Goal: Task Accomplishment & Management: Use online tool/utility

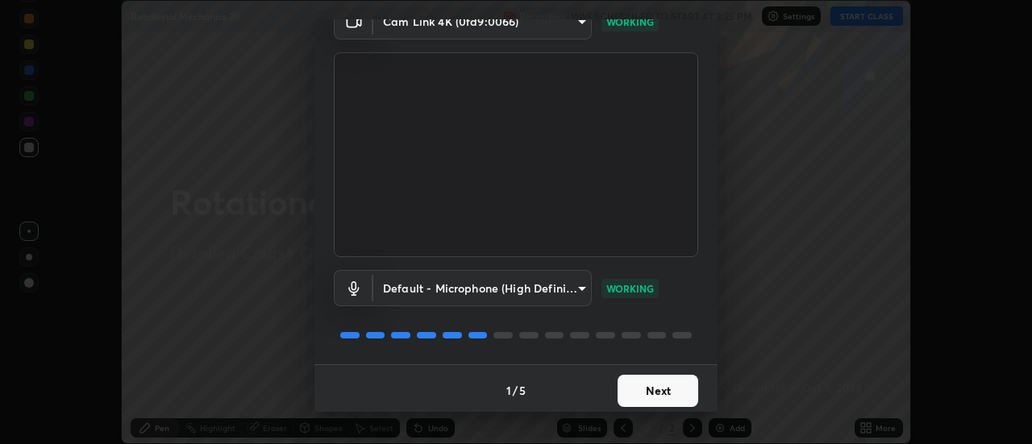
scroll to position [85, 0]
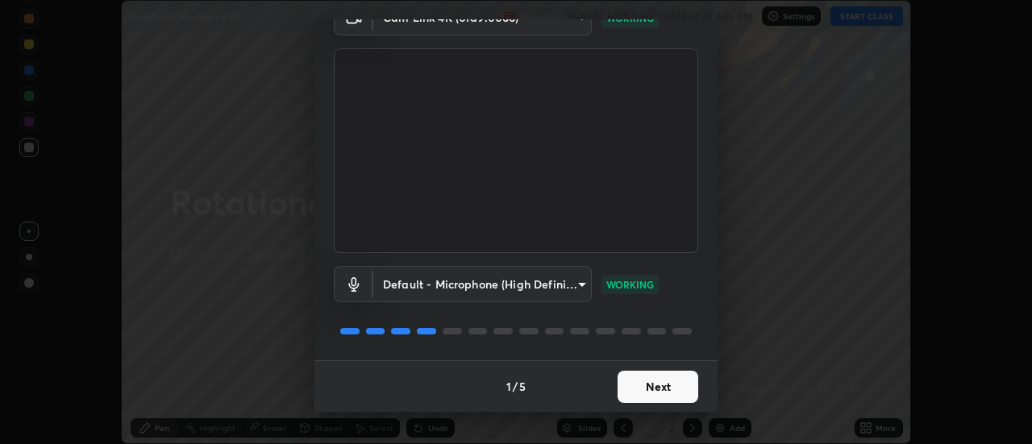
click at [646, 391] on button "Next" at bounding box center [658, 387] width 81 height 32
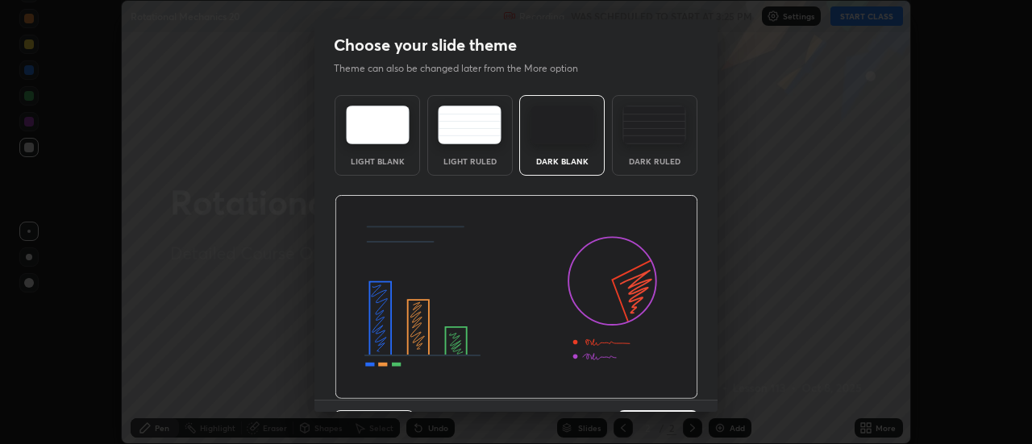
click at [648, 159] on div "Dark Ruled" at bounding box center [654, 161] width 64 height 8
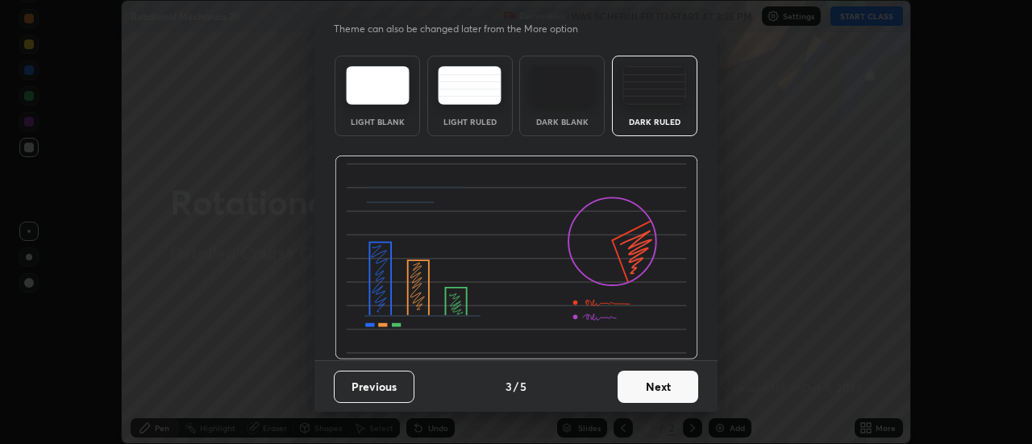
click at [641, 390] on button "Next" at bounding box center [658, 387] width 81 height 32
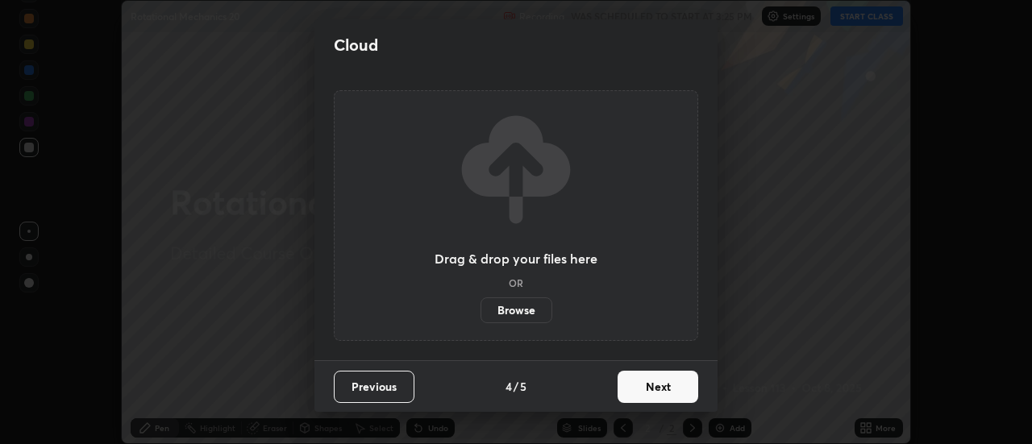
click at [533, 310] on label "Browse" at bounding box center [516, 310] width 72 height 26
click at [480, 310] on input "Browse" at bounding box center [480, 310] width 0 height 26
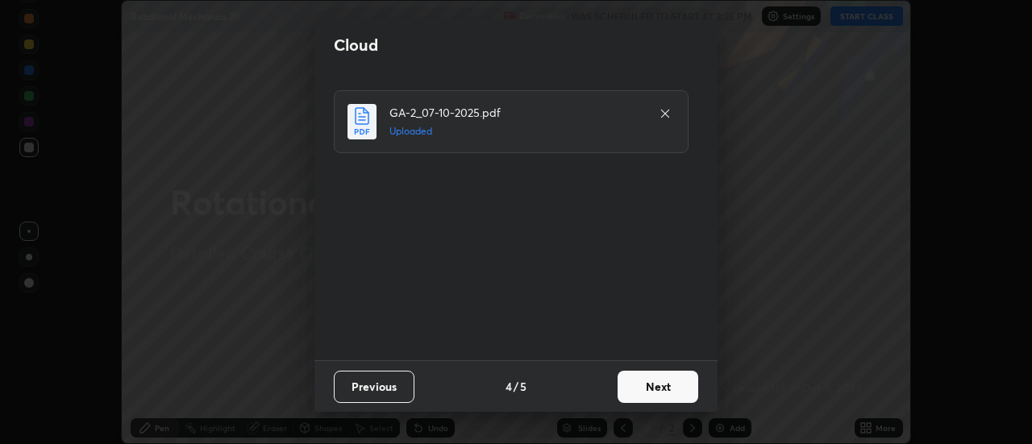
click at [643, 380] on button "Next" at bounding box center [658, 387] width 81 height 32
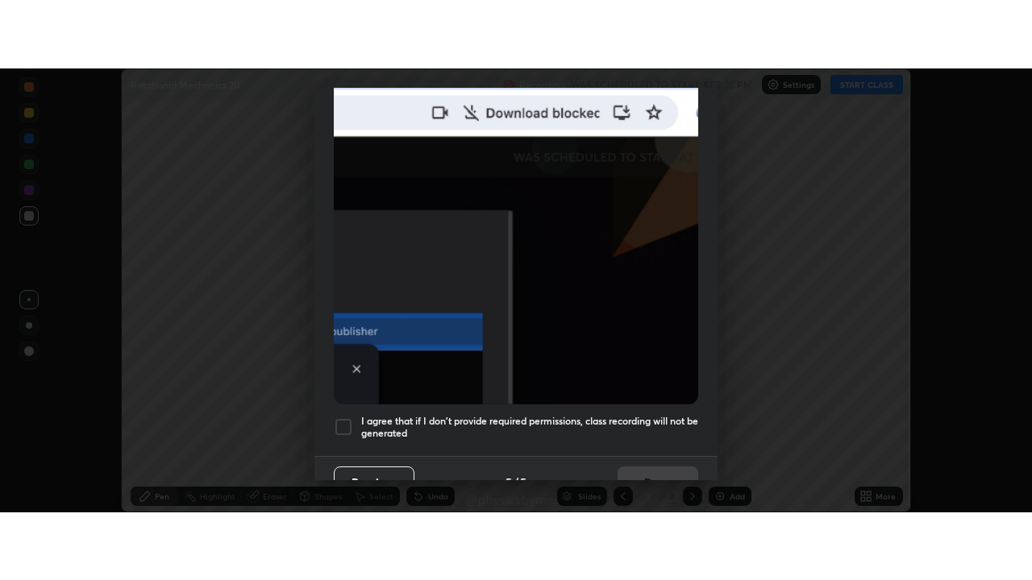
scroll to position [414, 0]
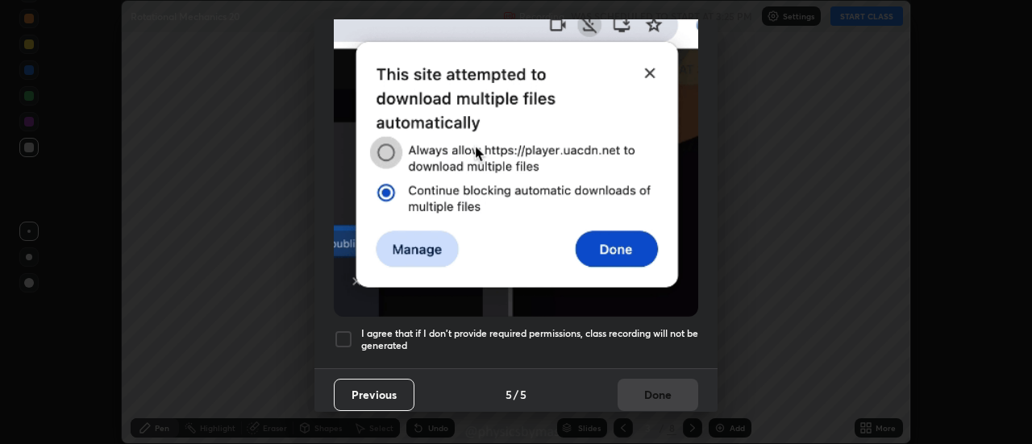
click at [605, 328] on h5 "I agree that if I don't provide required permissions, class recording will not …" at bounding box center [529, 339] width 337 height 25
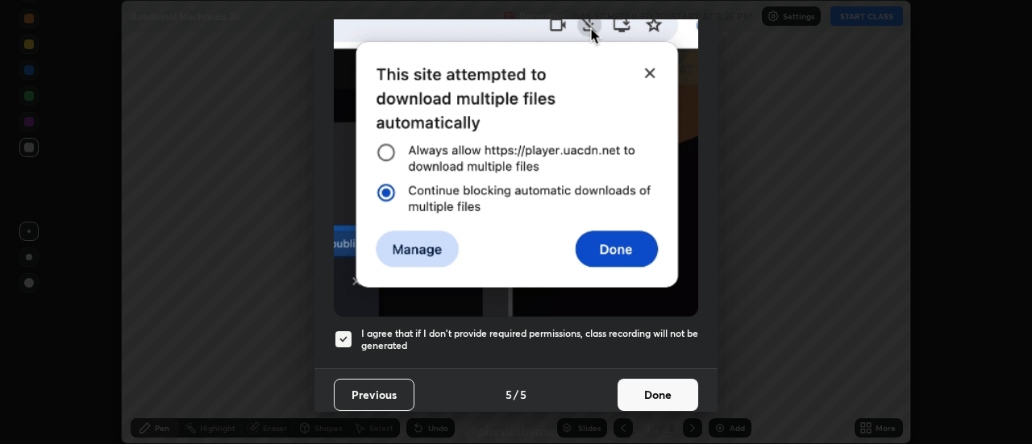
click at [653, 382] on button "Done" at bounding box center [658, 395] width 81 height 32
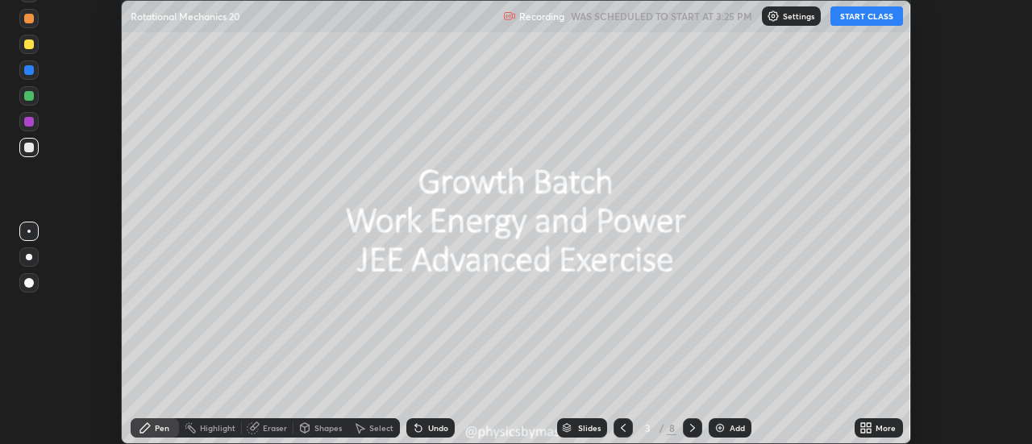
click at [869, 430] on icon at bounding box center [869, 431] width 4 height 4
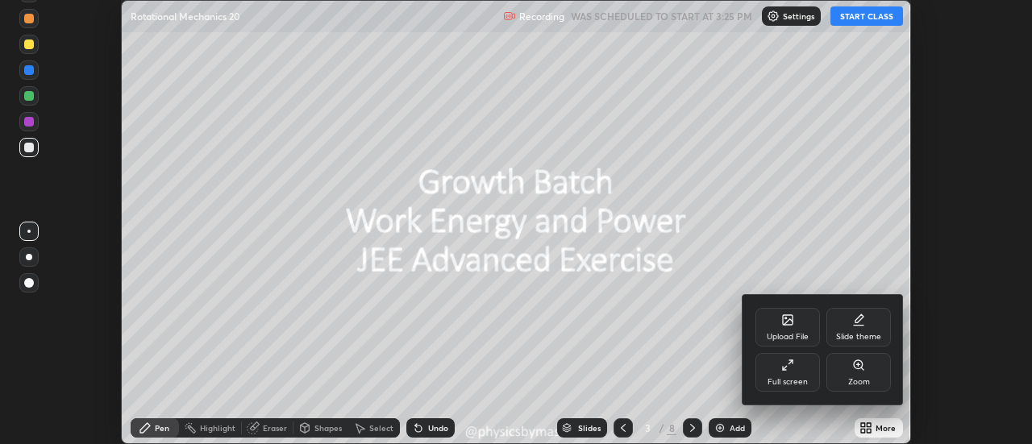
click at [791, 383] on div "Full screen" at bounding box center [787, 382] width 40 height 8
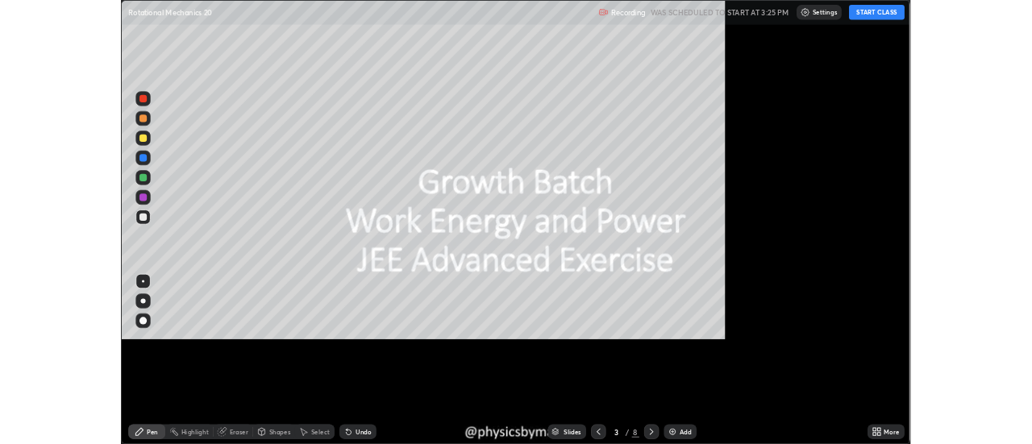
scroll to position [580, 1032]
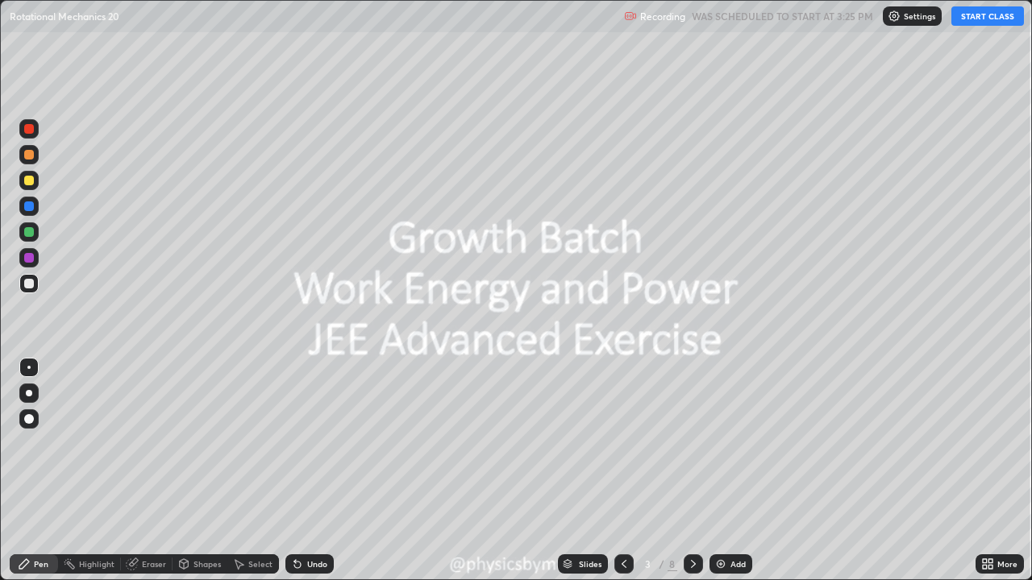
click at [619, 443] on div at bounding box center [623, 564] width 19 height 19
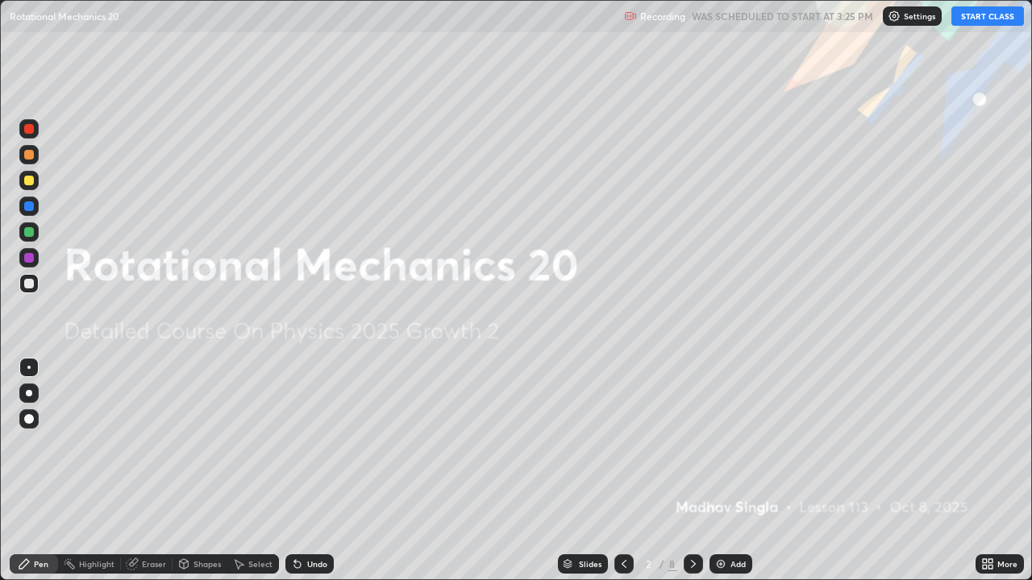
click at [30, 236] on div at bounding box center [29, 232] width 10 height 10
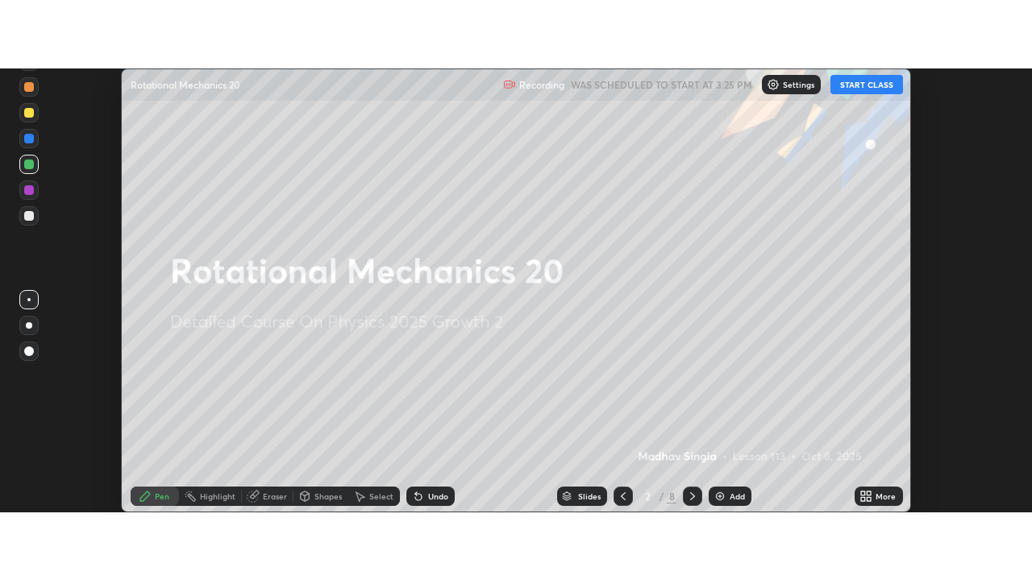
scroll to position [80173, 79585]
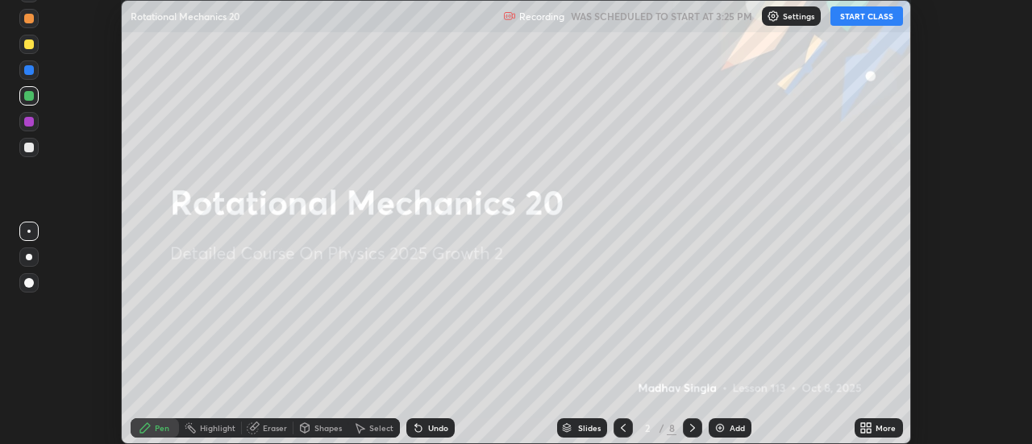
click at [428, 422] on div "Undo" at bounding box center [430, 427] width 48 height 19
click at [884, 430] on div "More" at bounding box center [886, 428] width 20 height 8
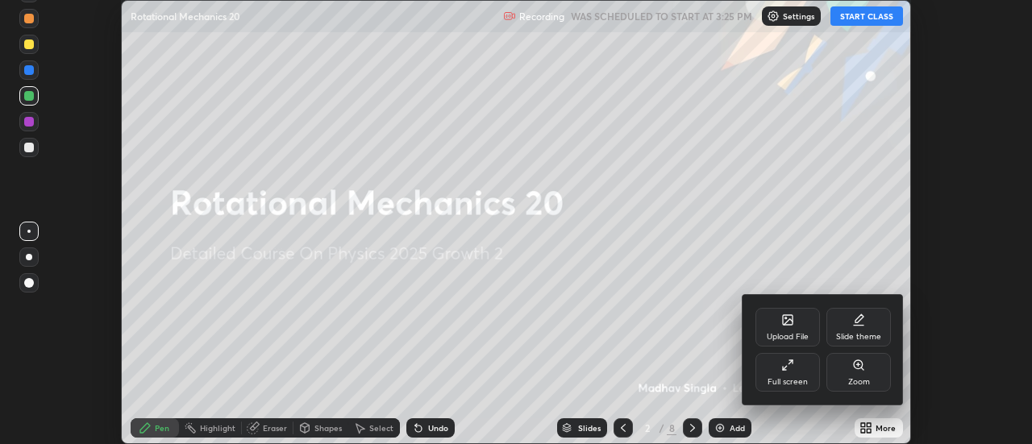
click at [785, 378] on div "Full screen" at bounding box center [787, 382] width 40 height 8
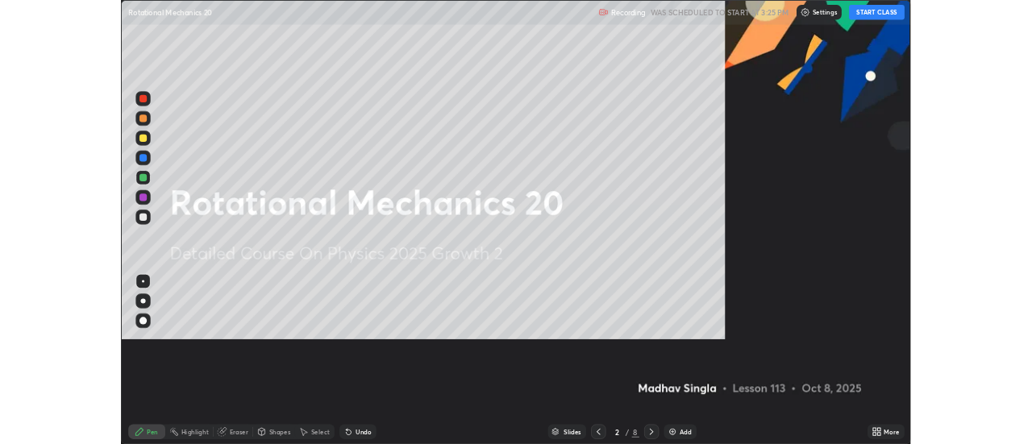
scroll to position [580, 1032]
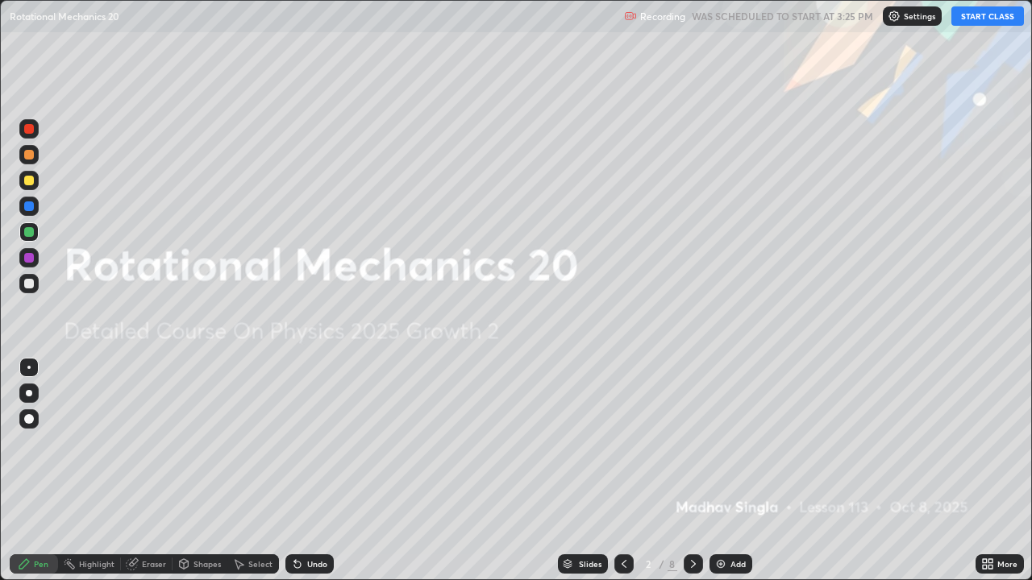
click at [981, 19] on button "START CLASS" at bounding box center [987, 15] width 73 height 19
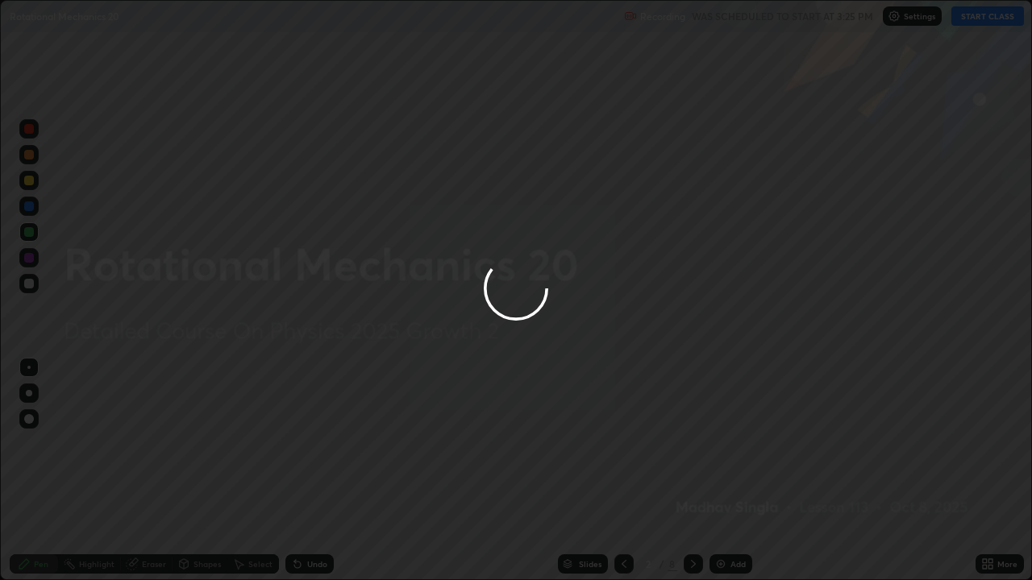
click at [1015, 70] on div at bounding box center [516, 290] width 1032 height 580
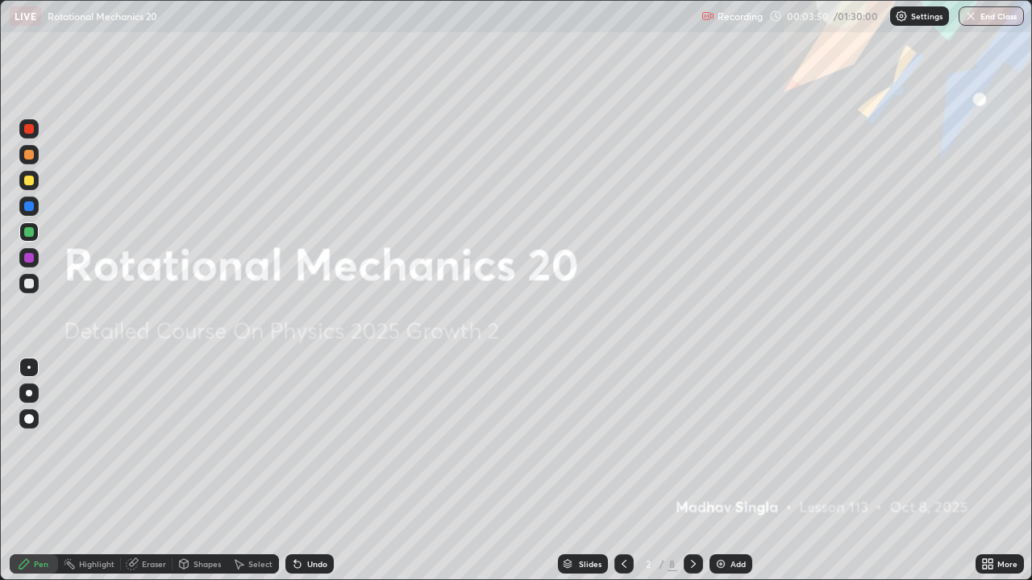
click at [692, 443] on icon at bounding box center [693, 564] width 13 height 13
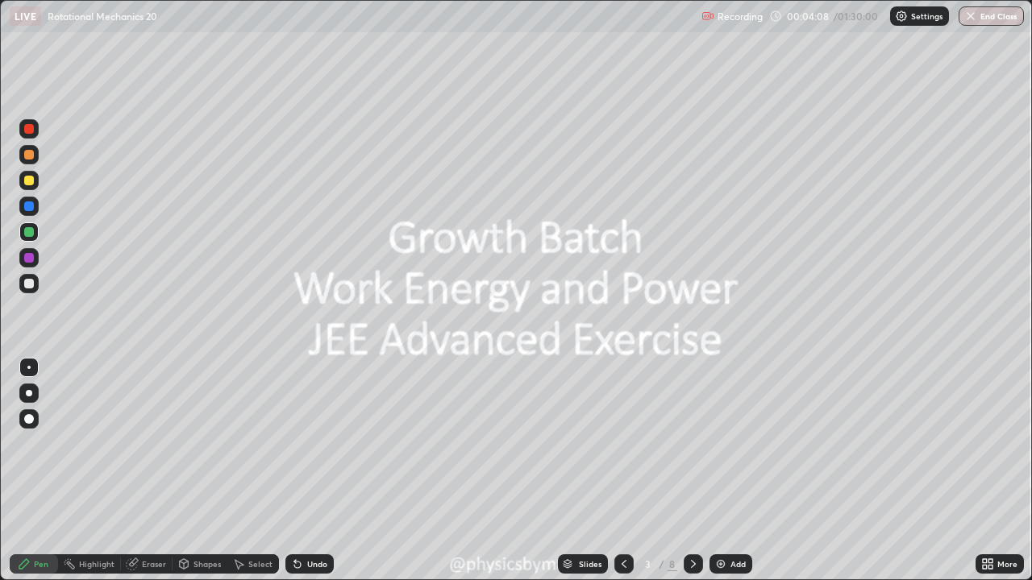
click at [691, 443] on icon at bounding box center [693, 564] width 5 height 8
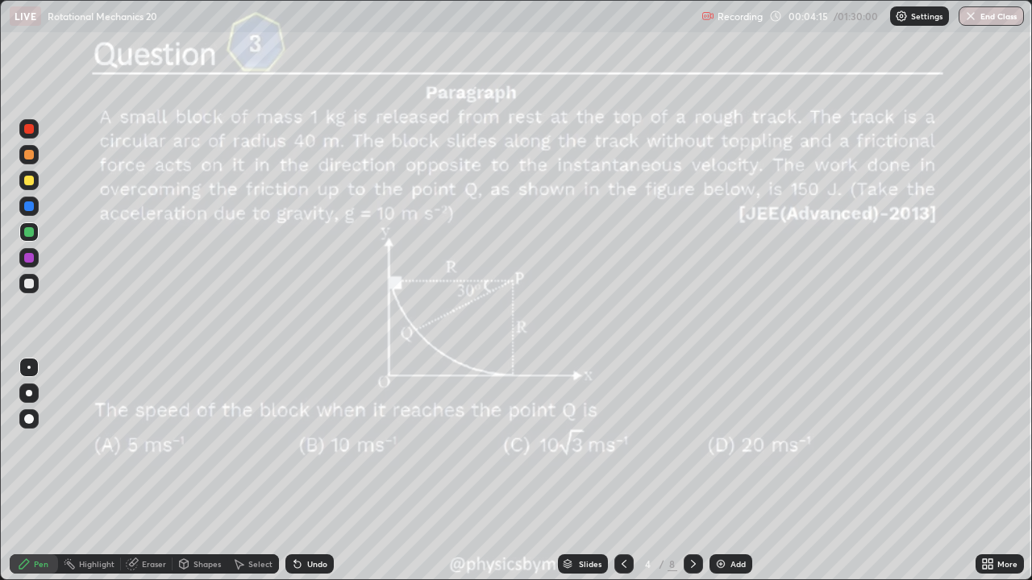
click at [692, 443] on icon at bounding box center [693, 564] width 13 height 13
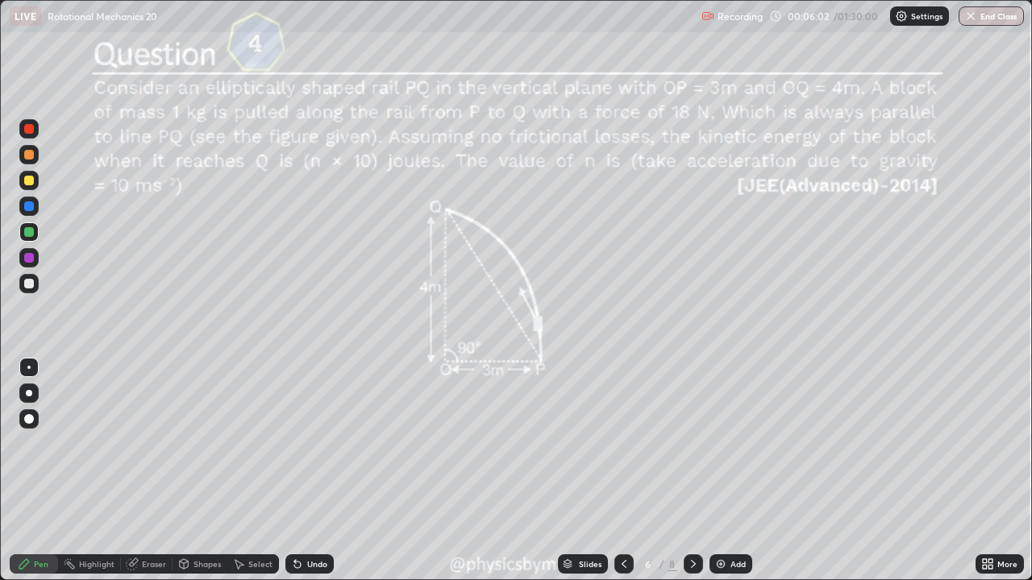
click at [302, 443] on div "Undo" at bounding box center [309, 564] width 48 height 19
click at [303, 443] on div "Undo" at bounding box center [309, 564] width 48 height 19
click at [692, 443] on icon at bounding box center [693, 564] width 13 height 13
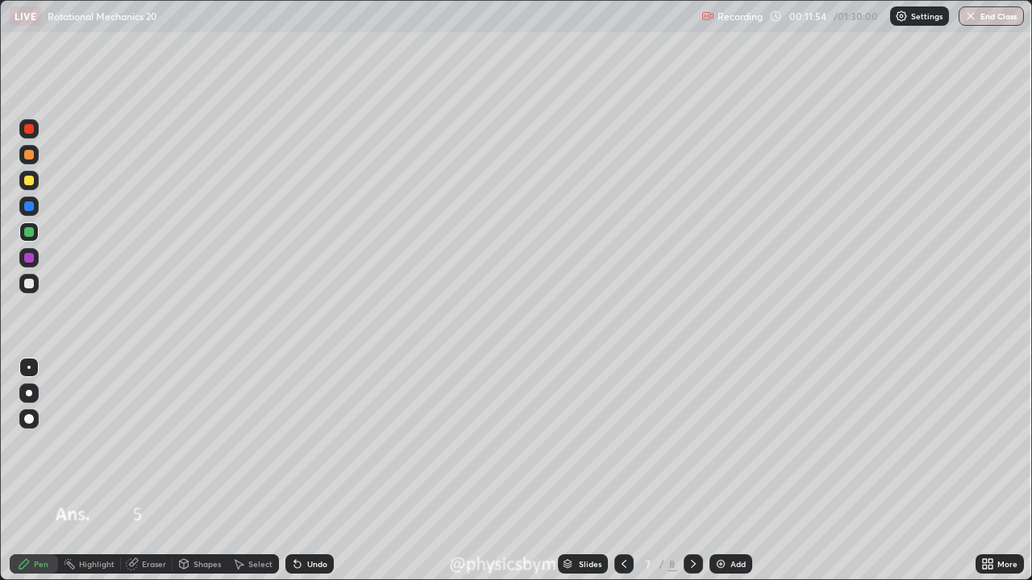
click at [690, 443] on icon at bounding box center [693, 564] width 13 height 13
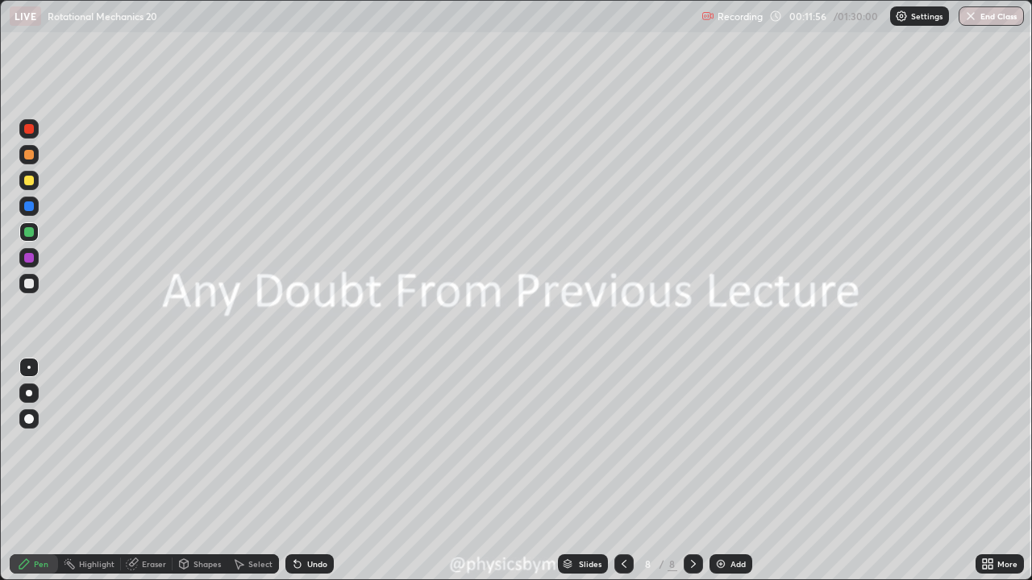
click at [728, 443] on div "Add" at bounding box center [730, 564] width 43 height 19
click at [307, 443] on div "Undo" at bounding box center [317, 564] width 20 height 8
click at [300, 443] on icon at bounding box center [297, 564] width 13 height 13
click at [25, 286] on div at bounding box center [29, 284] width 10 height 10
click at [317, 443] on div "Undo" at bounding box center [309, 564] width 48 height 19
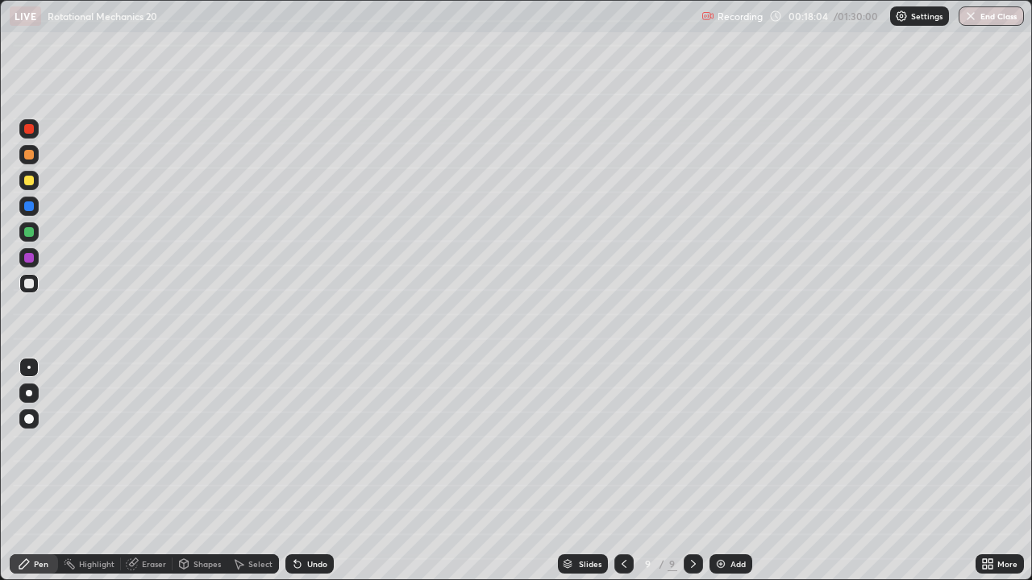
click at [302, 443] on div "Undo" at bounding box center [309, 564] width 48 height 19
click at [736, 443] on div "Add" at bounding box center [737, 564] width 15 height 8
click at [624, 443] on icon at bounding box center [623, 564] width 5 height 8
click at [691, 443] on icon at bounding box center [693, 564] width 13 height 13
click at [307, 443] on div "Undo" at bounding box center [317, 564] width 20 height 8
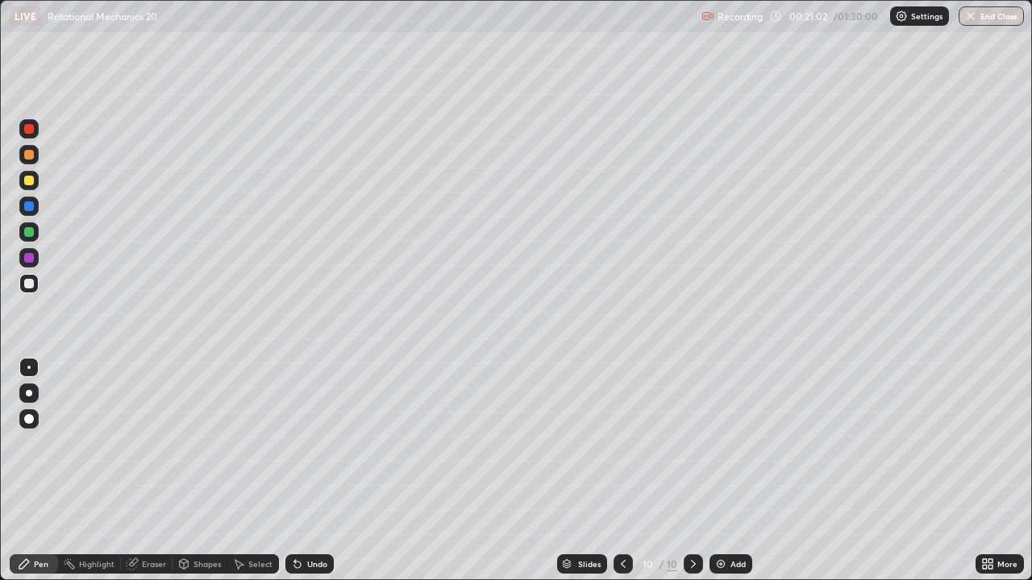
click at [294, 443] on div "Undo" at bounding box center [309, 564] width 48 height 19
click at [300, 443] on icon at bounding box center [297, 564] width 13 height 13
click at [30, 232] on div at bounding box center [29, 232] width 10 height 10
click at [29, 281] on div at bounding box center [29, 284] width 10 height 10
click at [35, 234] on div at bounding box center [28, 232] width 19 height 19
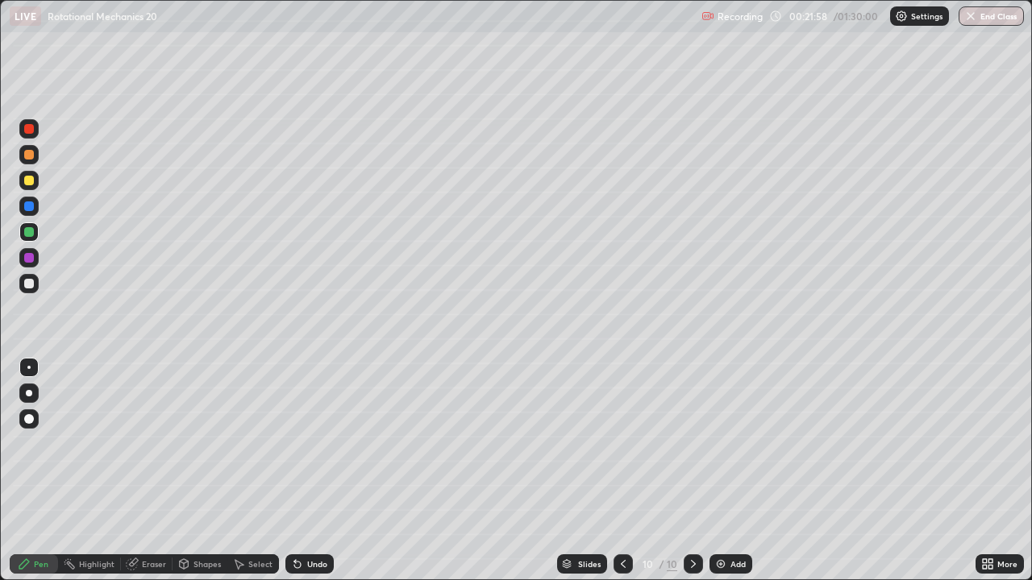
click at [31, 281] on div at bounding box center [29, 284] width 10 height 10
click at [617, 443] on icon at bounding box center [623, 564] width 13 height 13
click at [692, 443] on icon at bounding box center [693, 564] width 13 height 13
click at [622, 443] on icon at bounding box center [623, 564] width 13 height 13
click at [693, 443] on icon at bounding box center [693, 564] width 13 height 13
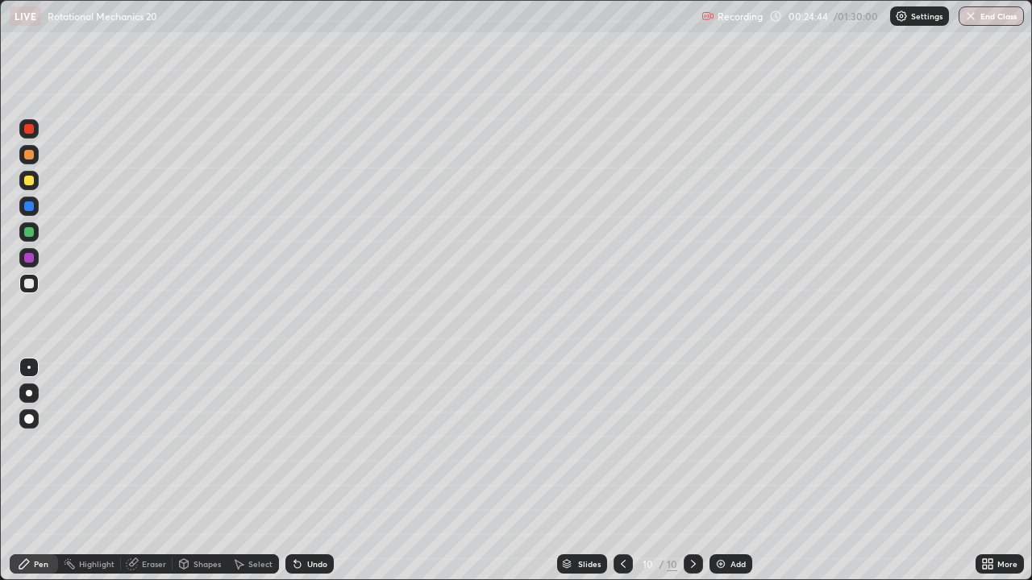
click at [622, 443] on icon at bounding box center [623, 564] width 13 height 13
click at [33, 229] on div at bounding box center [29, 232] width 10 height 10
click at [692, 443] on icon at bounding box center [693, 564] width 13 height 13
click at [730, 443] on div "Add" at bounding box center [737, 564] width 15 height 8
click at [35, 180] on div at bounding box center [28, 180] width 19 height 19
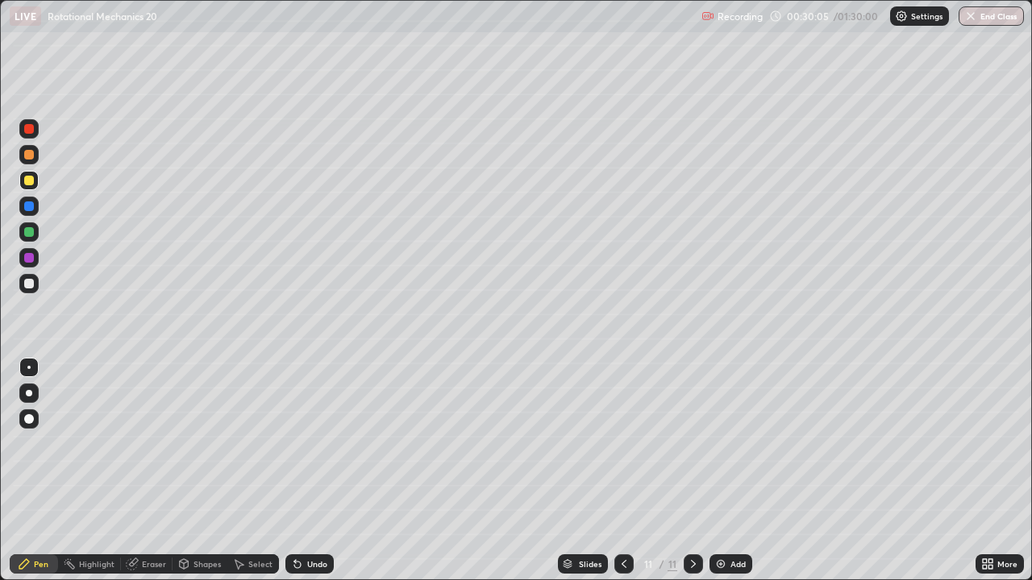
click at [204, 443] on div "Shapes" at bounding box center [206, 564] width 27 height 8
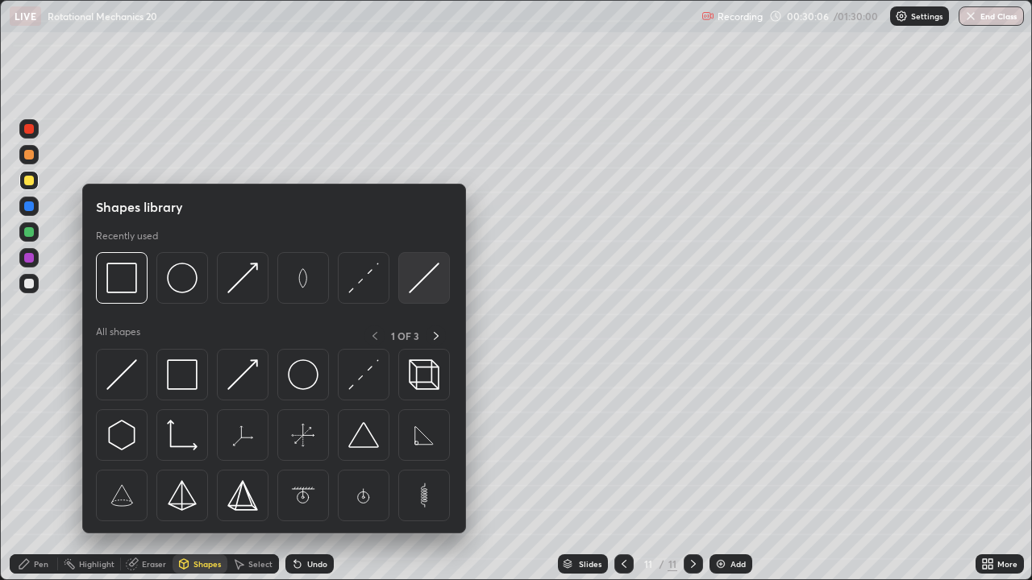
click at [424, 292] on img at bounding box center [424, 278] width 31 height 31
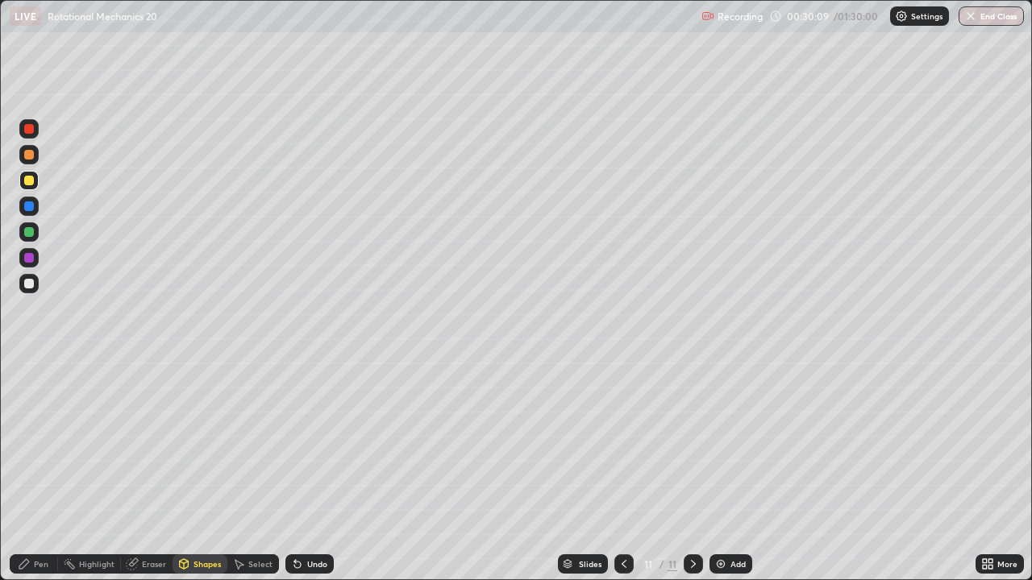
click at [30, 443] on icon at bounding box center [24, 564] width 13 height 13
click at [32, 285] on div at bounding box center [29, 284] width 10 height 10
click at [37, 233] on div at bounding box center [28, 232] width 19 height 19
click at [304, 443] on div "Undo" at bounding box center [306, 564] width 55 height 32
click at [305, 443] on div "Undo" at bounding box center [309, 564] width 48 height 19
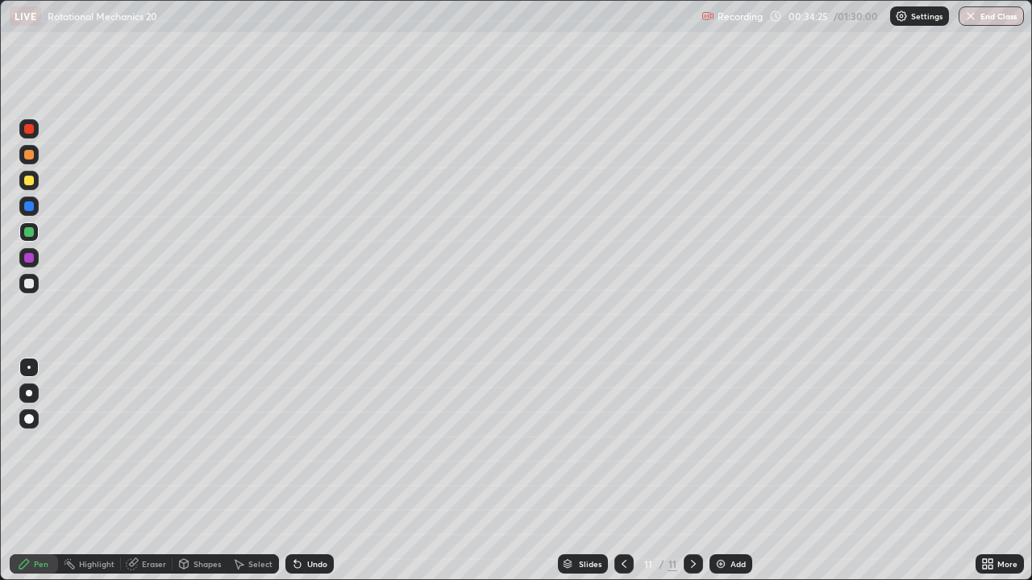
click at [35, 286] on div at bounding box center [28, 283] width 19 height 19
click at [196, 443] on div "Shapes" at bounding box center [200, 564] width 55 height 19
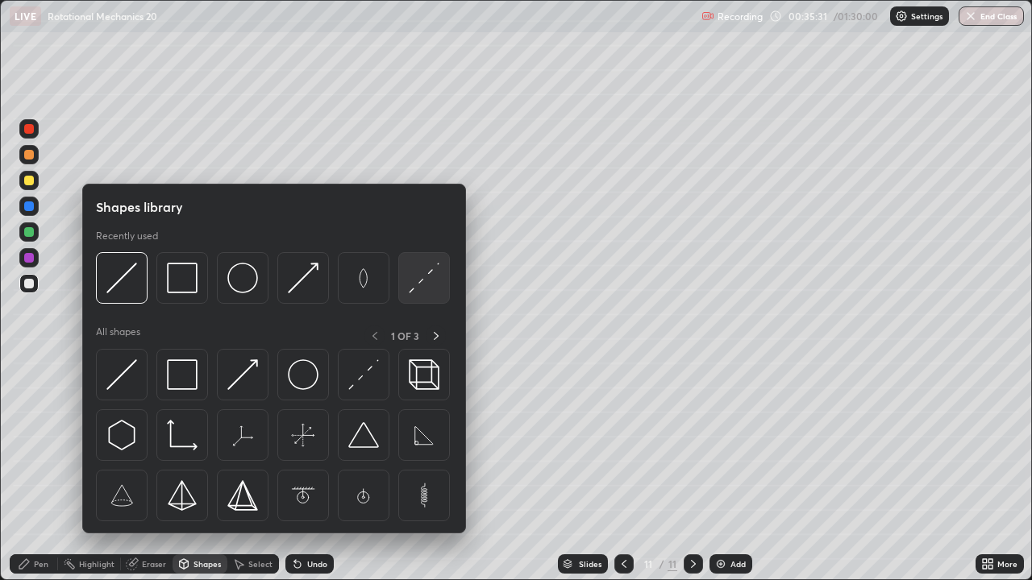
click at [416, 280] on img at bounding box center [424, 278] width 31 height 31
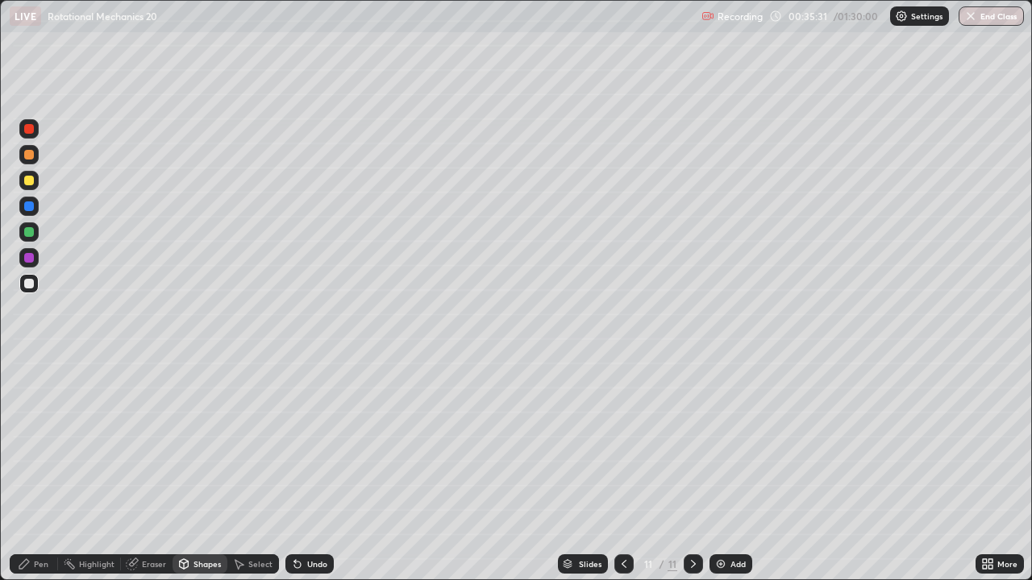
click at [27, 230] on div at bounding box center [29, 232] width 10 height 10
click at [47, 443] on div "Pen" at bounding box center [41, 564] width 15 height 8
click at [35, 285] on div at bounding box center [28, 283] width 19 height 19
click at [317, 443] on div "Undo" at bounding box center [309, 564] width 48 height 19
click at [309, 443] on div "Undo" at bounding box center [317, 564] width 20 height 8
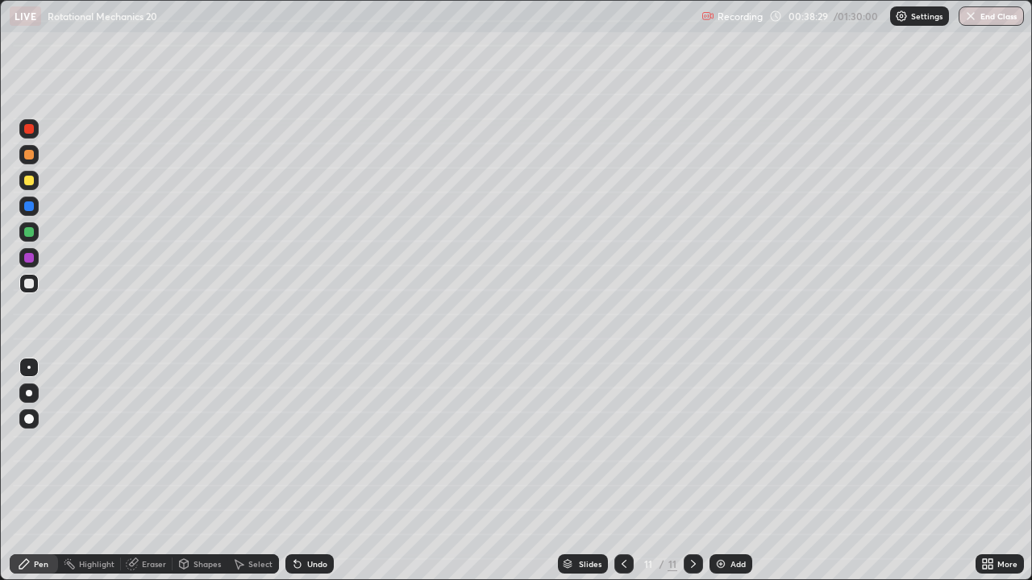
click at [317, 443] on div "Undo" at bounding box center [309, 564] width 48 height 19
click at [144, 443] on div "Eraser" at bounding box center [154, 564] width 24 height 8
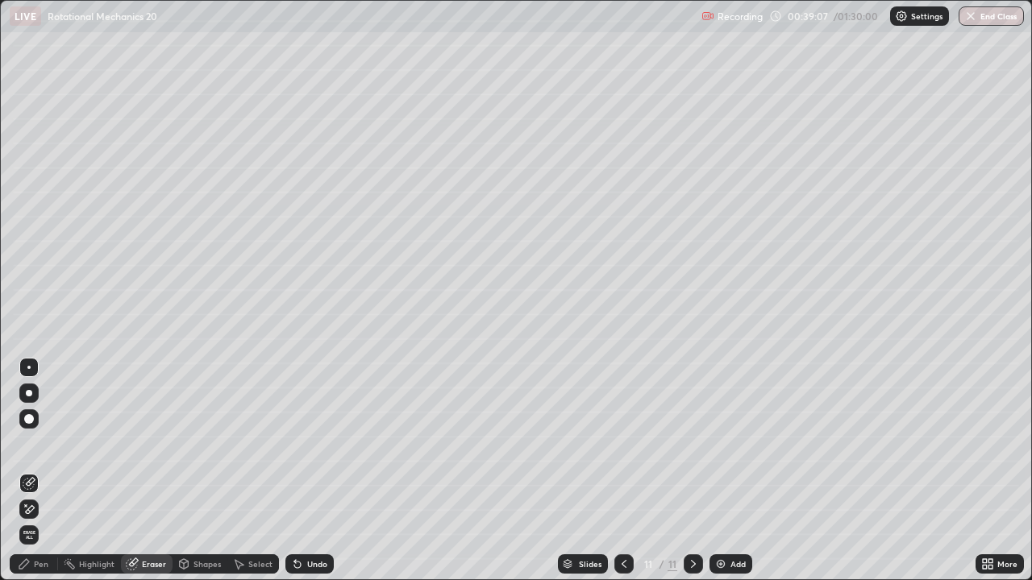
click at [31, 443] on div "Pen" at bounding box center [34, 564] width 48 height 19
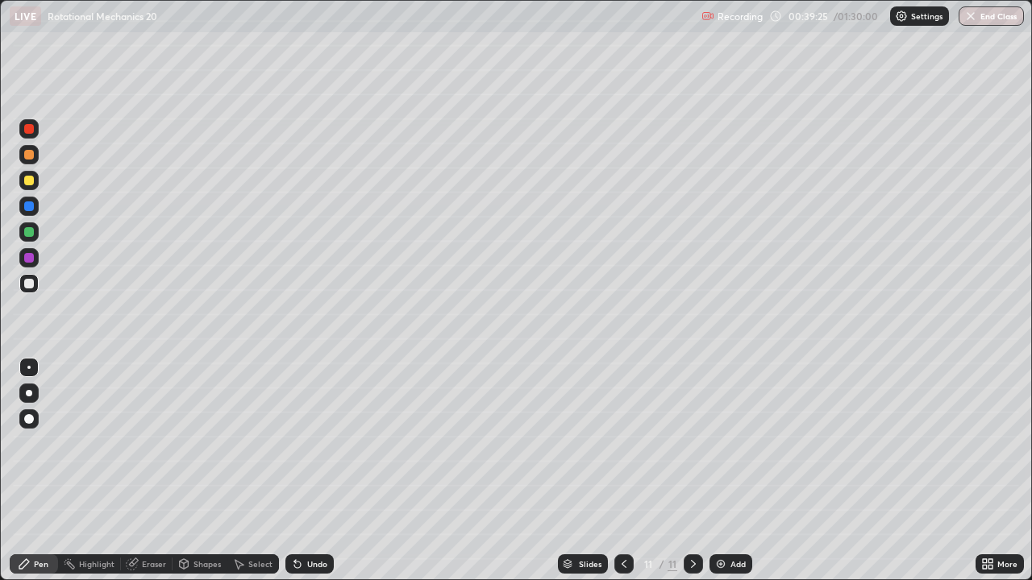
click at [318, 443] on div "Undo" at bounding box center [309, 564] width 48 height 19
click at [722, 443] on img at bounding box center [720, 564] width 13 height 13
click at [35, 160] on div at bounding box center [28, 154] width 19 height 19
click at [304, 443] on div "Undo" at bounding box center [309, 564] width 48 height 19
click at [309, 443] on div "Undo" at bounding box center [309, 564] width 48 height 19
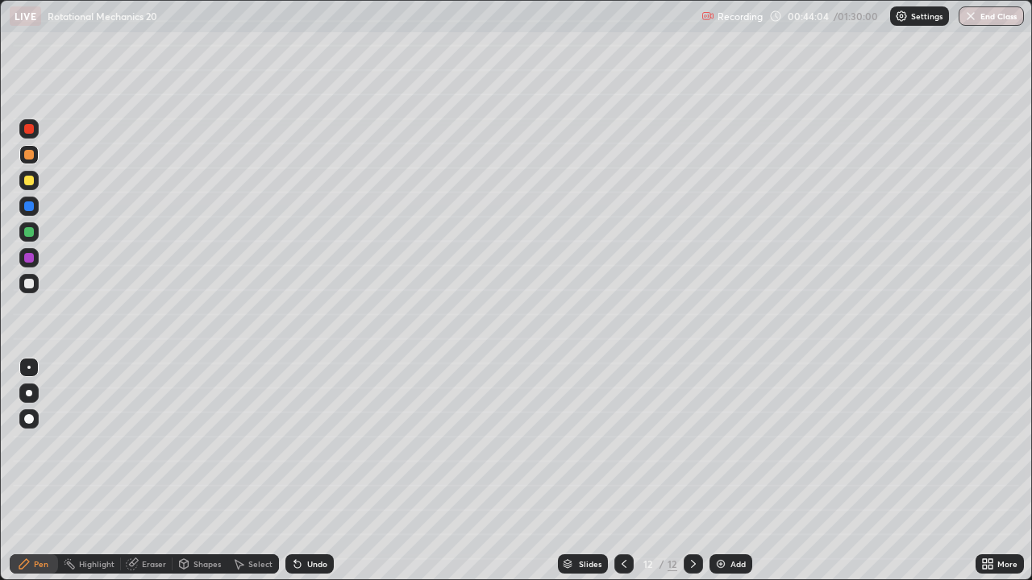
click at [295, 443] on icon at bounding box center [297, 565] width 6 height 6
click at [303, 443] on div "Undo" at bounding box center [309, 564] width 48 height 19
click at [27, 286] on div at bounding box center [29, 284] width 10 height 10
click at [194, 443] on div "Shapes" at bounding box center [206, 564] width 27 height 8
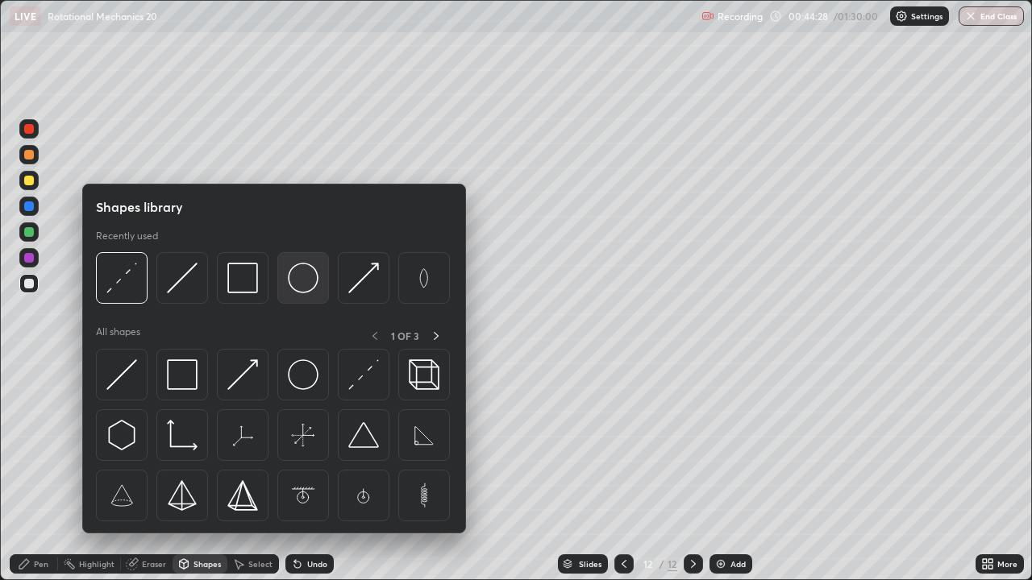
click at [294, 294] on div at bounding box center [303, 278] width 52 height 52
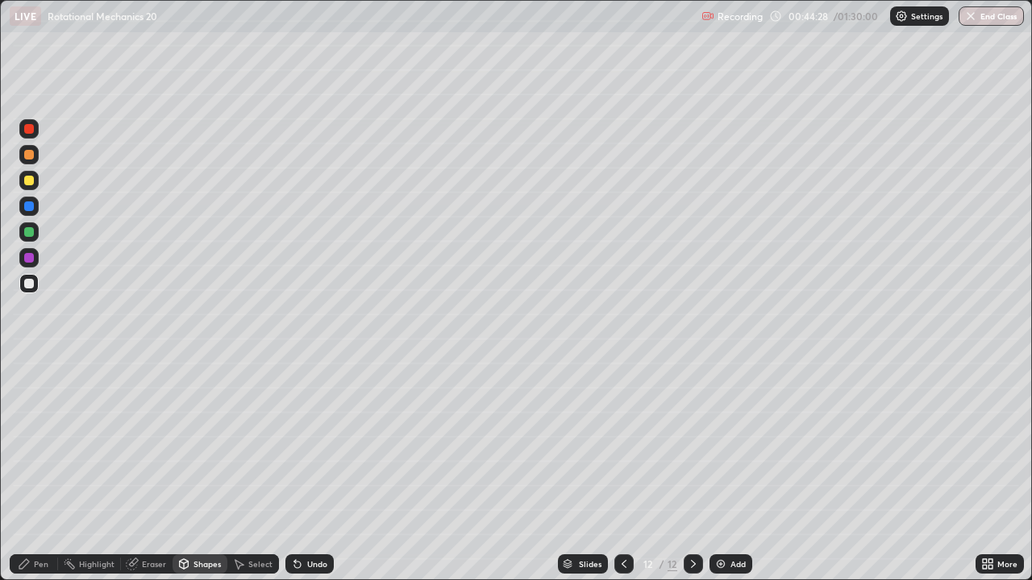
click at [31, 235] on div at bounding box center [29, 232] width 10 height 10
click at [259, 443] on div "Select" at bounding box center [253, 564] width 52 height 19
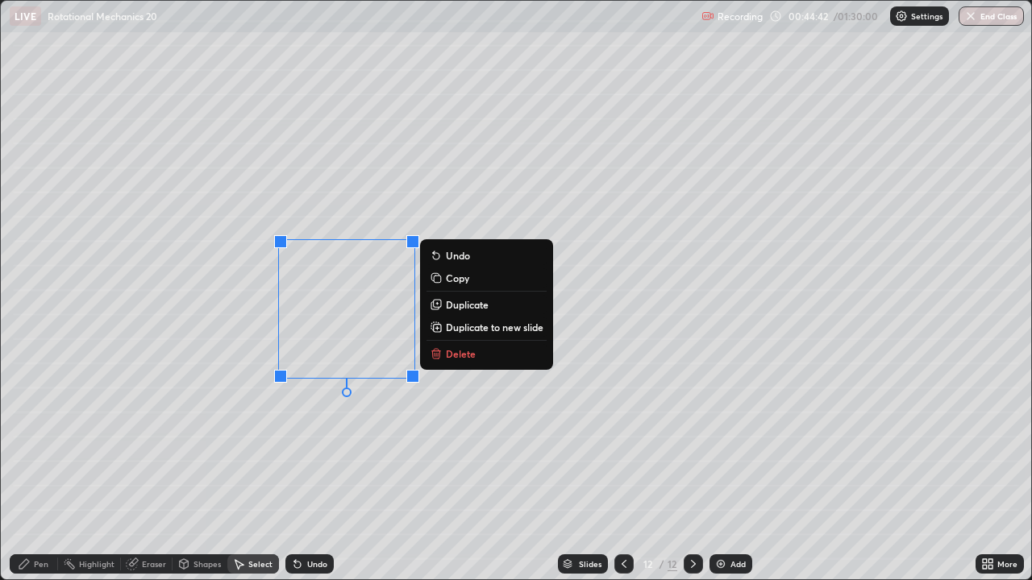
click at [37, 443] on div "Pen" at bounding box center [41, 564] width 15 height 8
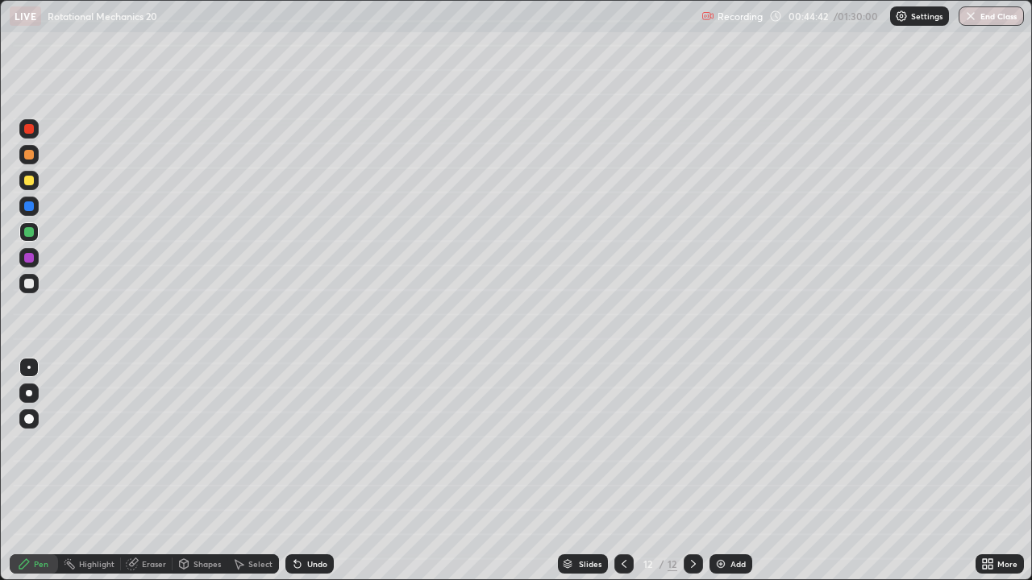
click at [191, 443] on div "Shapes" at bounding box center [200, 564] width 55 height 19
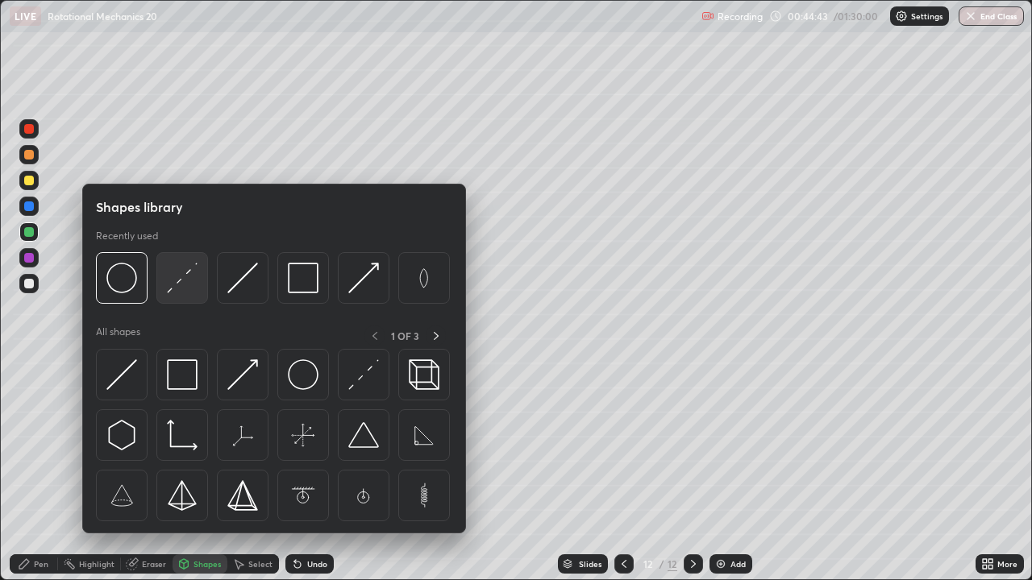
click at [185, 293] on img at bounding box center [182, 278] width 31 height 31
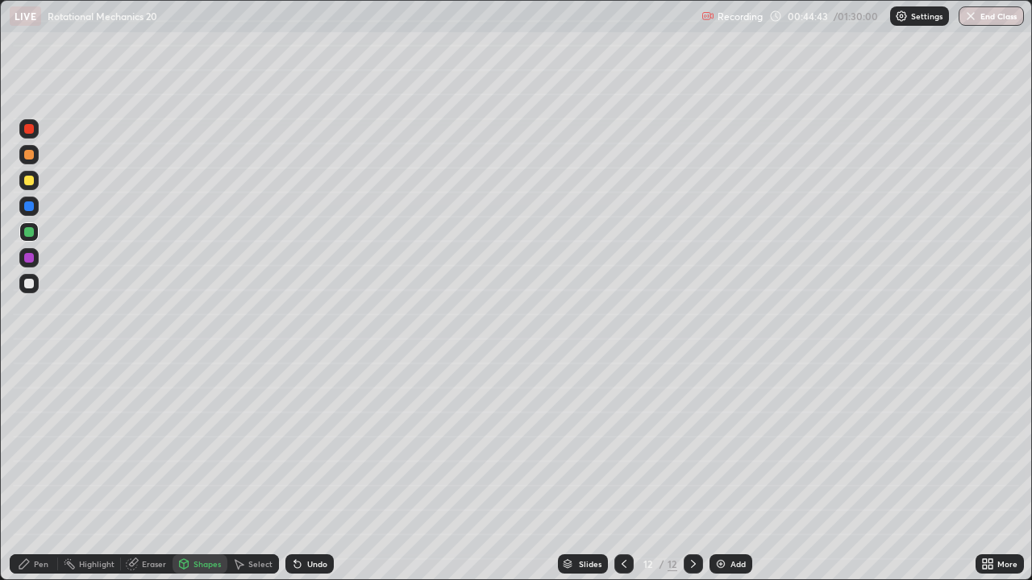
click at [31, 189] on div at bounding box center [28, 180] width 19 height 19
click at [31, 443] on div "Pen" at bounding box center [34, 564] width 48 height 19
click at [27, 285] on div at bounding box center [29, 284] width 10 height 10
click at [195, 443] on div "Shapes" at bounding box center [206, 564] width 27 height 8
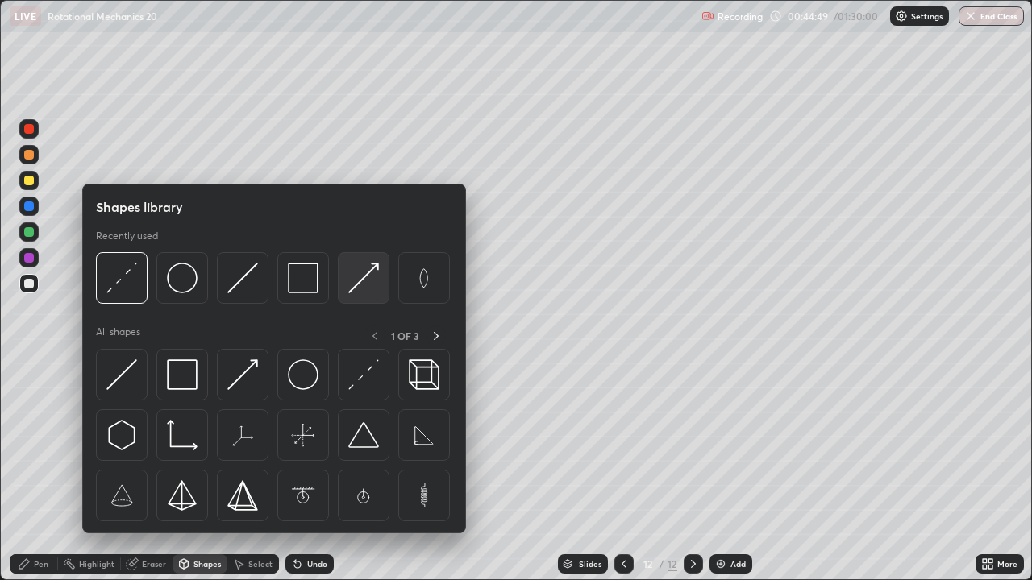
click at [359, 281] on img at bounding box center [363, 278] width 31 height 31
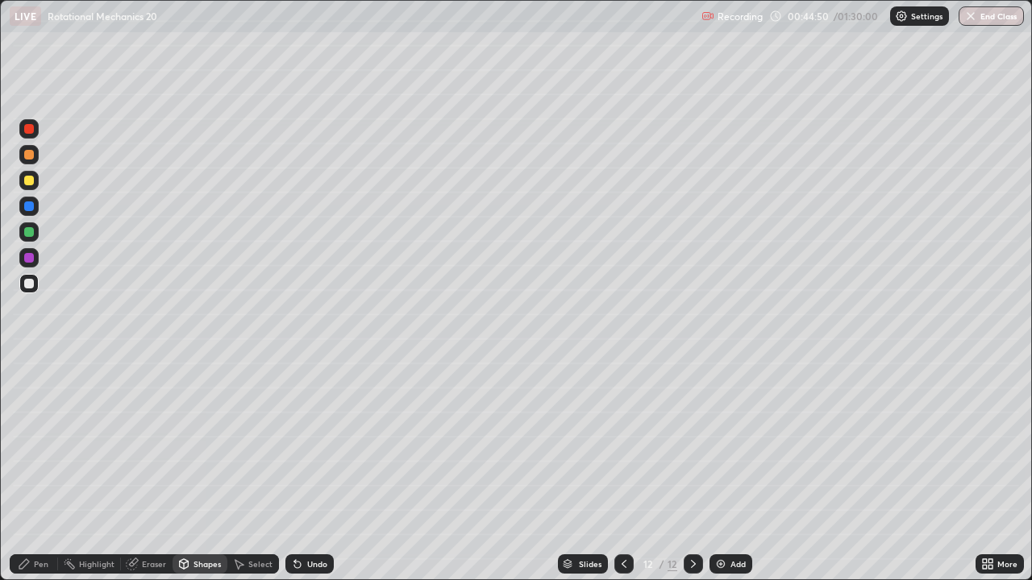
click at [30, 258] on div at bounding box center [29, 258] width 10 height 10
click at [18, 443] on icon at bounding box center [24, 564] width 13 height 13
click at [29, 285] on div at bounding box center [29, 284] width 10 height 10
click at [256, 443] on div "Select" at bounding box center [260, 564] width 24 height 8
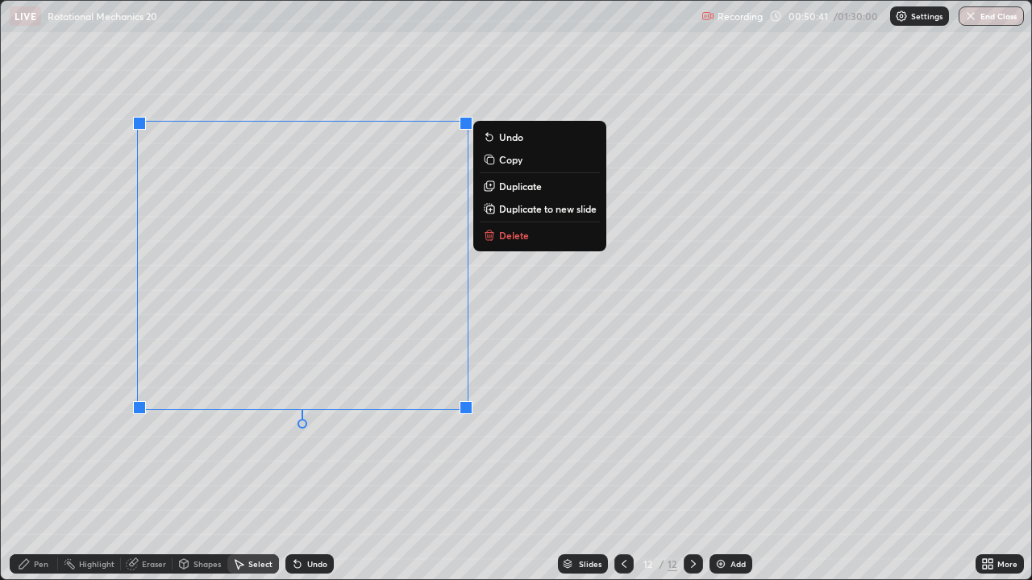
click at [515, 188] on p "Duplicate" at bounding box center [520, 186] width 43 height 13
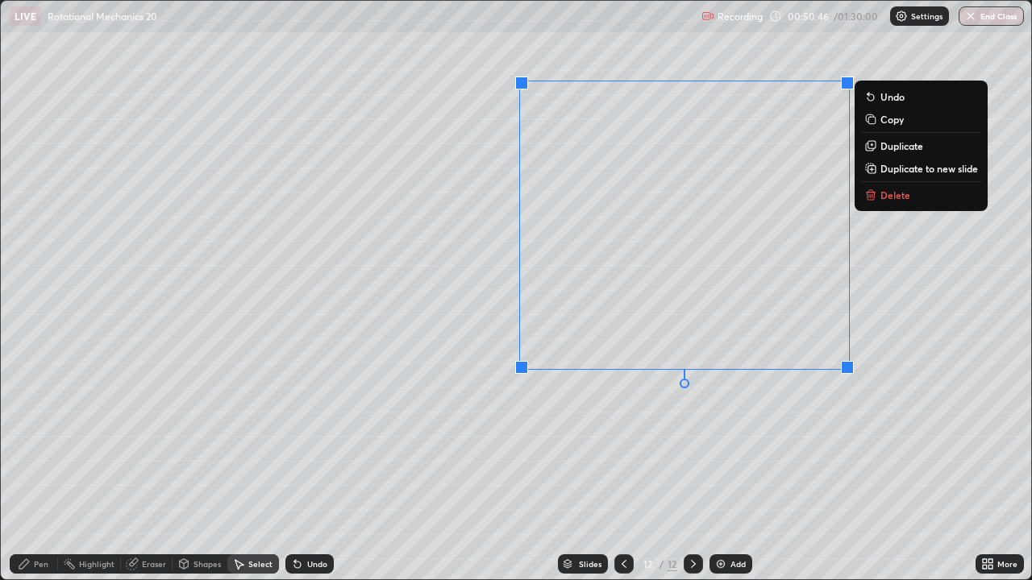
click at [142, 443] on div "Eraser" at bounding box center [154, 564] width 24 height 8
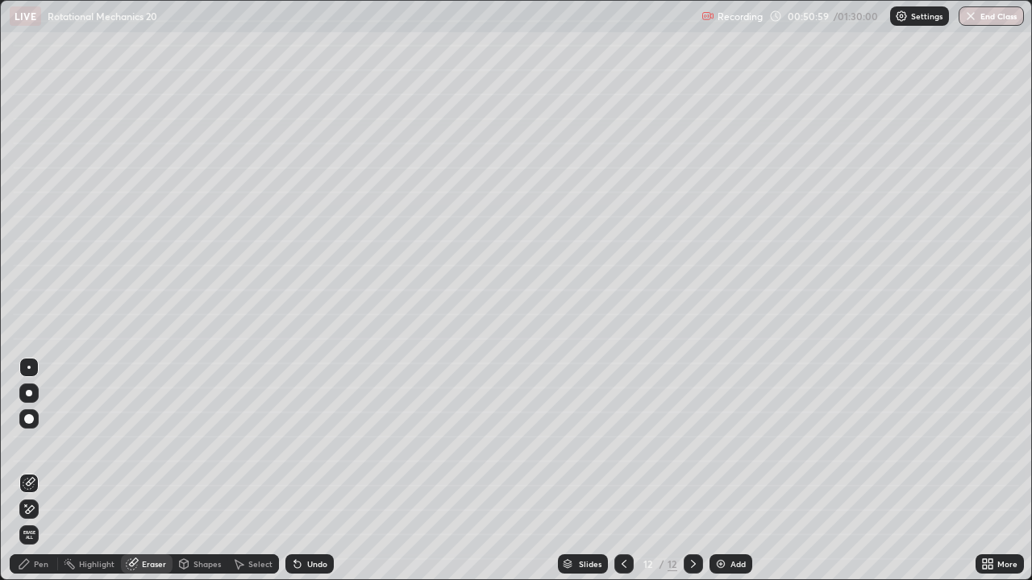
click at [40, 443] on div "Pen" at bounding box center [41, 564] width 15 height 8
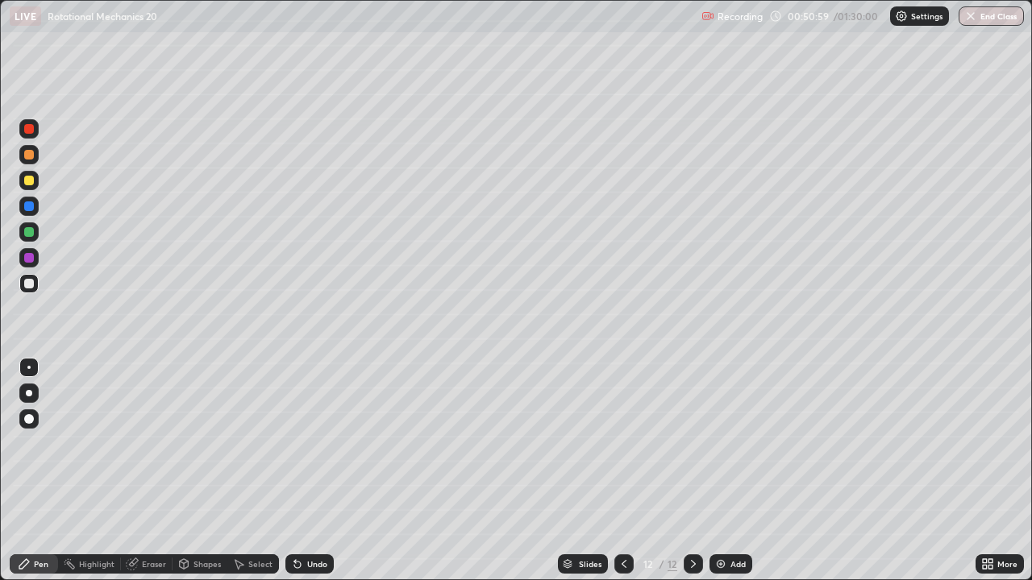
click at [31, 233] on div at bounding box center [29, 232] width 10 height 10
click at [303, 443] on div "Undo" at bounding box center [309, 564] width 48 height 19
click at [37, 286] on div at bounding box center [28, 283] width 19 height 19
click at [31, 239] on div at bounding box center [28, 232] width 19 height 19
click at [33, 284] on div at bounding box center [29, 284] width 10 height 10
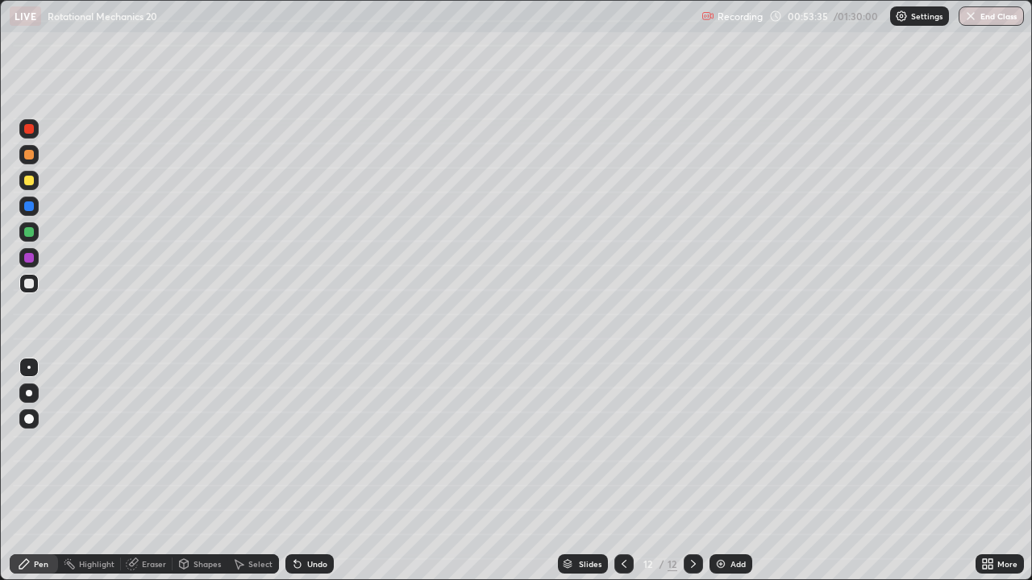
click at [318, 443] on div "Undo" at bounding box center [317, 564] width 20 height 8
click at [313, 443] on div "Undo" at bounding box center [309, 564] width 48 height 19
click at [303, 443] on div "Undo" at bounding box center [309, 564] width 48 height 19
click at [297, 443] on icon at bounding box center [297, 565] width 6 height 6
click at [986, 443] on icon at bounding box center [985, 561] width 4 height 4
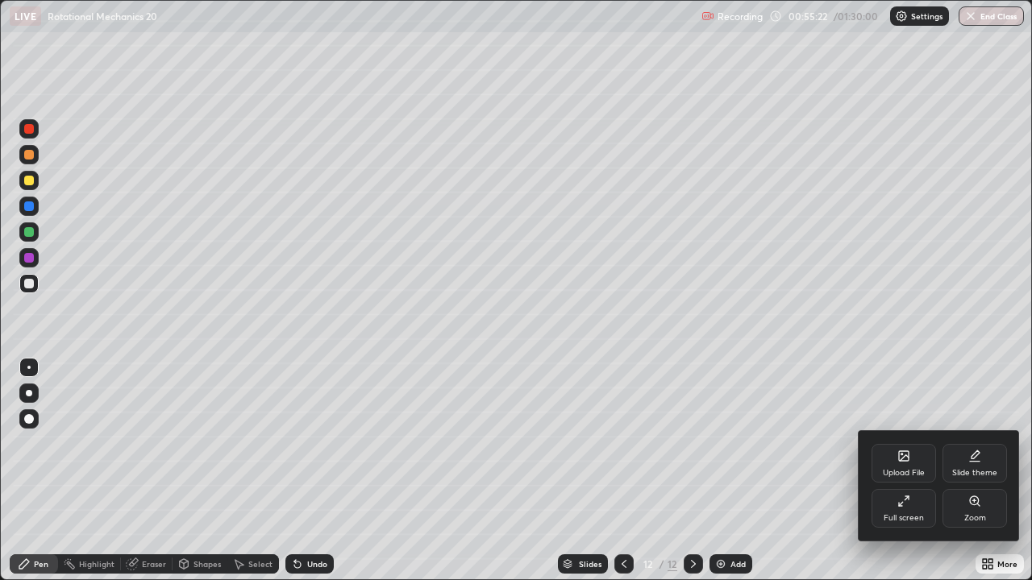
click at [901, 443] on div "Full screen" at bounding box center [903, 508] width 64 height 39
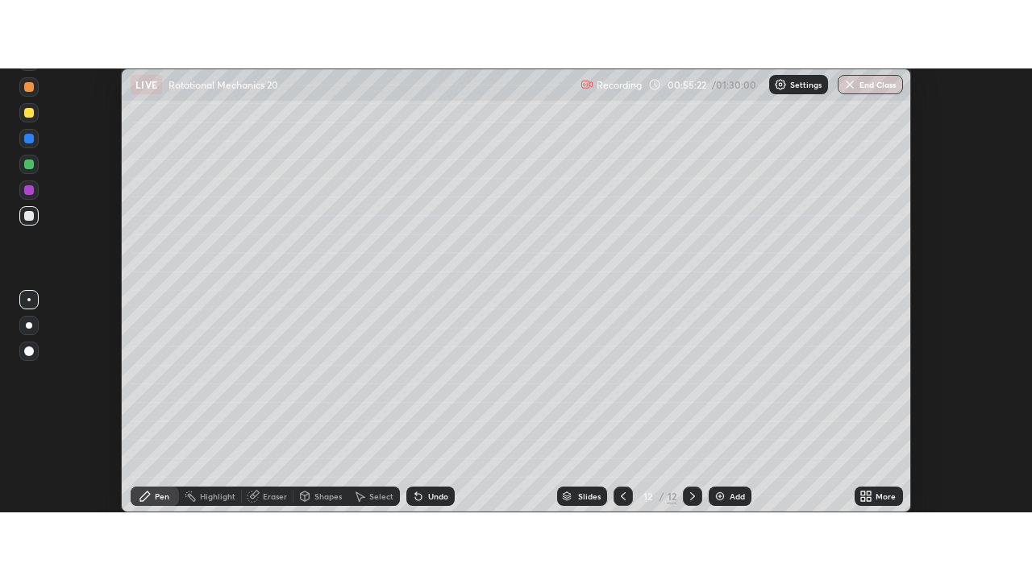
scroll to position [80173, 79585]
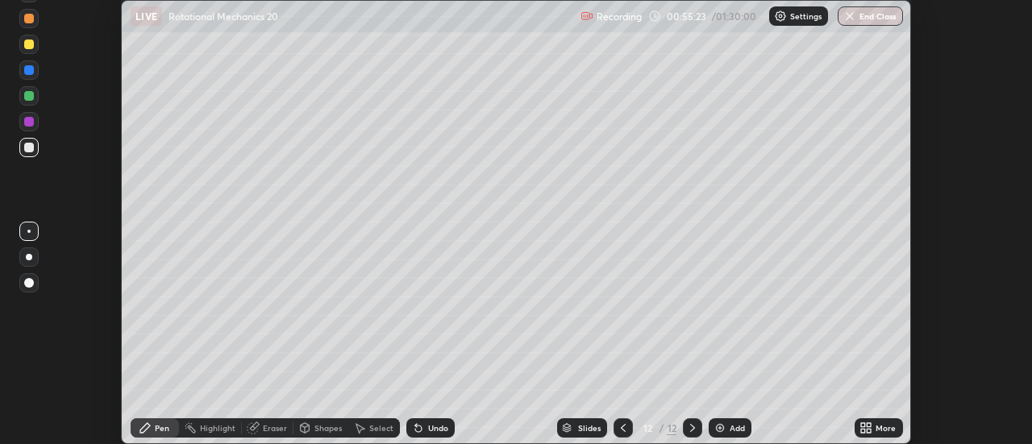
click at [876, 427] on div "More" at bounding box center [879, 427] width 48 height 19
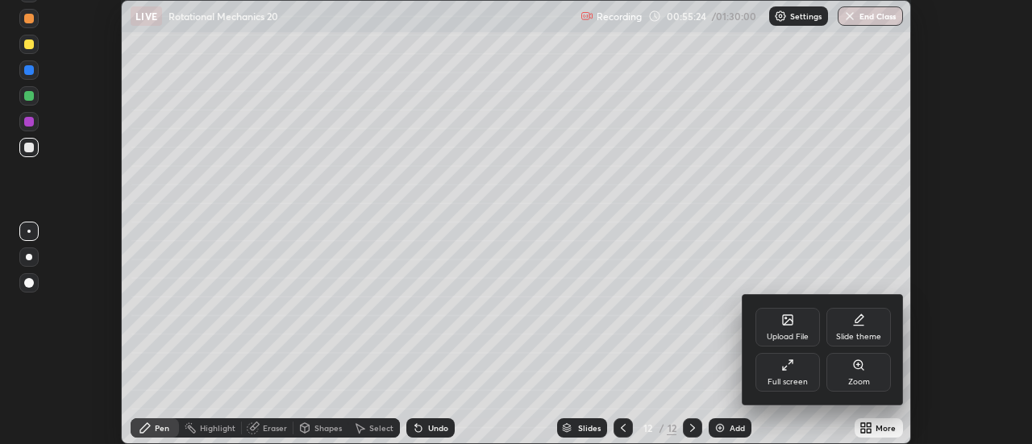
click at [801, 378] on div "Full screen" at bounding box center [787, 382] width 40 height 8
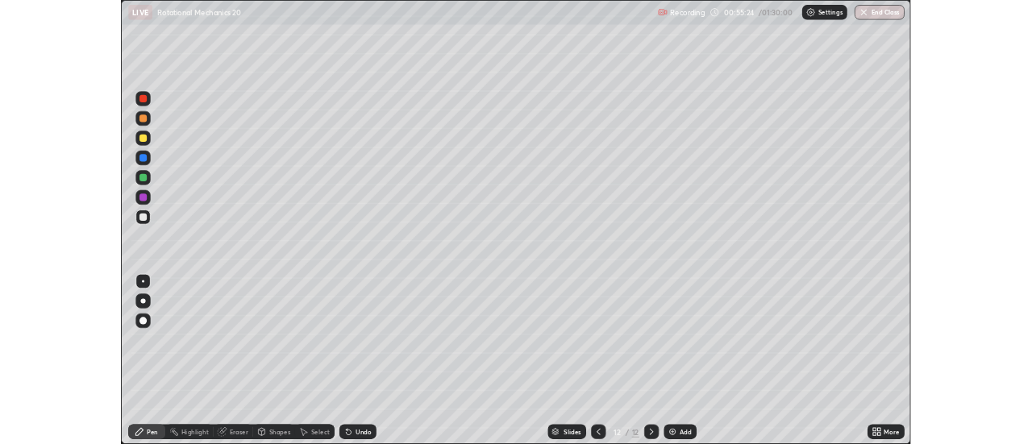
scroll to position [580, 1032]
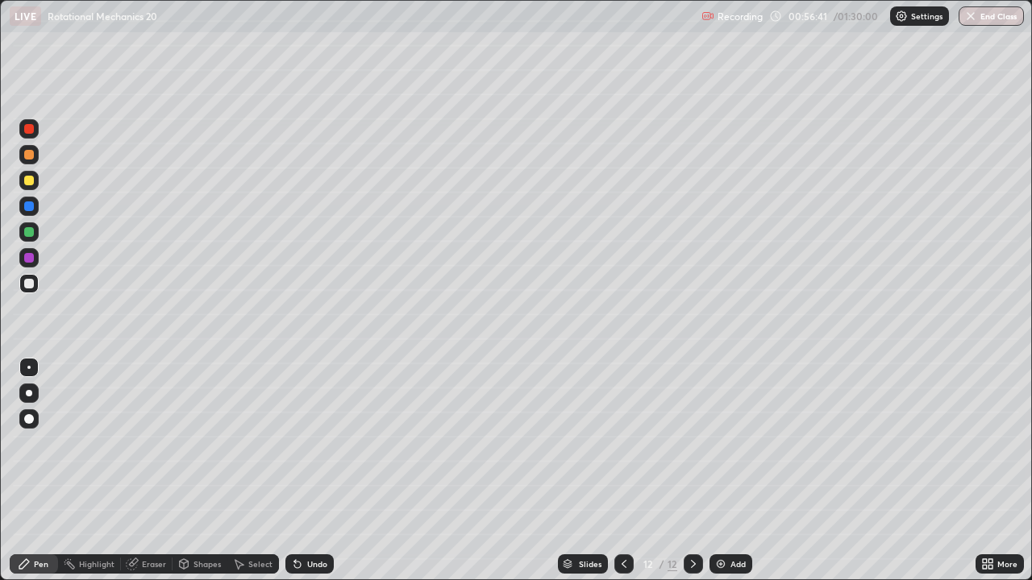
click at [732, 443] on div "Add" at bounding box center [737, 564] width 15 height 8
click at [324, 443] on div "Undo" at bounding box center [309, 564] width 48 height 19
click at [28, 226] on div at bounding box center [28, 232] width 19 height 19
click at [629, 443] on div at bounding box center [623, 564] width 19 height 19
click at [690, 443] on icon at bounding box center [693, 564] width 13 height 13
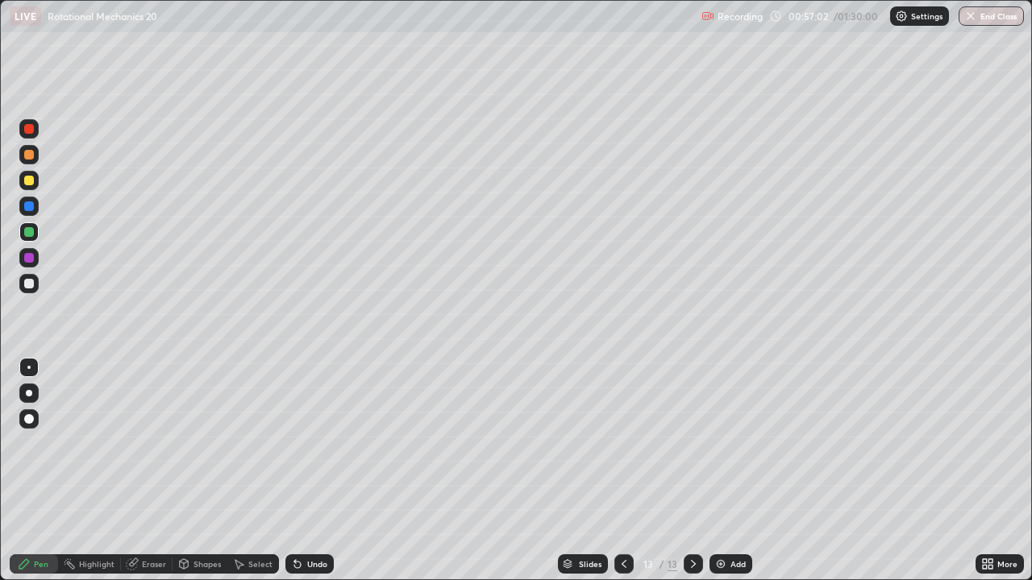
click at [622, 443] on icon at bounding box center [624, 564] width 13 height 13
click at [693, 443] on icon at bounding box center [693, 564] width 13 height 13
click at [626, 443] on icon at bounding box center [624, 564] width 13 height 13
click at [615, 443] on div at bounding box center [623, 564] width 19 height 19
click at [692, 443] on icon at bounding box center [693, 564] width 13 height 13
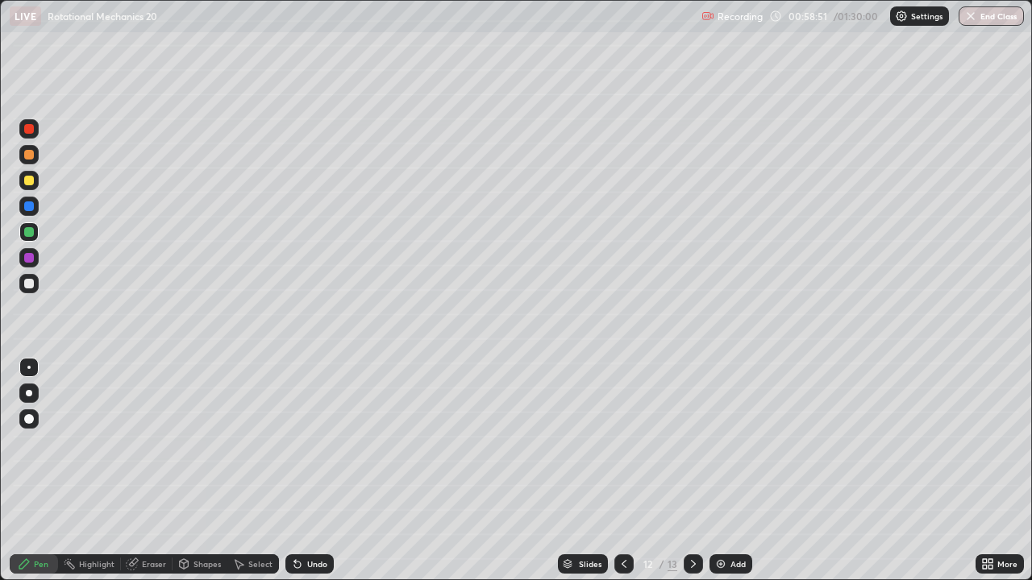
click at [692, 443] on icon at bounding box center [693, 564] width 13 height 13
click at [733, 443] on div "Add" at bounding box center [737, 564] width 15 height 8
click at [198, 443] on div "Shapes" at bounding box center [200, 564] width 55 height 19
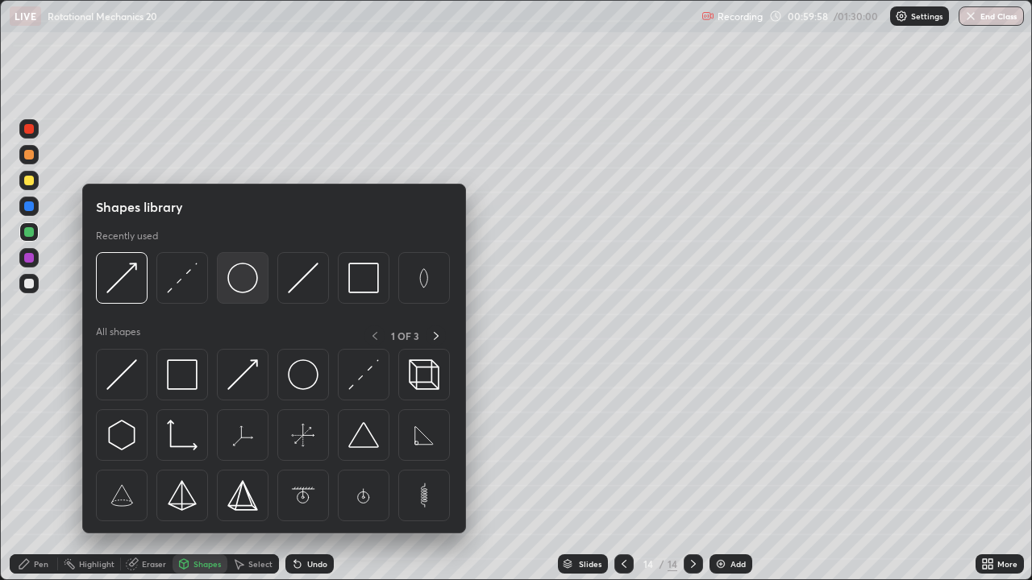
click at [246, 290] on img at bounding box center [242, 278] width 31 height 31
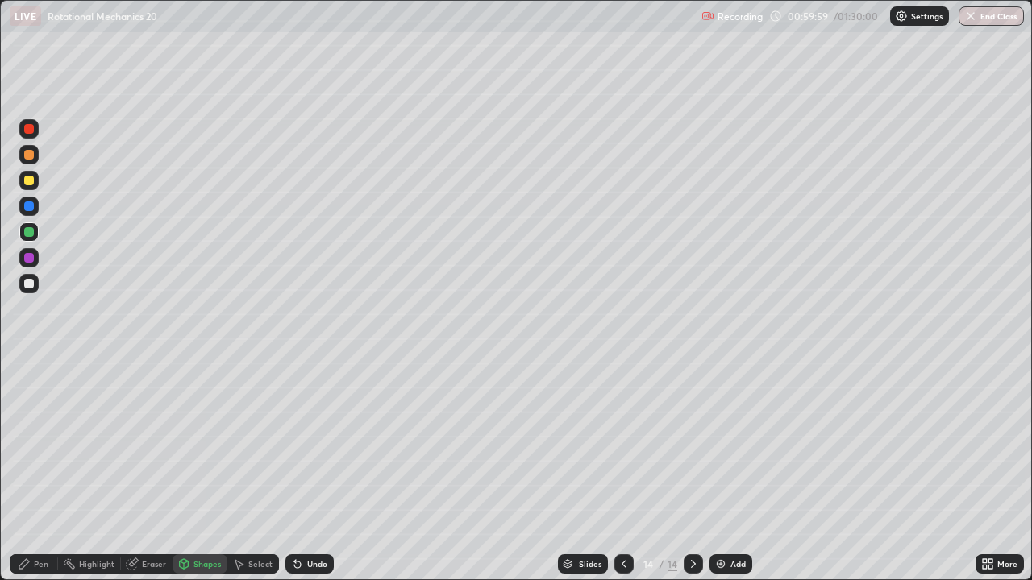
click at [37, 181] on div at bounding box center [28, 180] width 19 height 19
click at [248, 443] on div "Select" at bounding box center [260, 564] width 24 height 8
click at [193, 443] on div "Shapes" at bounding box center [206, 564] width 27 height 8
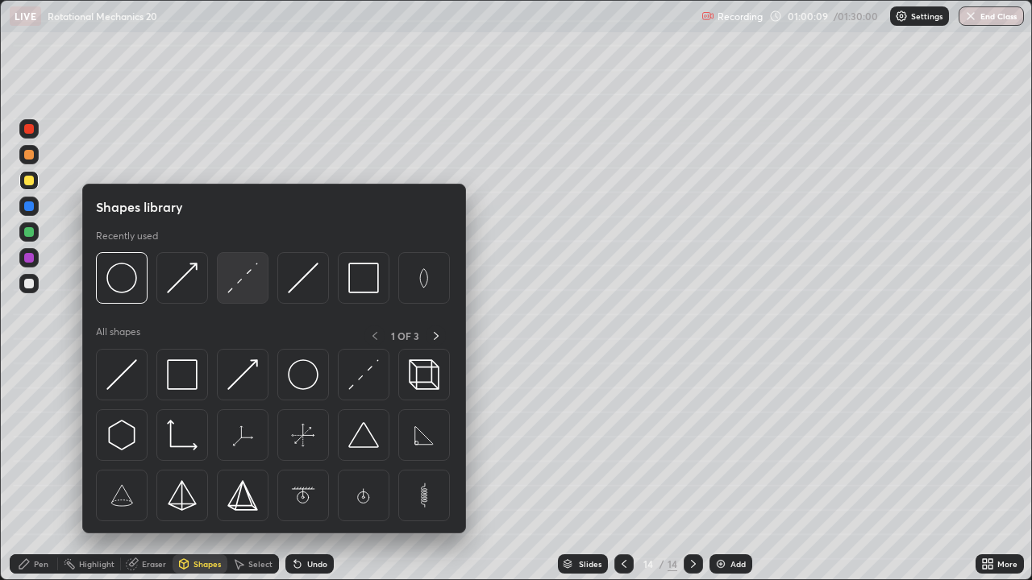
click at [252, 279] on img at bounding box center [242, 278] width 31 height 31
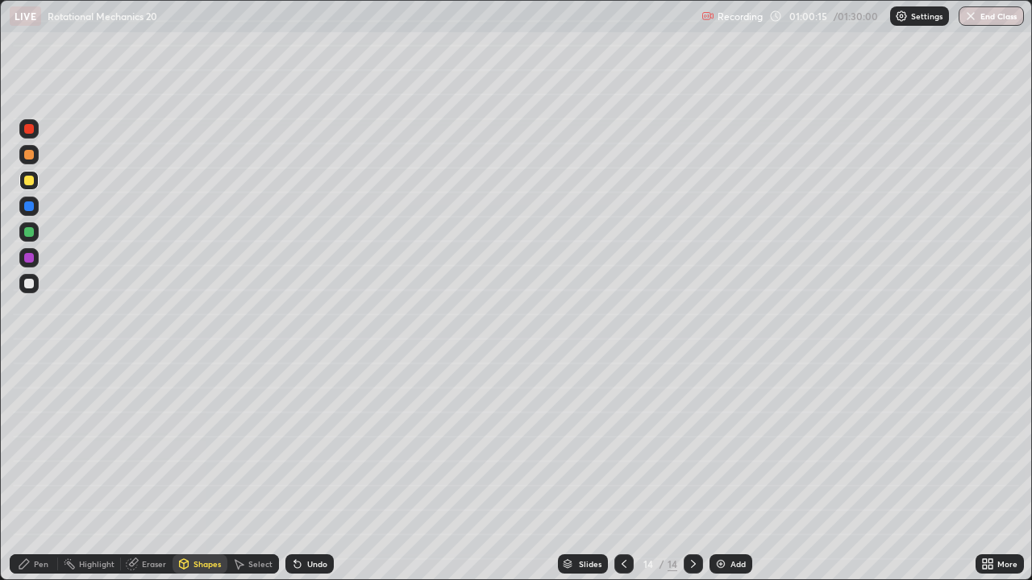
click at [266, 443] on div "Select" at bounding box center [260, 564] width 24 height 8
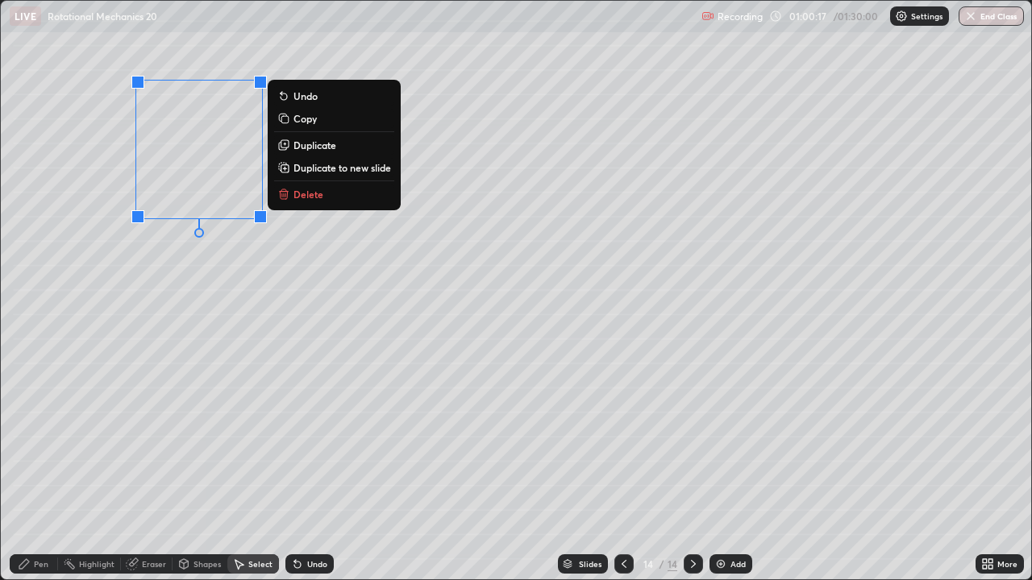
click at [312, 143] on p "Duplicate" at bounding box center [314, 145] width 43 height 13
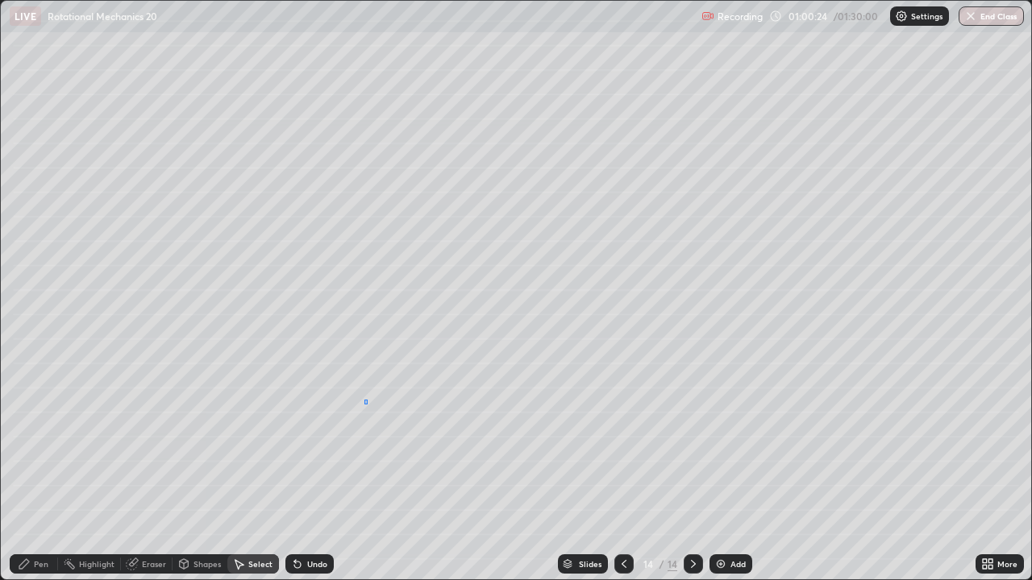
click at [364, 404] on div "0 ° Undo Copy Duplicate Duplicate to new slide Delete" at bounding box center [516, 290] width 1030 height 579
click at [450, 401] on div "0 ° Undo Copy Duplicate Duplicate to new slide Delete" at bounding box center [516, 290] width 1030 height 579
click at [32, 443] on div "Pen" at bounding box center [34, 564] width 48 height 19
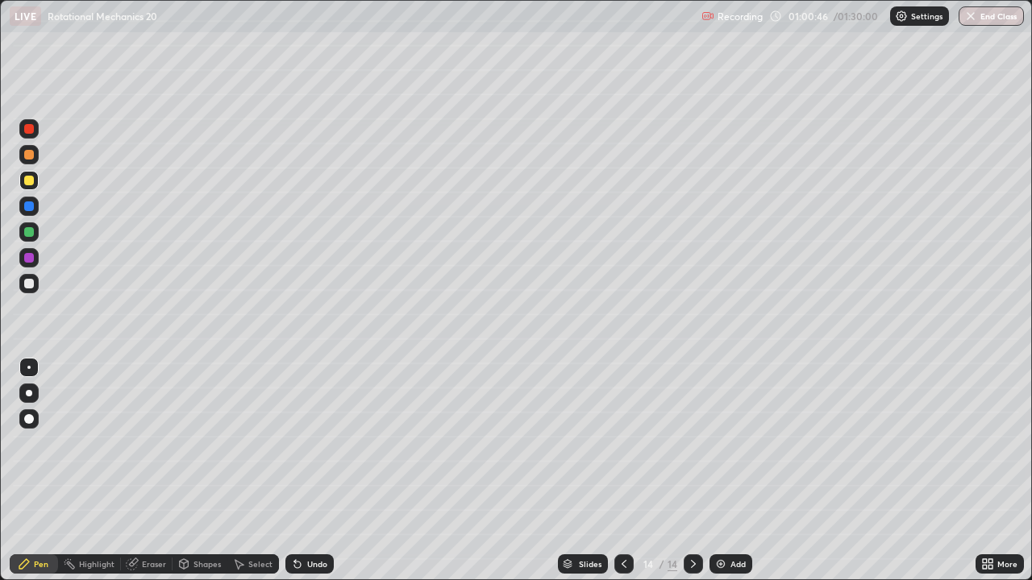
click at [30, 235] on div at bounding box center [29, 232] width 10 height 10
click at [37, 288] on div at bounding box center [28, 283] width 19 height 19
click at [264, 443] on div "Select" at bounding box center [260, 564] width 24 height 8
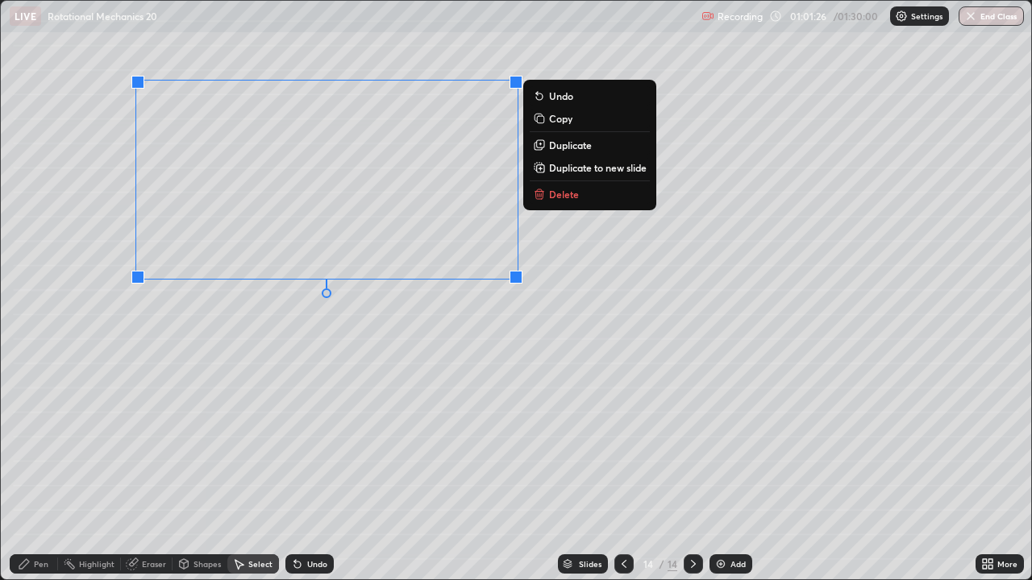
click at [551, 148] on p "Duplicate" at bounding box center [570, 145] width 43 height 13
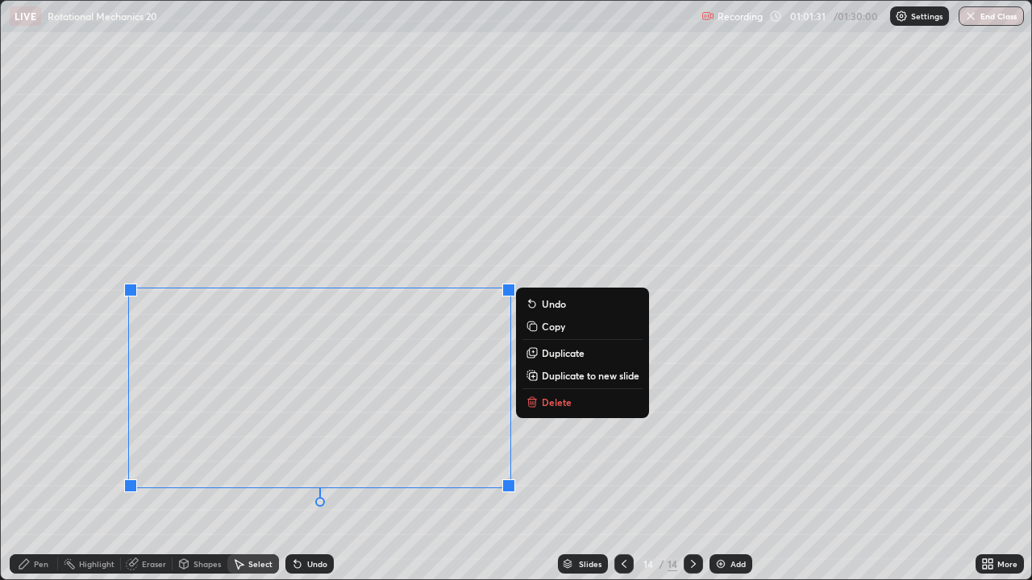
click at [234, 261] on div "0 ° Undo Copy Duplicate Duplicate to new slide Delete" at bounding box center [516, 290] width 1030 height 579
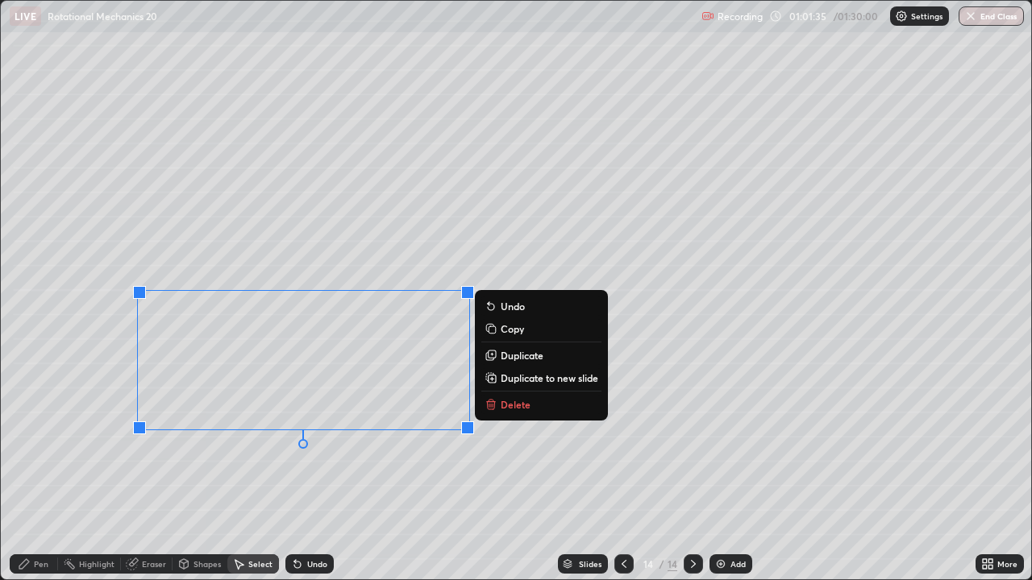
click at [314, 443] on div "Undo" at bounding box center [317, 564] width 20 height 8
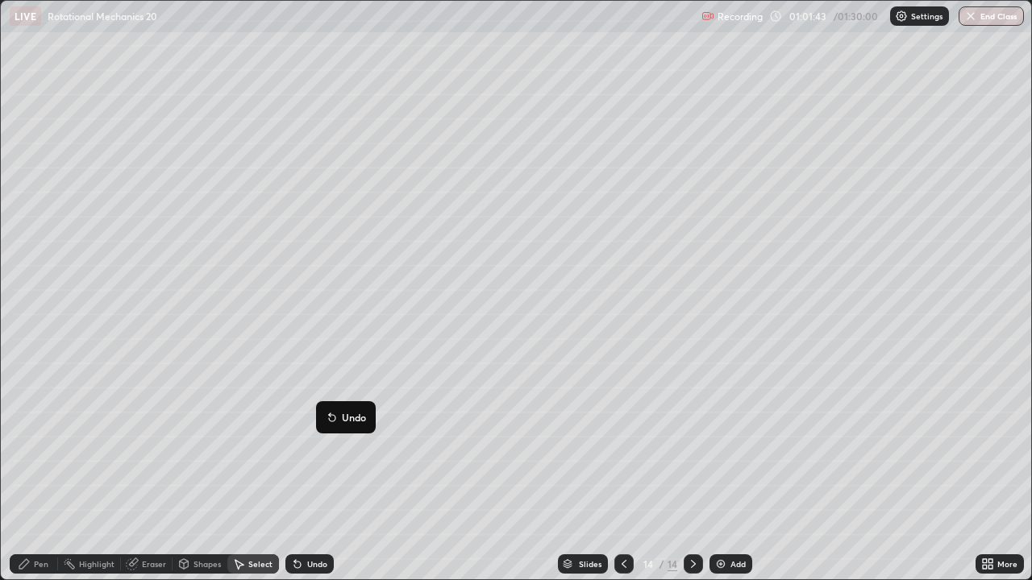
click at [335, 443] on div "0 ° Undo Copy Duplicate Duplicate to new slide Delete" at bounding box center [516, 290] width 1030 height 579
click at [150, 443] on div "Eraser" at bounding box center [154, 564] width 24 height 8
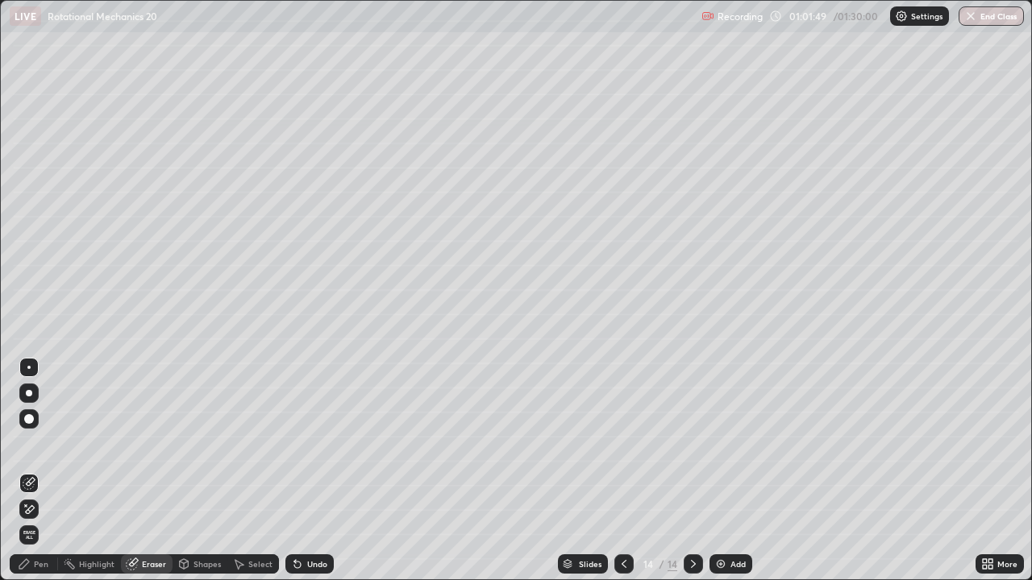
click at [29, 443] on icon at bounding box center [24, 564] width 13 height 13
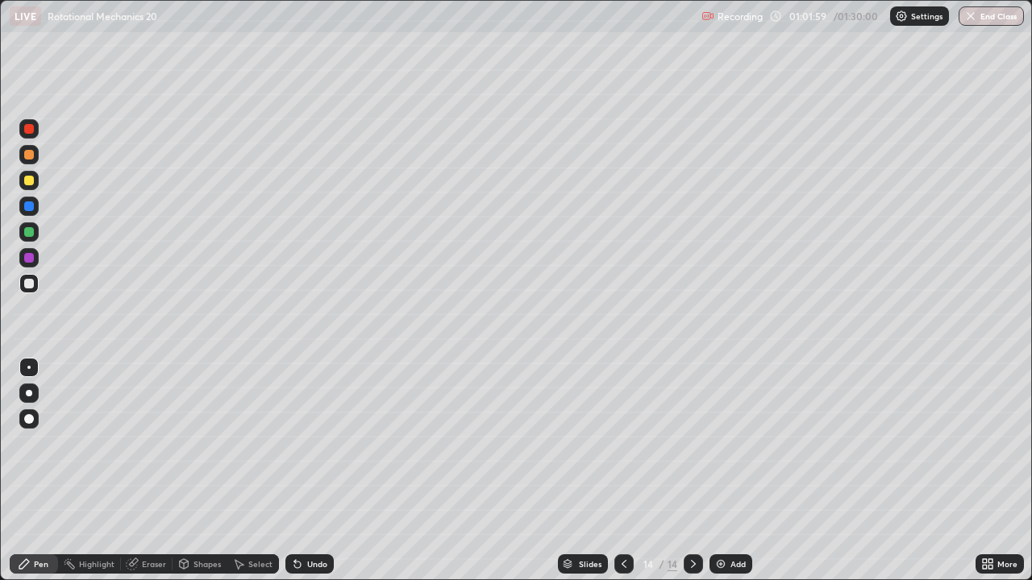
click at [256, 443] on div "Select" at bounding box center [253, 564] width 52 height 19
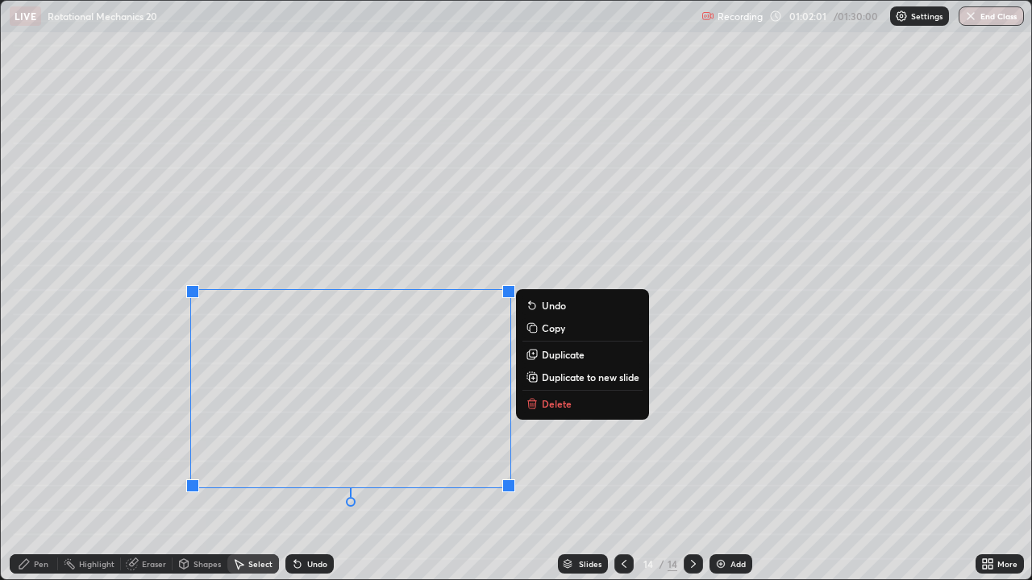
click at [551, 353] on p "Duplicate" at bounding box center [563, 354] width 43 height 13
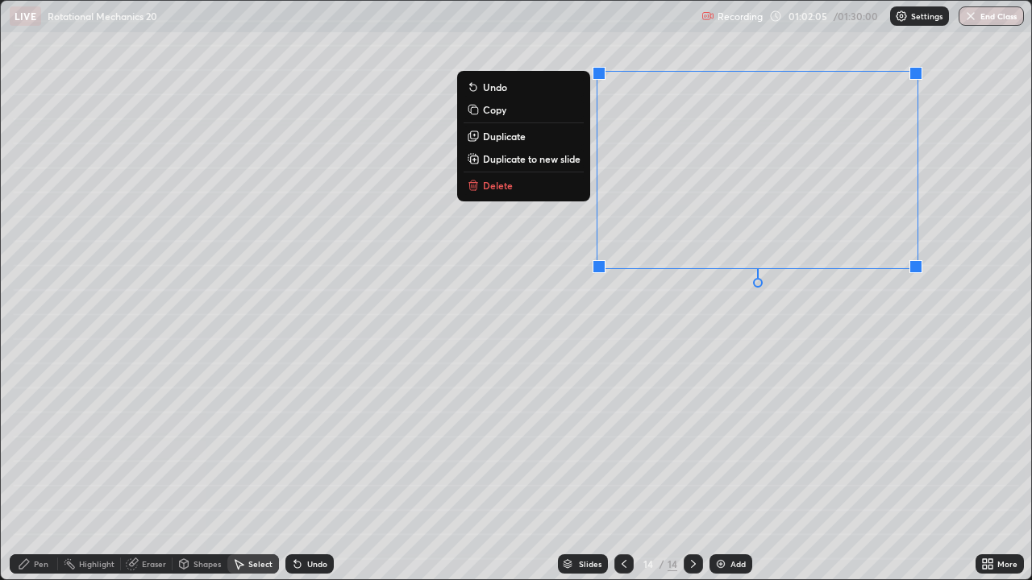
click at [21, 443] on icon at bounding box center [24, 564] width 10 height 10
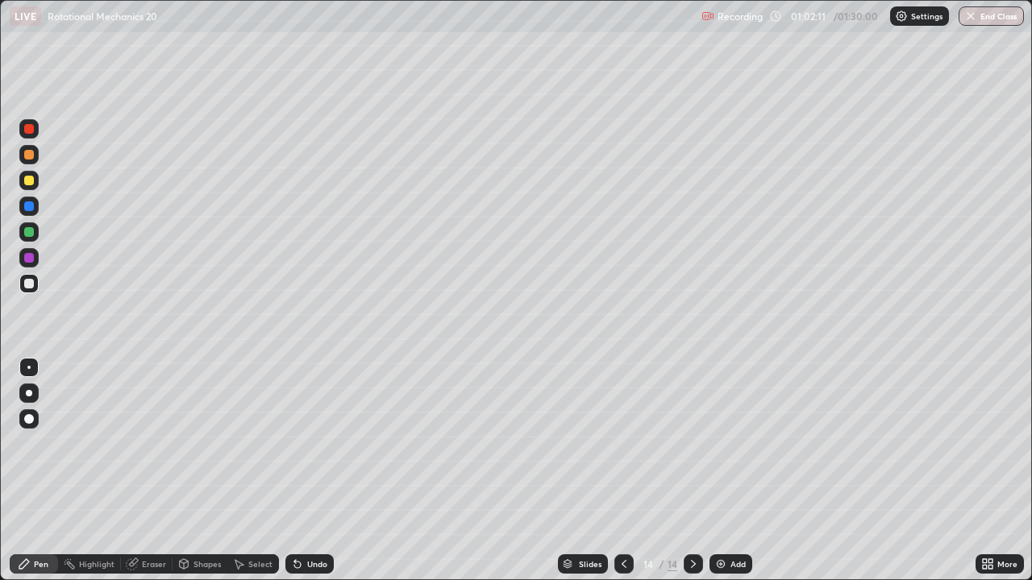
click at [206, 443] on div "Shapes" at bounding box center [206, 564] width 27 height 8
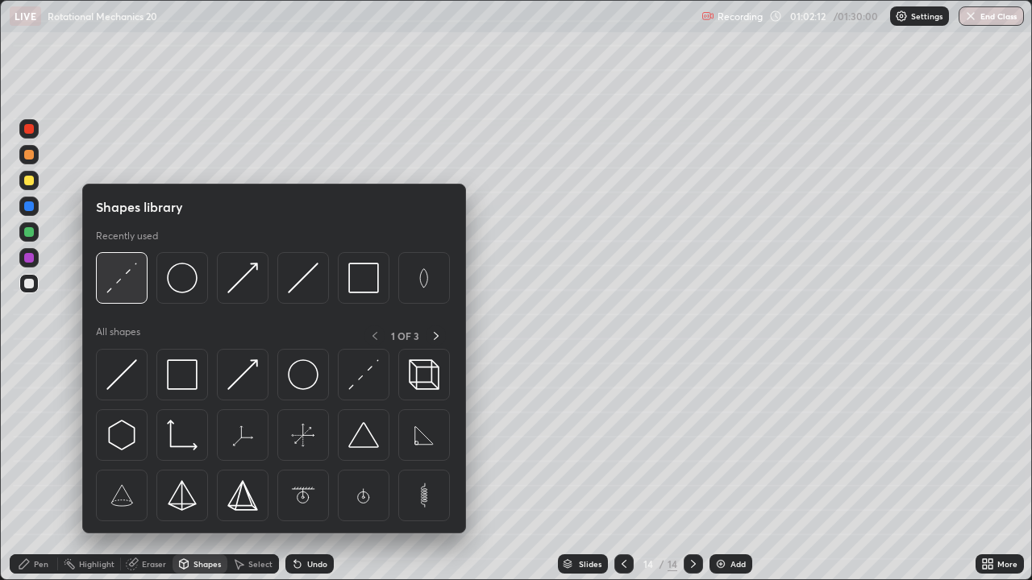
click at [127, 283] on img at bounding box center [121, 278] width 31 height 31
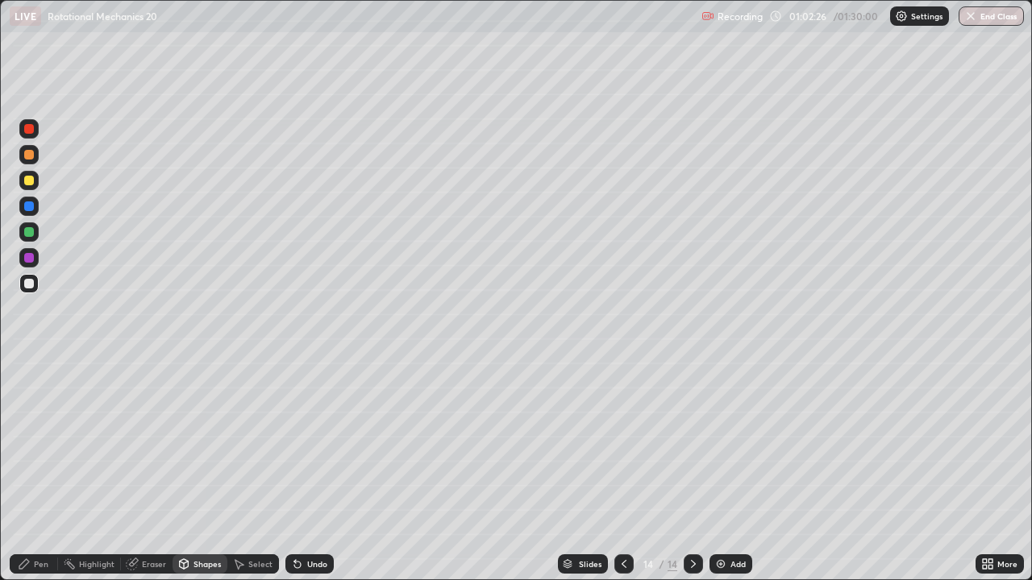
click at [29, 443] on div "Pen" at bounding box center [34, 564] width 48 height 19
click at [301, 443] on div "Undo" at bounding box center [309, 564] width 48 height 19
click at [27, 180] on div at bounding box center [29, 181] width 10 height 10
click at [28, 232] on div at bounding box center [29, 232] width 10 height 10
click at [30, 259] on div at bounding box center [29, 258] width 10 height 10
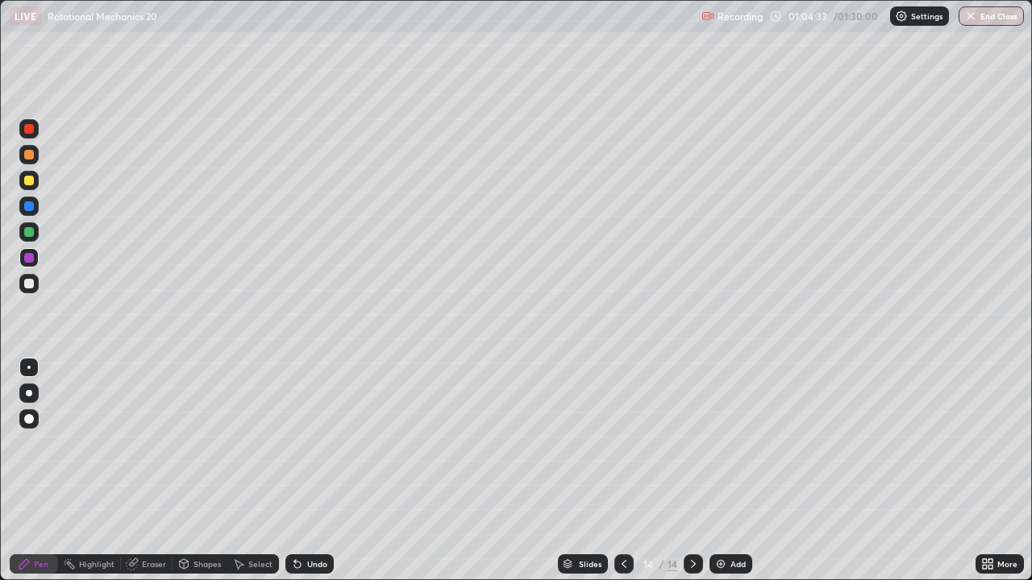
click at [27, 291] on div at bounding box center [28, 283] width 19 height 19
click at [727, 443] on div "Add" at bounding box center [730, 564] width 43 height 19
click at [206, 443] on div "Shapes" at bounding box center [206, 564] width 27 height 8
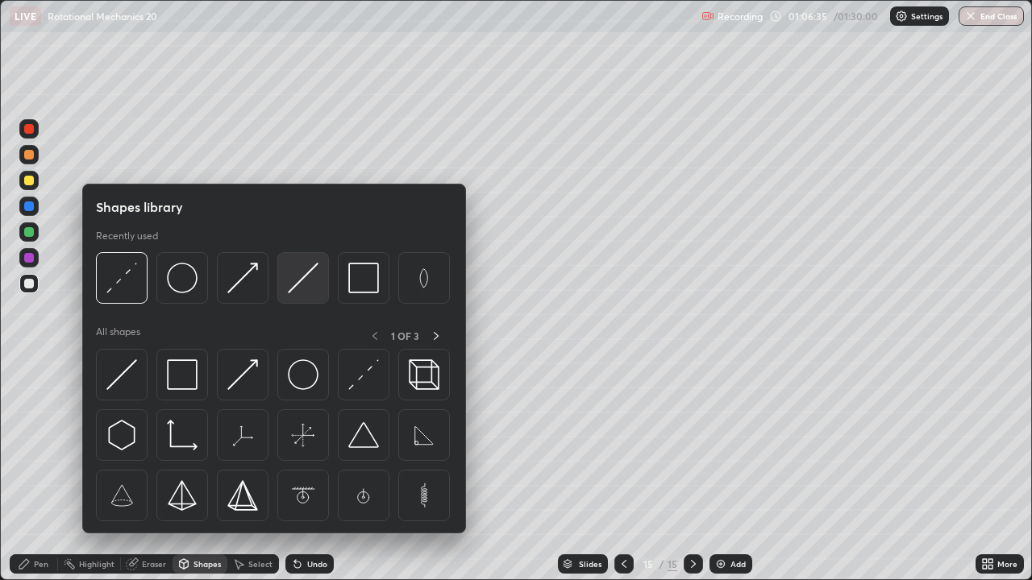
click at [310, 277] on img at bounding box center [303, 278] width 31 height 31
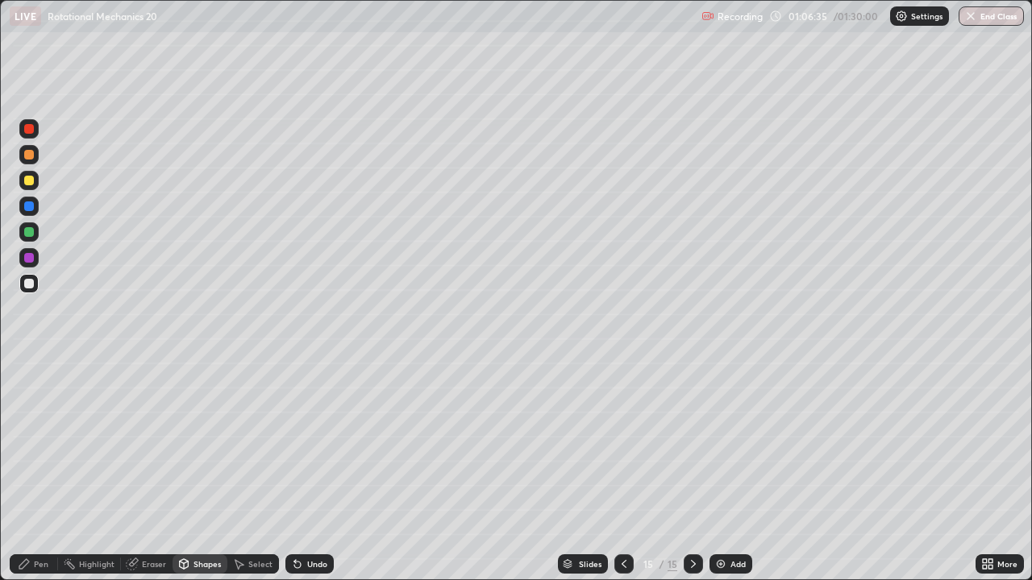
click at [29, 235] on div at bounding box center [29, 232] width 10 height 10
click at [202, 443] on div "Shapes" at bounding box center [206, 564] width 27 height 8
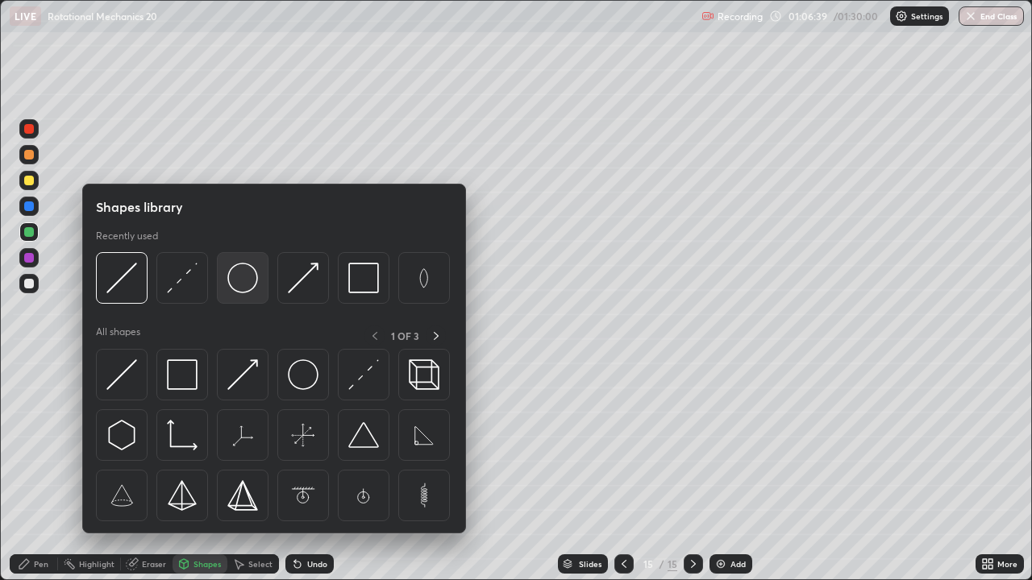
click at [239, 282] on img at bounding box center [242, 278] width 31 height 31
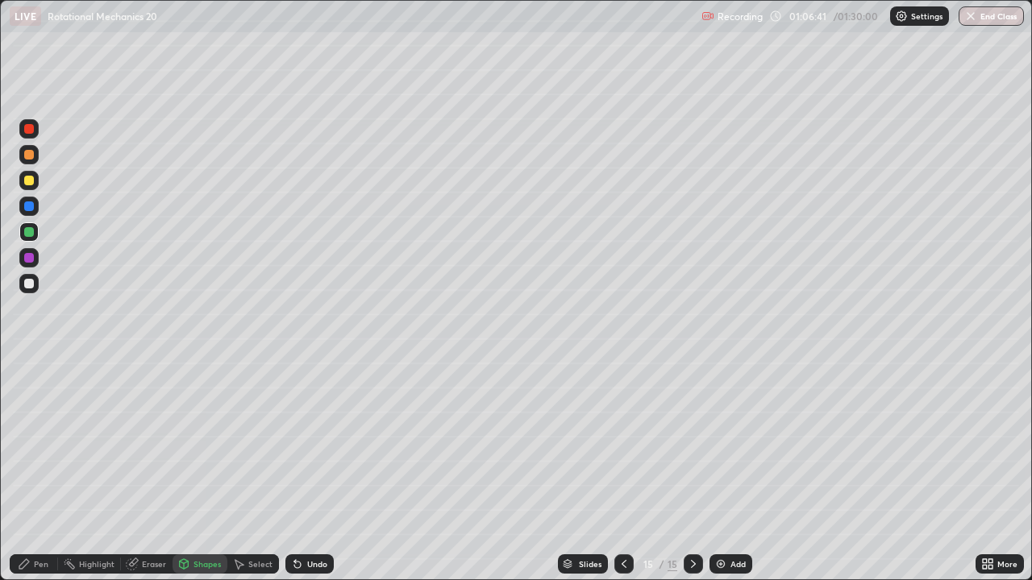
click at [322, 443] on div "Undo" at bounding box center [317, 564] width 20 height 8
click at [31, 443] on icon at bounding box center [24, 564] width 13 height 13
click at [211, 443] on div "Shapes" at bounding box center [206, 564] width 27 height 8
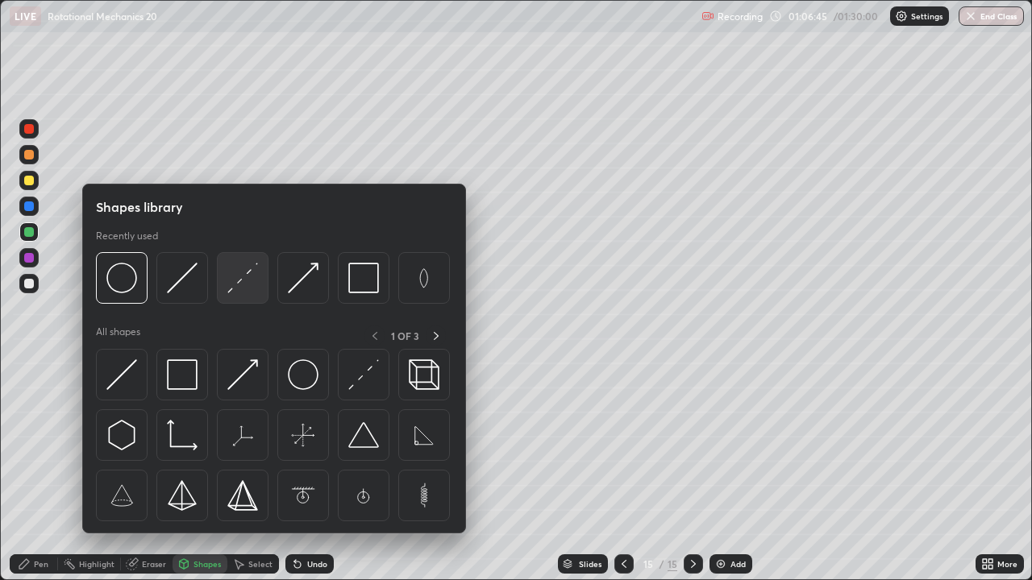
click at [240, 278] on img at bounding box center [242, 278] width 31 height 31
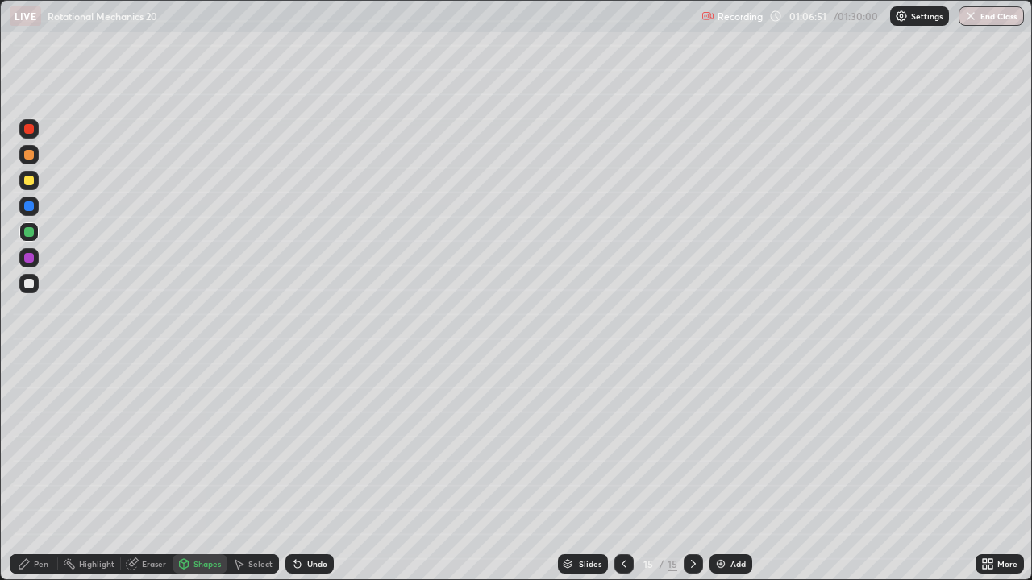
click at [202, 443] on div "Shapes" at bounding box center [200, 564] width 55 height 19
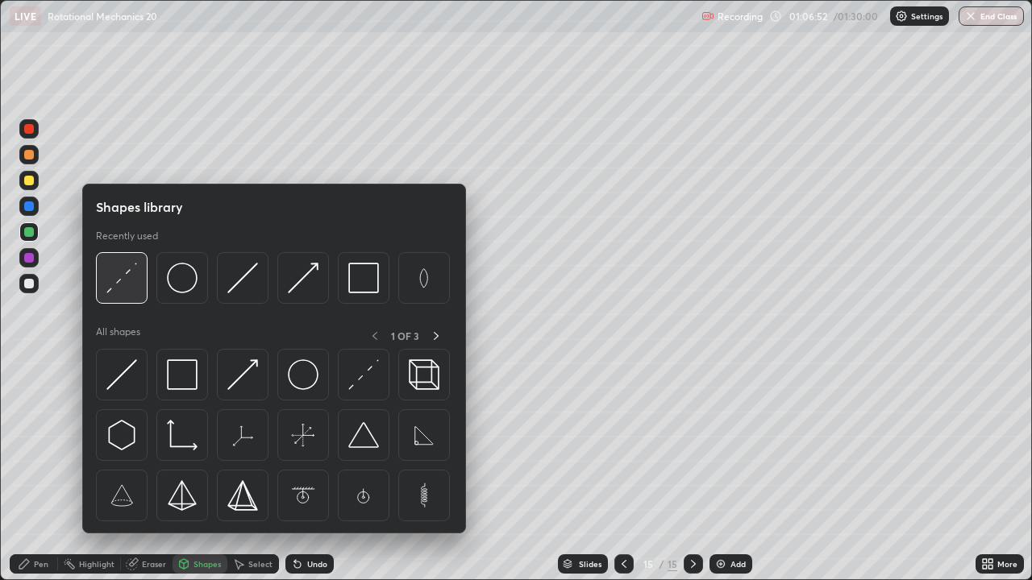
click at [131, 289] on img at bounding box center [121, 278] width 31 height 31
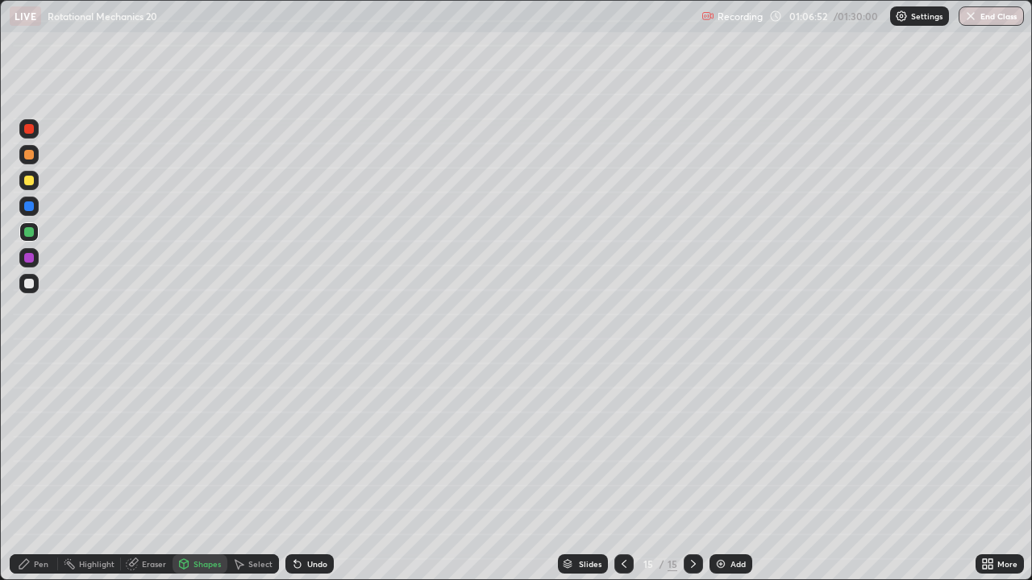
click at [30, 283] on div at bounding box center [29, 284] width 10 height 10
click at [39, 443] on div "Pen" at bounding box center [41, 564] width 15 height 8
click at [307, 443] on div "Undo" at bounding box center [317, 564] width 20 height 8
click at [308, 443] on div "Undo" at bounding box center [317, 564] width 20 height 8
click at [311, 443] on div "Undo" at bounding box center [317, 564] width 20 height 8
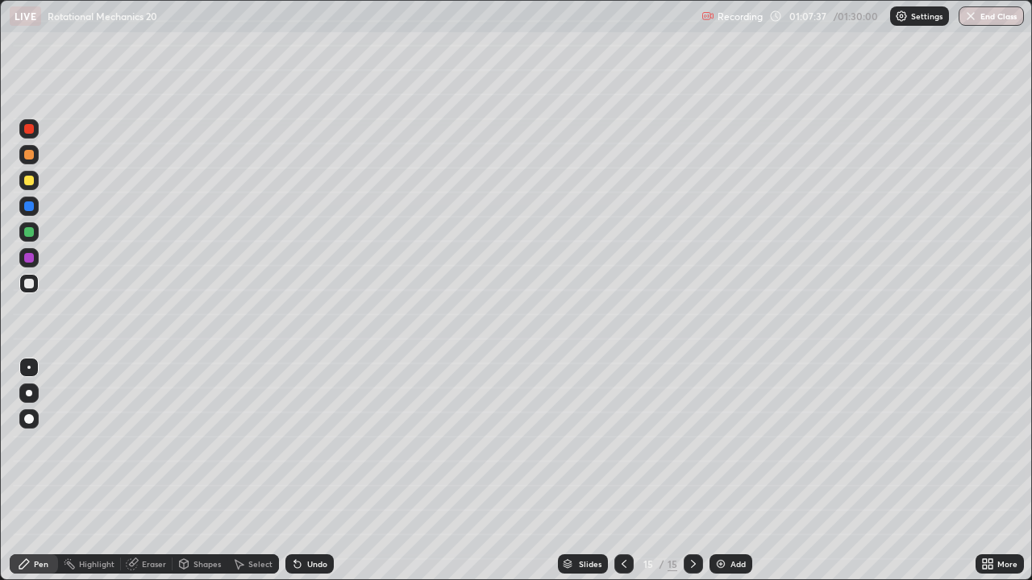
click at [314, 443] on div "Undo" at bounding box center [309, 564] width 48 height 19
click at [294, 443] on icon at bounding box center [295, 561] width 2 height 2
click at [314, 443] on div "Undo" at bounding box center [317, 564] width 20 height 8
click at [192, 443] on div "Shapes" at bounding box center [200, 564] width 55 height 19
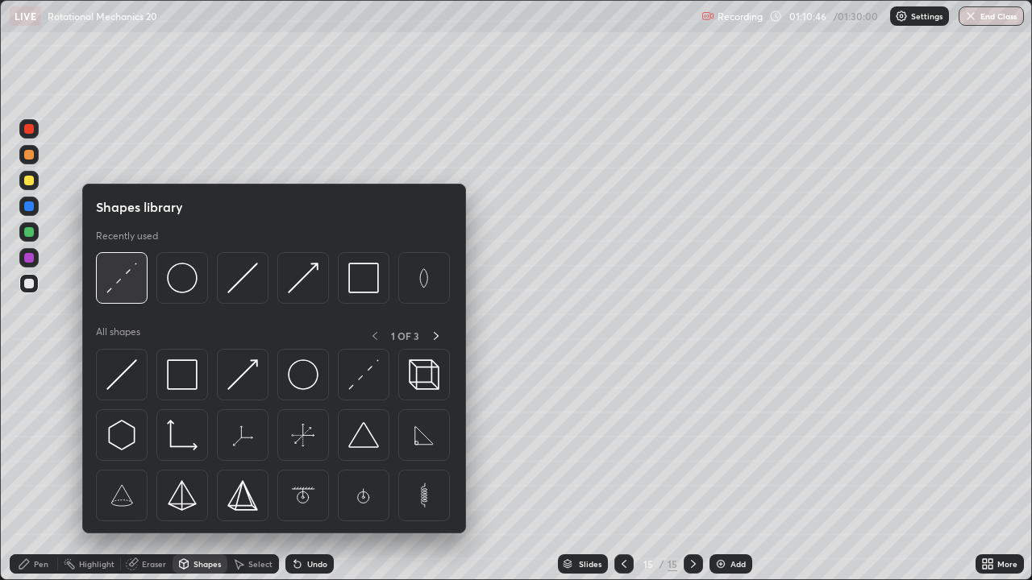
click at [131, 291] on img at bounding box center [121, 278] width 31 height 31
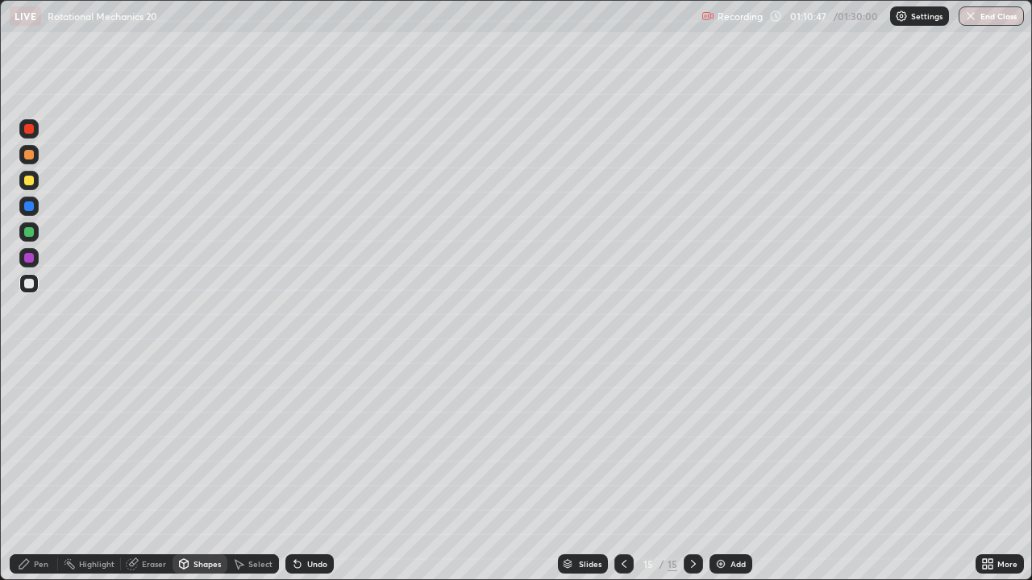
click at [37, 234] on div at bounding box center [28, 232] width 19 height 19
click at [202, 443] on div "Shapes" at bounding box center [200, 564] width 55 height 19
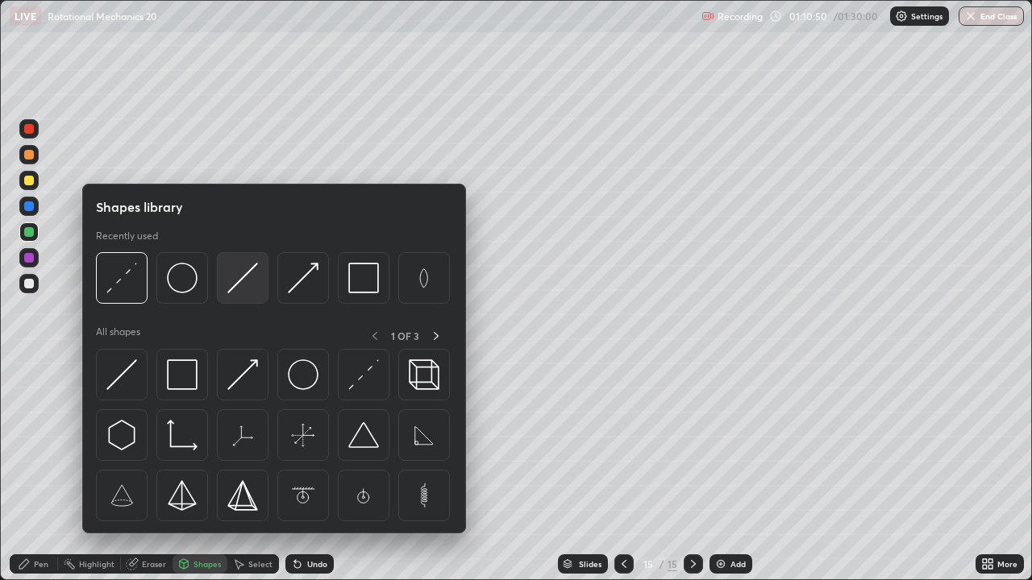
click at [254, 291] on img at bounding box center [242, 278] width 31 height 31
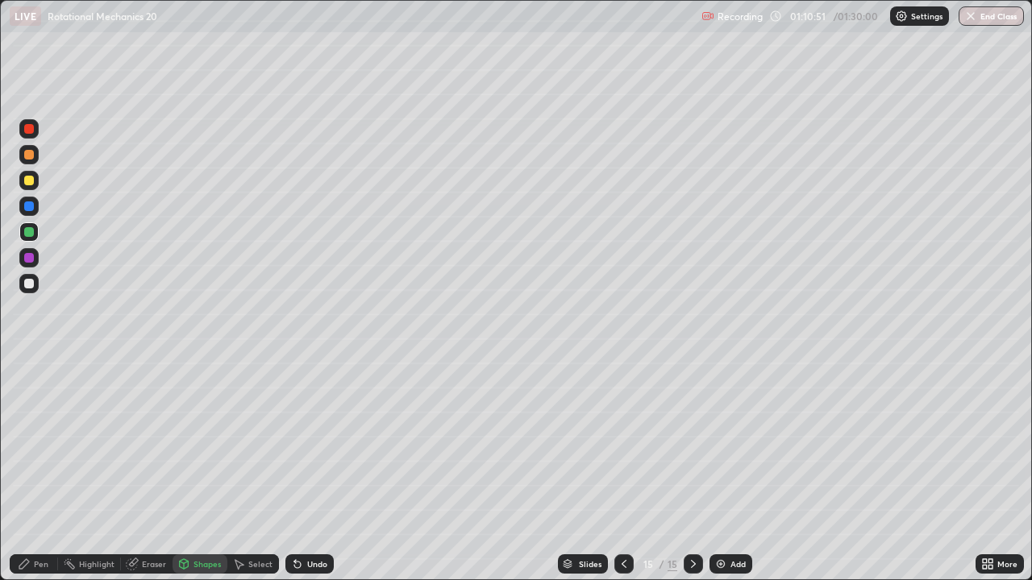
click at [31, 189] on div at bounding box center [28, 180] width 19 height 19
click at [198, 443] on div "Shapes" at bounding box center [206, 564] width 27 height 8
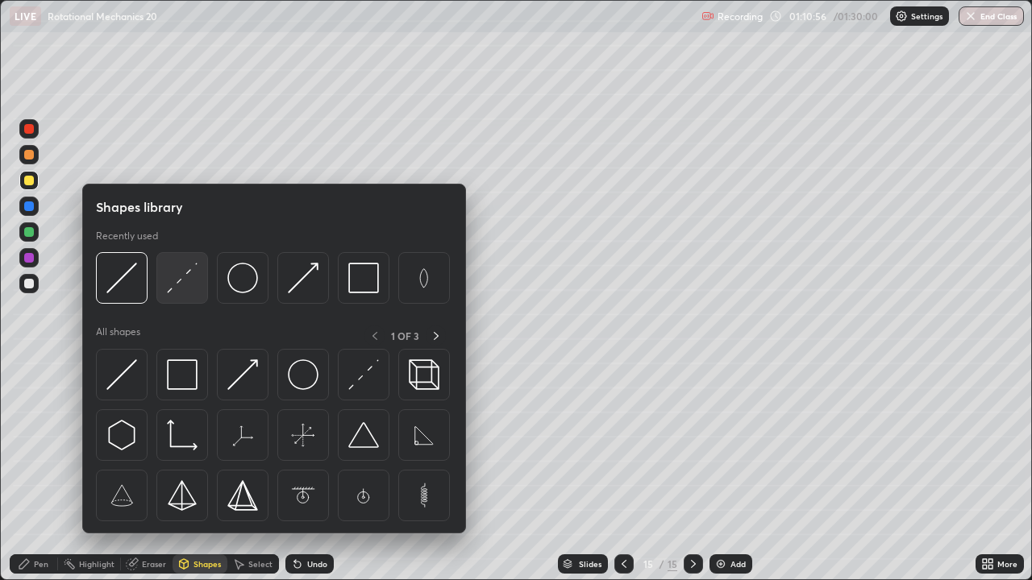
click at [188, 288] on img at bounding box center [182, 278] width 31 height 31
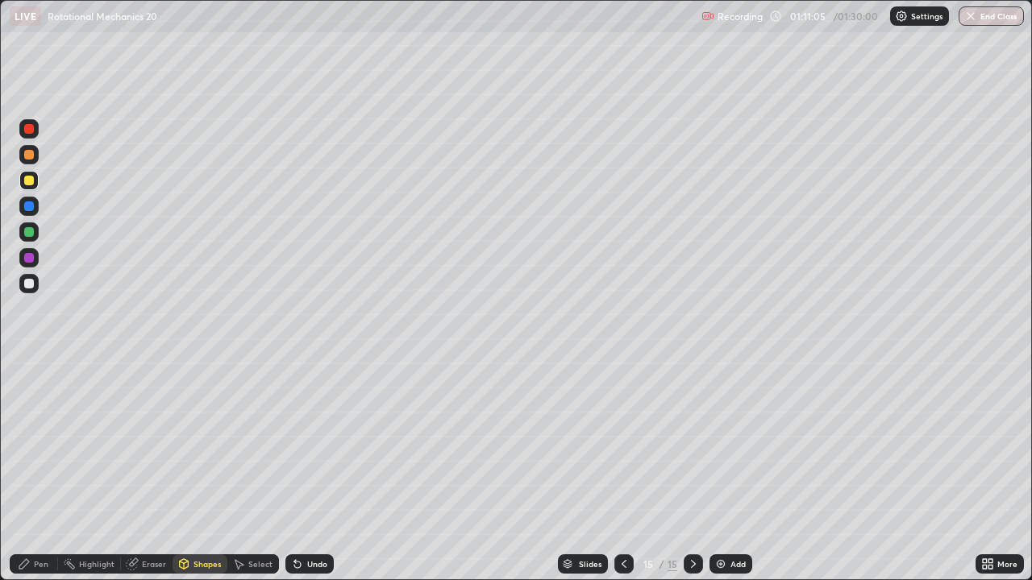
click at [202, 443] on div "Shapes" at bounding box center [206, 564] width 27 height 8
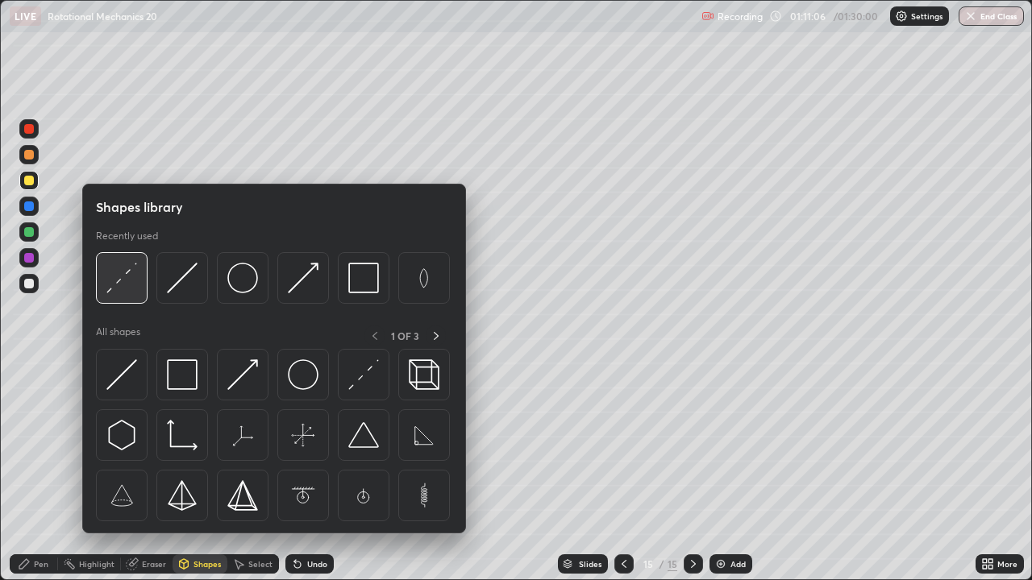
click at [137, 284] on img at bounding box center [121, 278] width 31 height 31
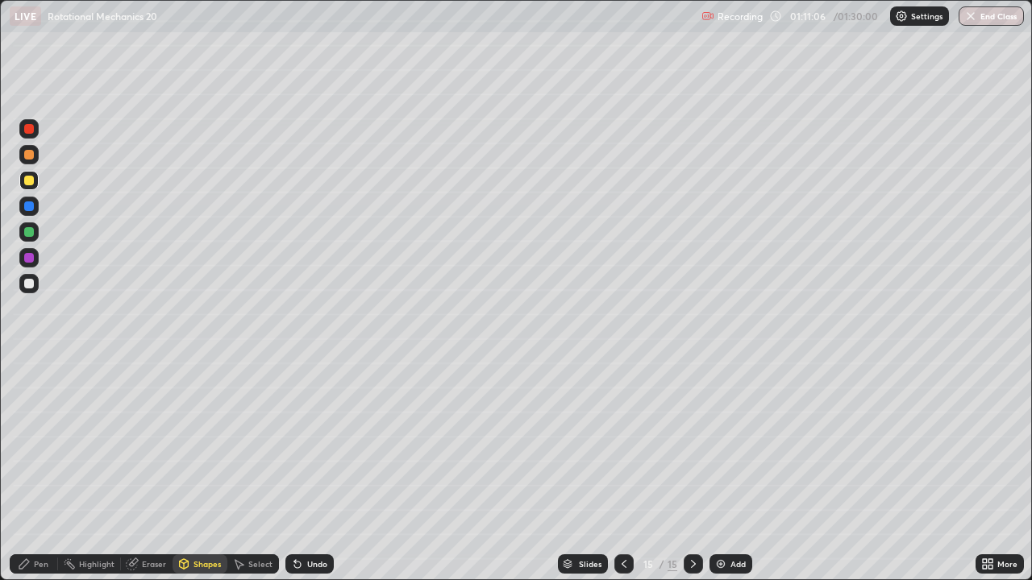
click at [37, 280] on div at bounding box center [28, 283] width 19 height 19
click at [36, 443] on div "Pen" at bounding box center [41, 564] width 15 height 8
click at [307, 443] on div "Undo" at bounding box center [317, 564] width 20 height 8
click at [293, 443] on div "Undo" at bounding box center [309, 564] width 48 height 19
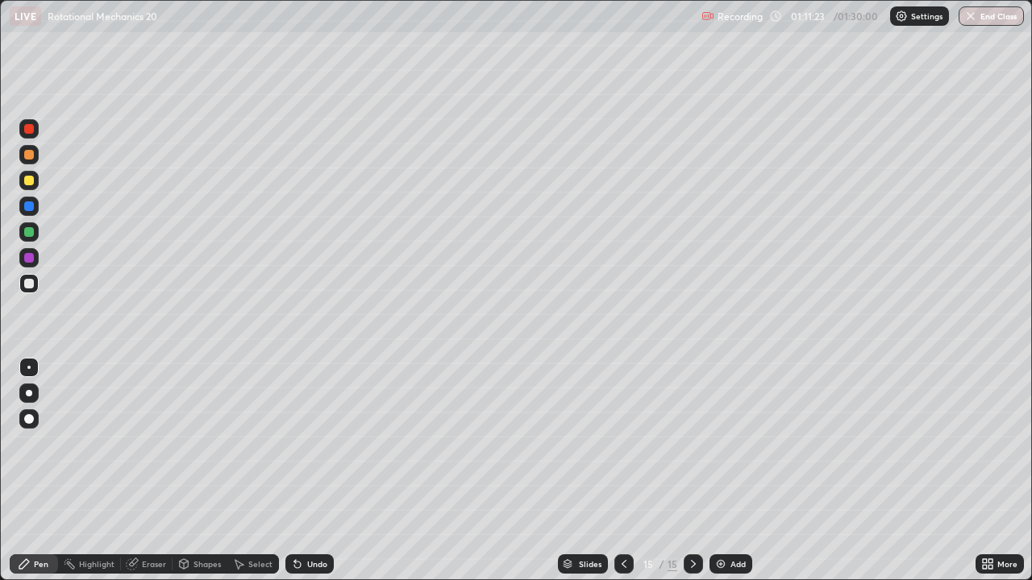
click at [291, 443] on div "Undo" at bounding box center [309, 564] width 48 height 19
click at [292, 443] on div "Undo" at bounding box center [309, 564] width 48 height 19
click at [310, 443] on div "Undo" at bounding box center [317, 564] width 20 height 8
click at [316, 443] on div "Undo" at bounding box center [317, 564] width 20 height 8
click at [307, 443] on div "Undo" at bounding box center [317, 564] width 20 height 8
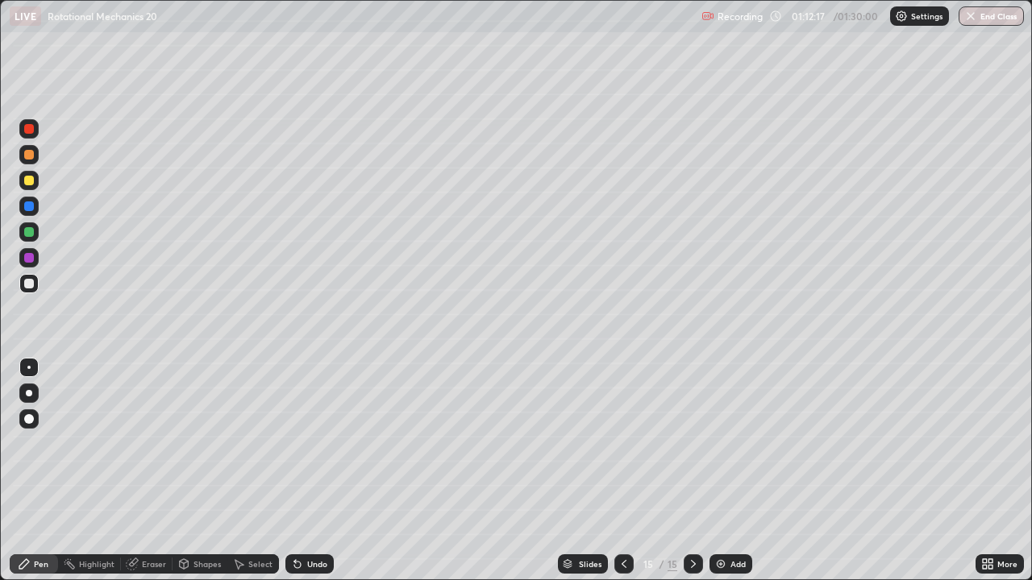
click at [307, 443] on div "Undo" at bounding box center [317, 564] width 20 height 8
click at [990, 443] on icon at bounding box center [990, 561] width 4 height 4
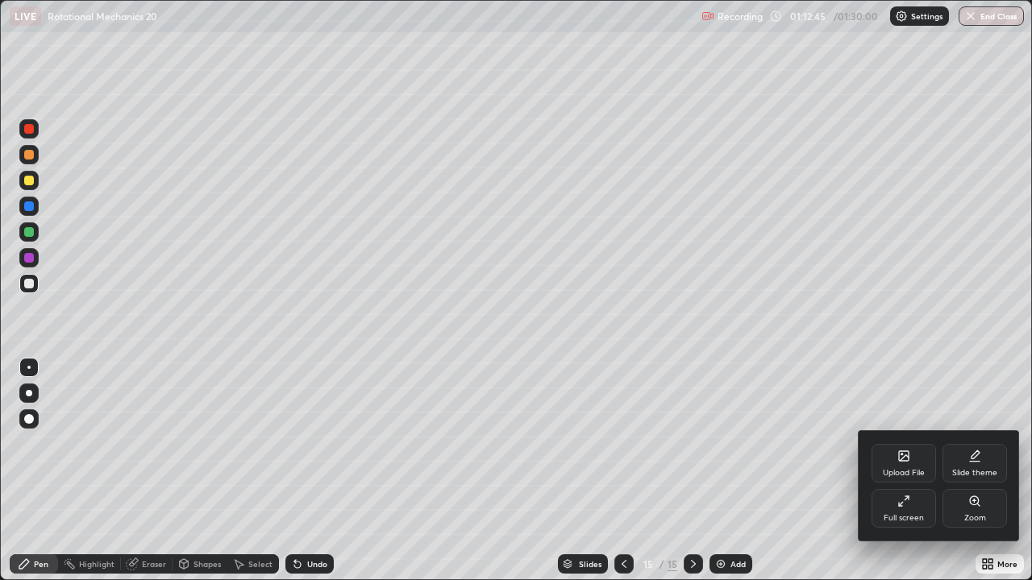
click at [896, 443] on div "Full screen" at bounding box center [903, 508] width 64 height 39
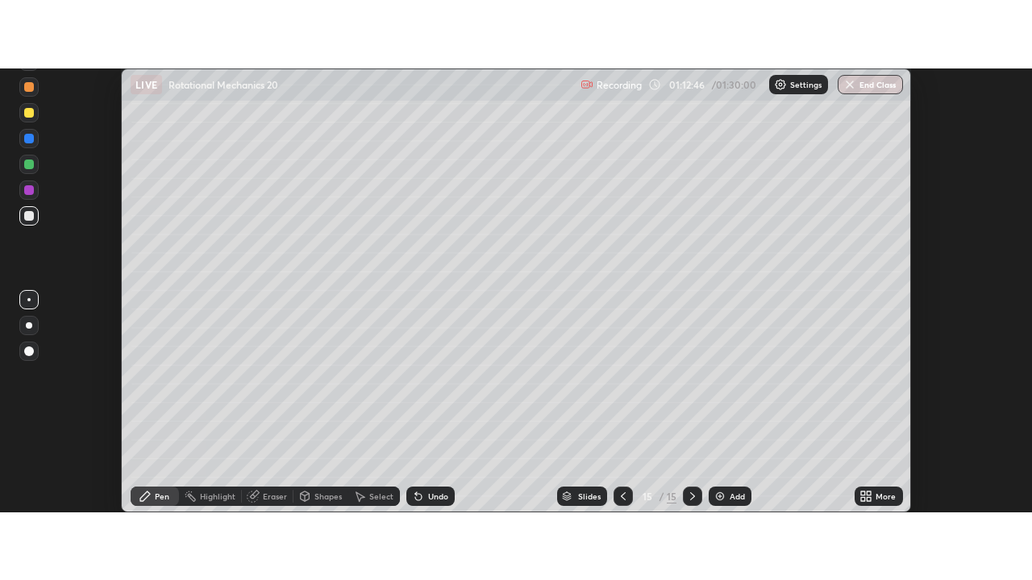
scroll to position [80173, 79585]
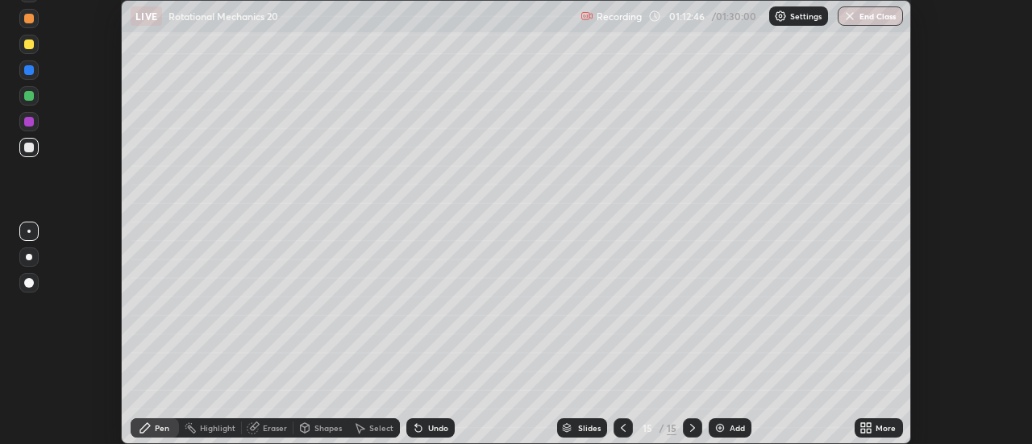
click at [867, 427] on icon at bounding box center [869, 425] width 4 height 4
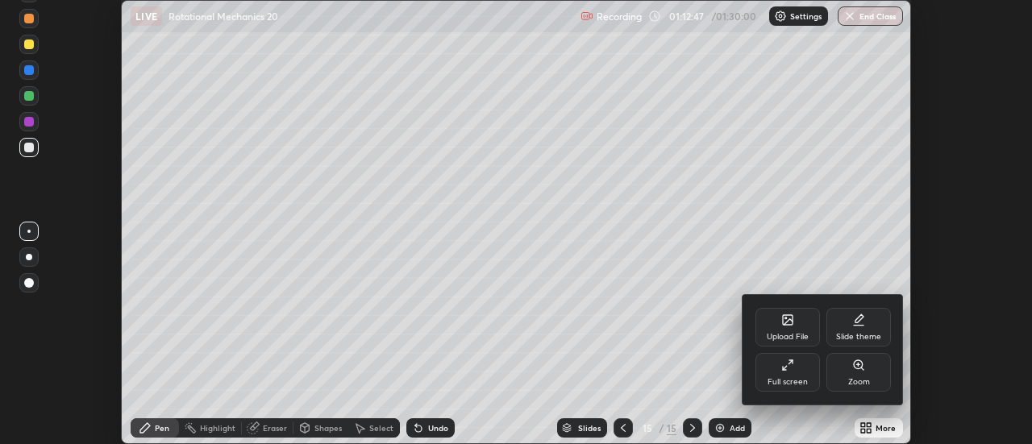
click at [796, 378] on div "Full screen" at bounding box center [787, 382] width 40 height 8
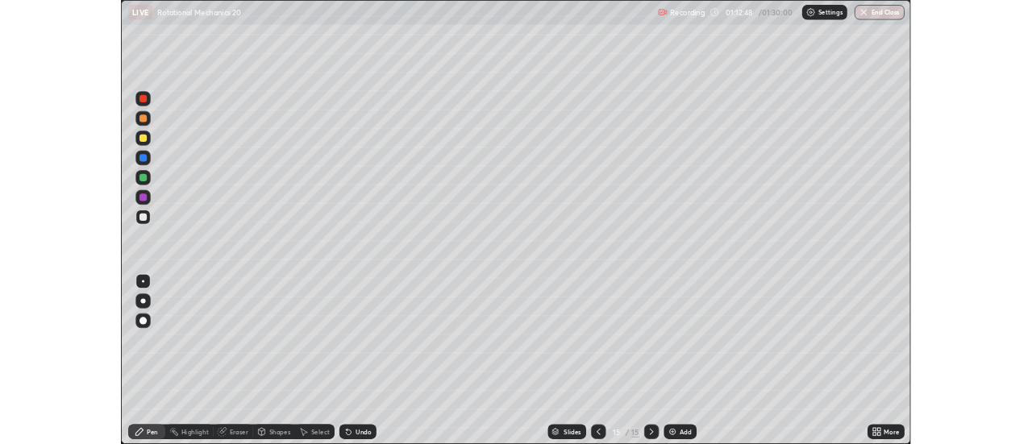
scroll to position [580, 1032]
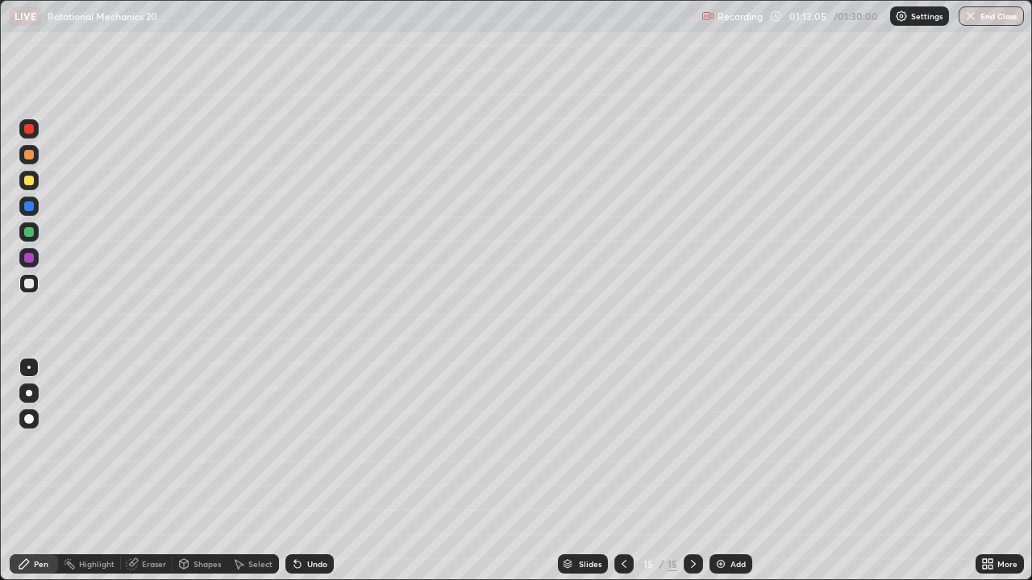
click at [731, 443] on div "Add" at bounding box center [737, 564] width 15 height 8
click at [204, 443] on div "Shapes" at bounding box center [206, 564] width 27 height 8
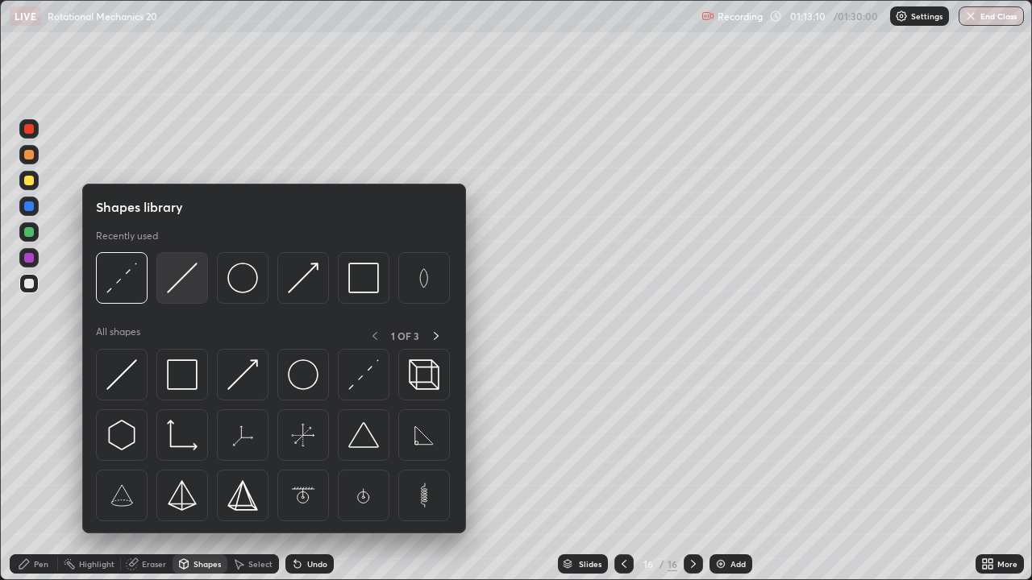
click at [182, 285] on img at bounding box center [182, 278] width 31 height 31
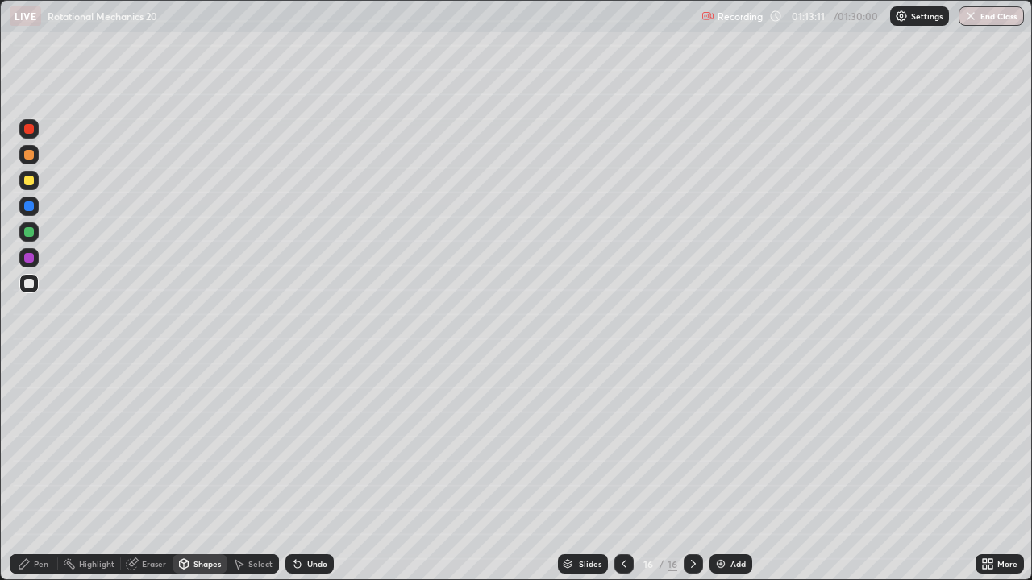
click at [36, 183] on div at bounding box center [28, 180] width 19 height 19
click at [196, 443] on div "Shapes" at bounding box center [206, 564] width 27 height 8
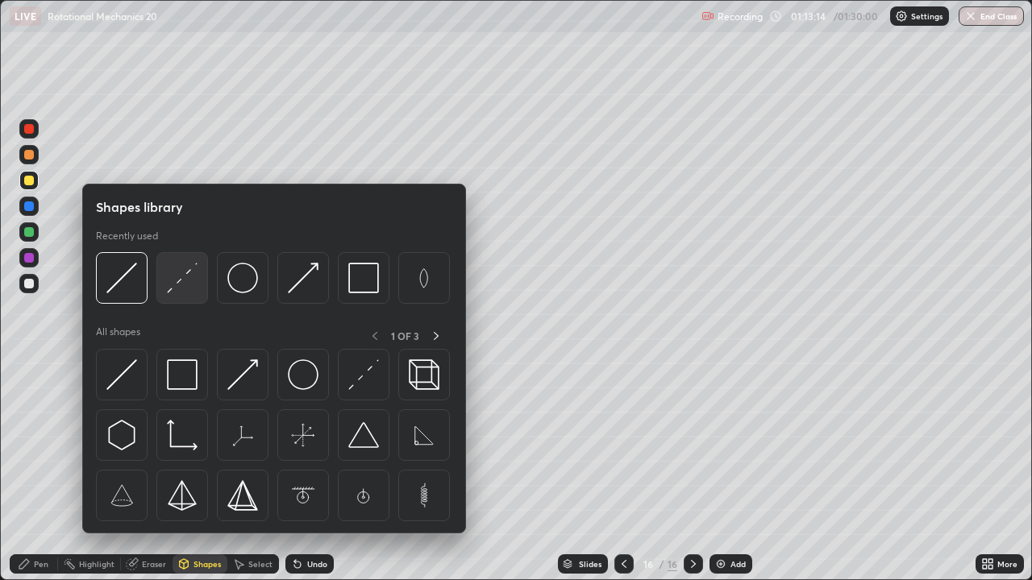
click at [195, 294] on div at bounding box center [182, 278] width 52 height 52
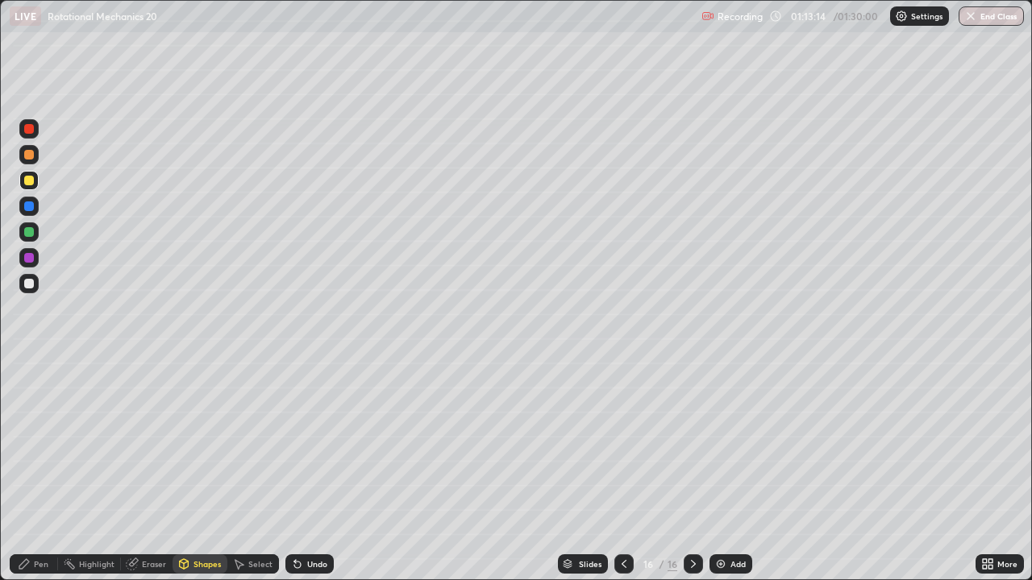
click at [33, 235] on div at bounding box center [29, 232] width 10 height 10
click at [193, 443] on div "Shapes" at bounding box center [206, 564] width 27 height 8
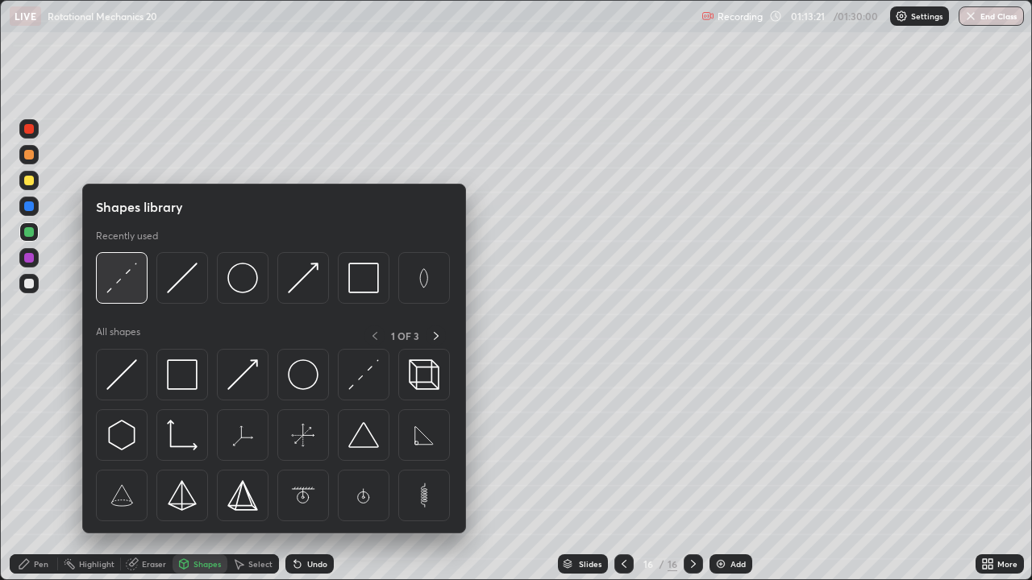
click at [123, 286] on img at bounding box center [121, 278] width 31 height 31
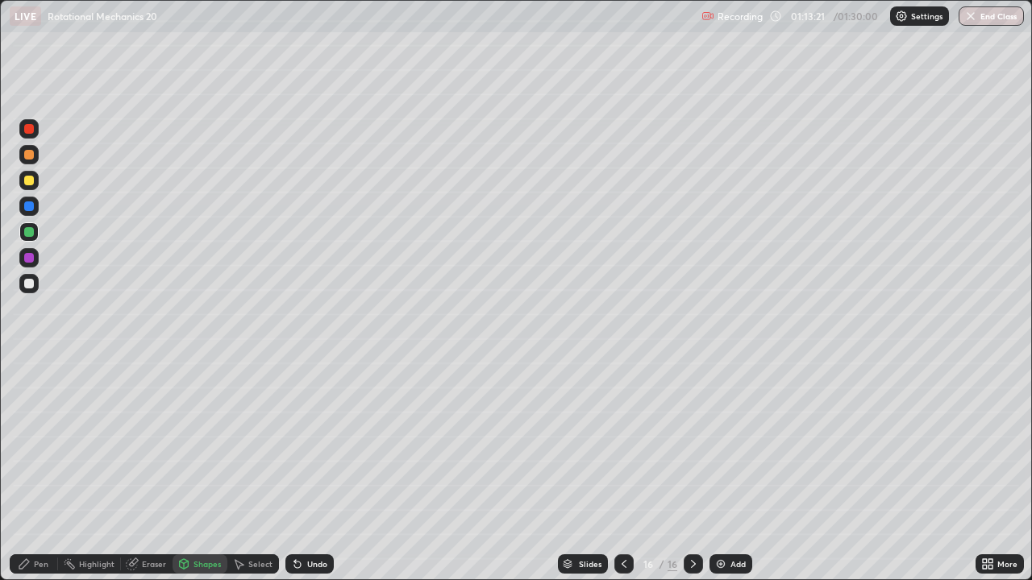
click at [30, 283] on div at bounding box center [29, 284] width 10 height 10
click at [46, 443] on div "Pen" at bounding box center [41, 564] width 15 height 8
click at [209, 443] on div "Shapes" at bounding box center [206, 564] width 27 height 8
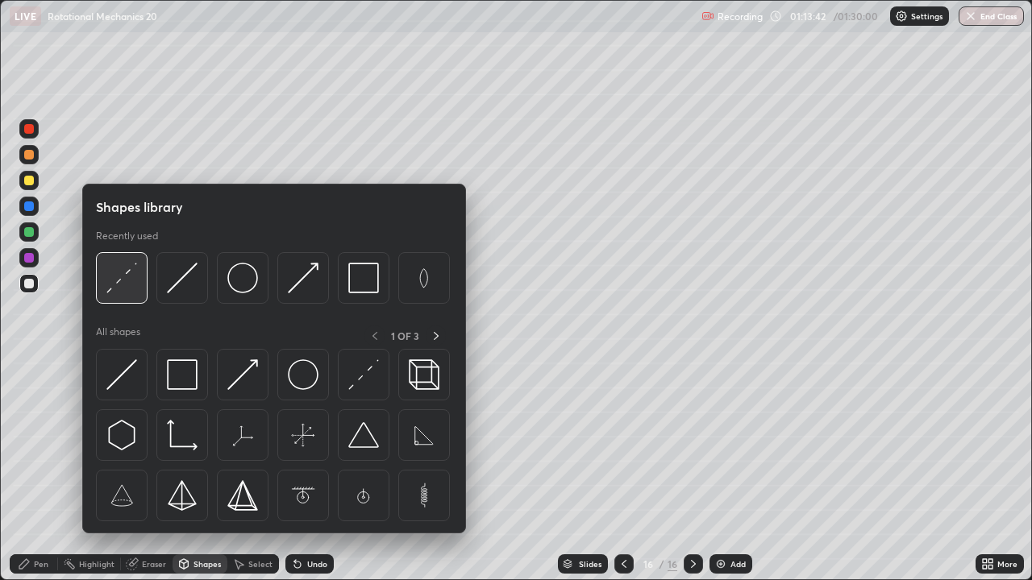
click at [127, 289] on img at bounding box center [121, 278] width 31 height 31
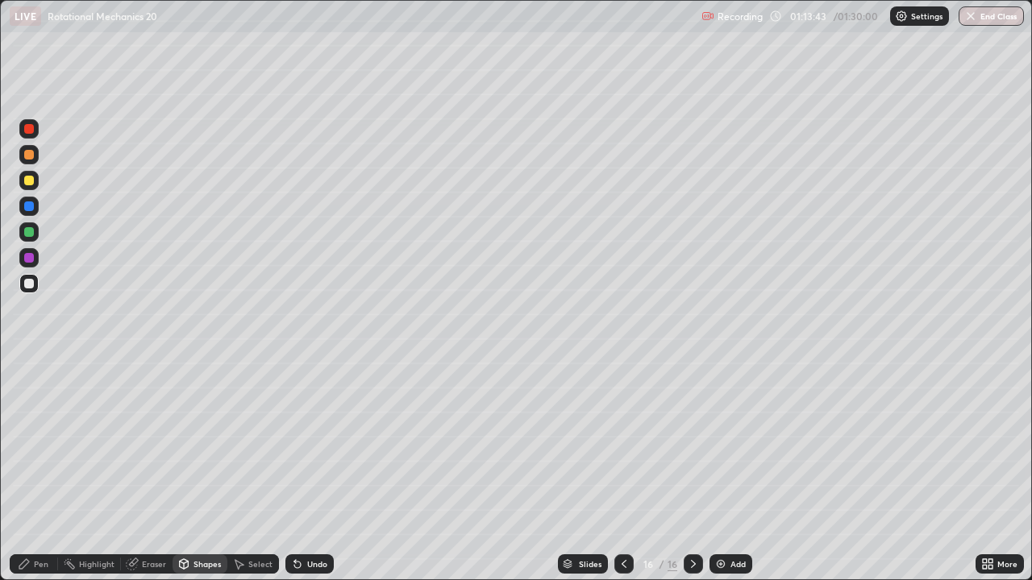
click at [29, 233] on div at bounding box center [29, 232] width 10 height 10
click at [198, 443] on div "Shapes" at bounding box center [200, 564] width 55 height 19
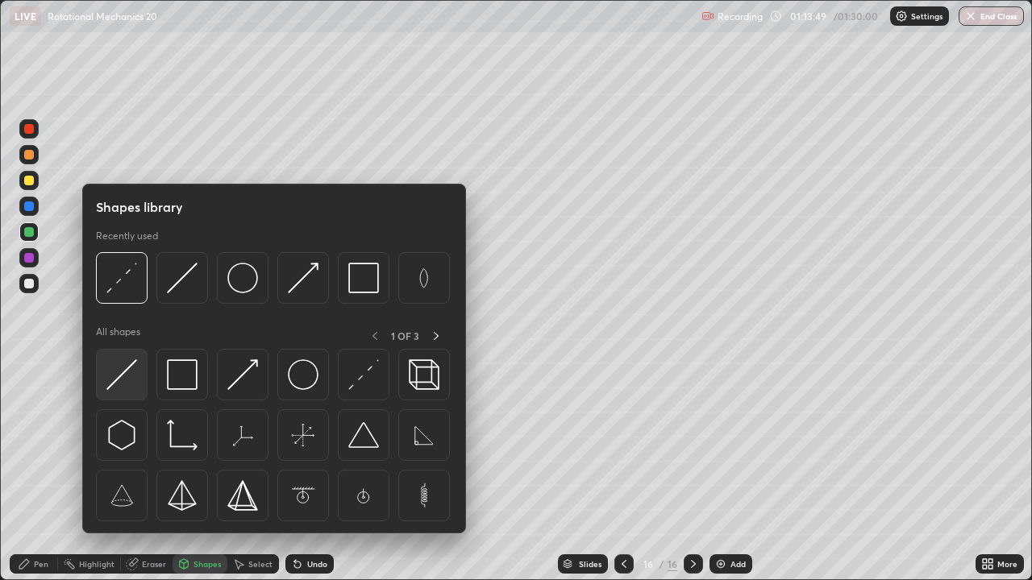
click at [134, 379] on img at bounding box center [121, 375] width 31 height 31
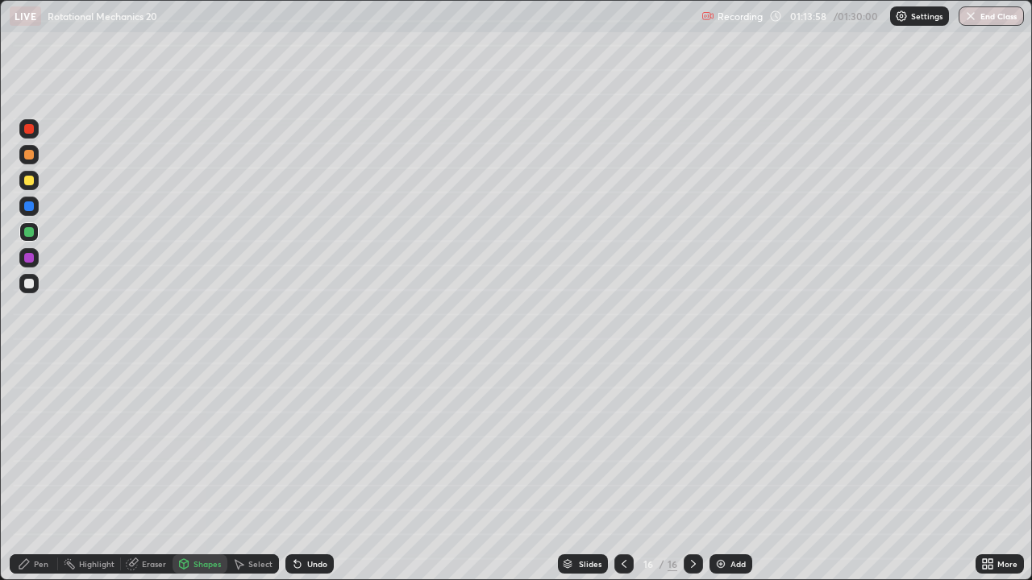
click at [300, 443] on icon at bounding box center [297, 564] width 13 height 13
click at [37, 443] on div "Pen" at bounding box center [41, 564] width 15 height 8
click at [28, 181] on div at bounding box center [29, 181] width 10 height 10
click at [310, 443] on div "Undo" at bounding box center [309, 564] width 48 height 19
click at [312, 443] on div "Undo" at bounding box center [317, 564] width 20 height 8
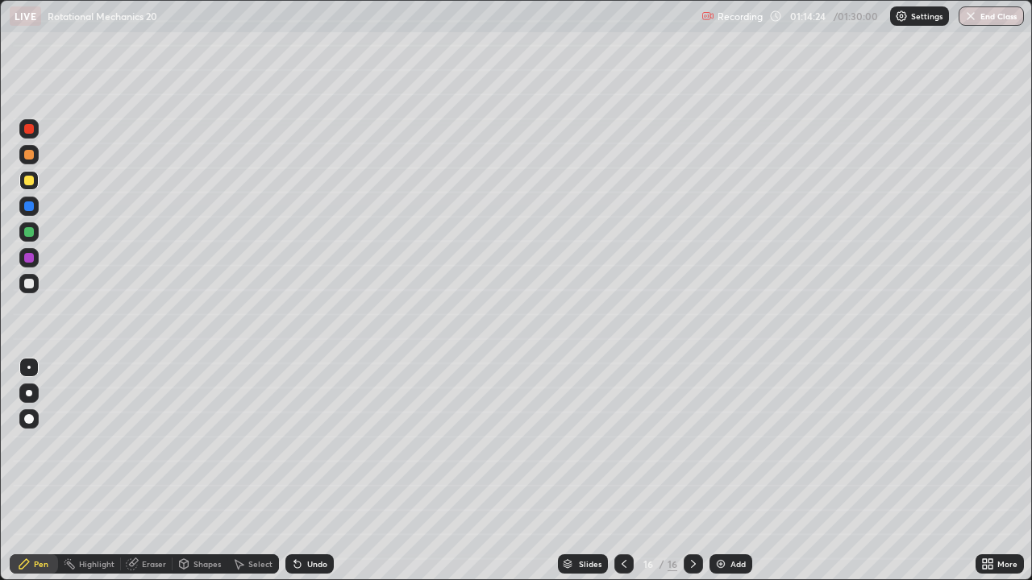
click at [313, 443] on div "Undo" at bounding box center [309, 564] width 48 height 19
click at [312, 443] on div "Undo" at bounding box center [309, 564] width 48 height 19
click at [310, 443] on div "Undo" at bounding box center [309, 564] width 48 height 19
click at [311, 443] on div "Undo" at bounding box center [309, 564] width 48 height 19
click at [312, 443] on div "Undo" at bounding box center [309, 564] width 48 height 19
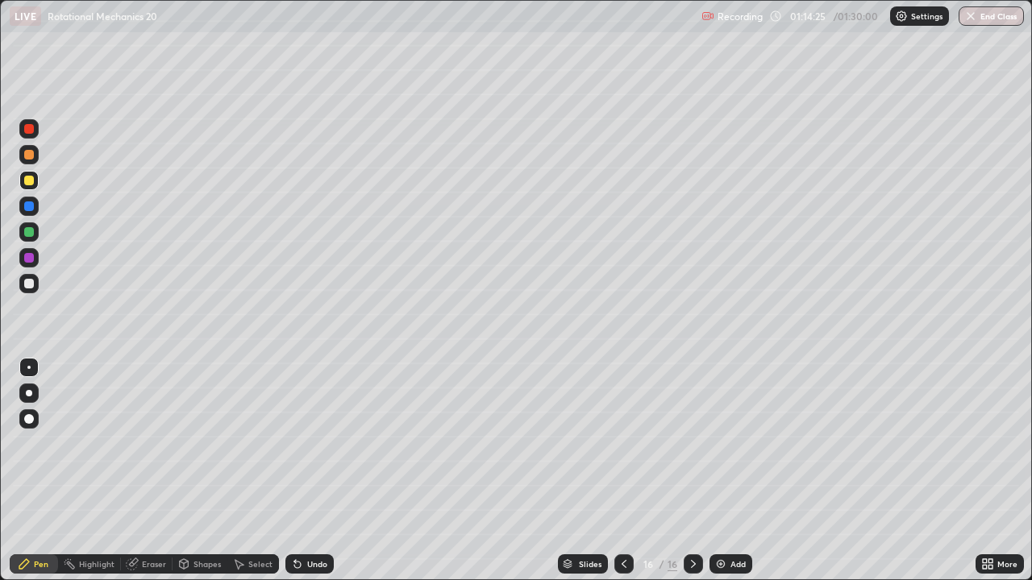
click at [311, 443] on div "Undo" at bounding box center [309, 564] width 48 height 19
click at [313, 443] on div "Undo" at bounding box center [309, 564] width 48 height 19
click at [314, 443] on div "Undo" at bounding box center [309, 564] width 48 height 19
click at [20, 280] on div at bounding box center [28, 283] width 19 height 19
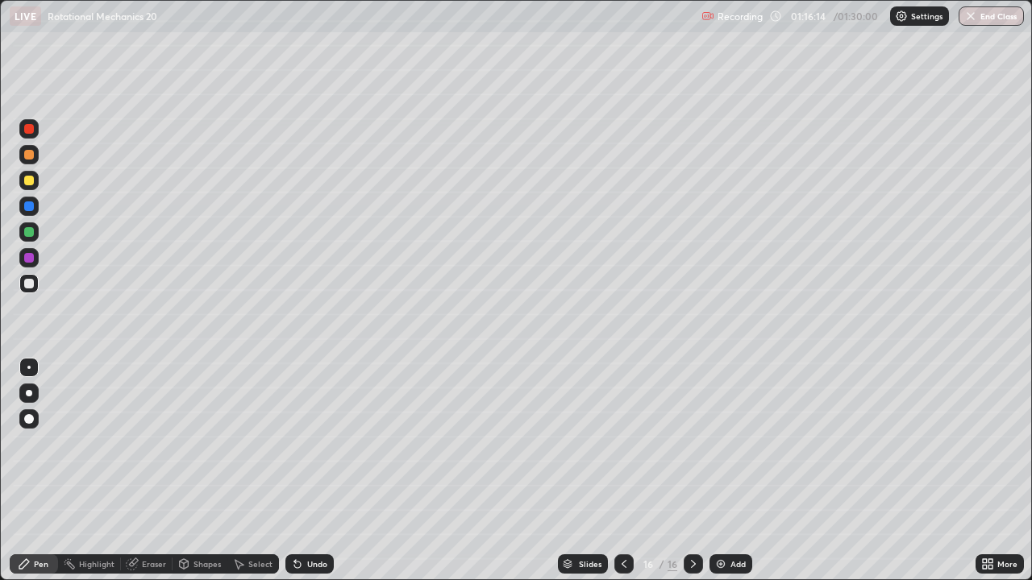
click at [204, 443] on div "Shapes" at bounding box center [206, 564] width 27 height 8
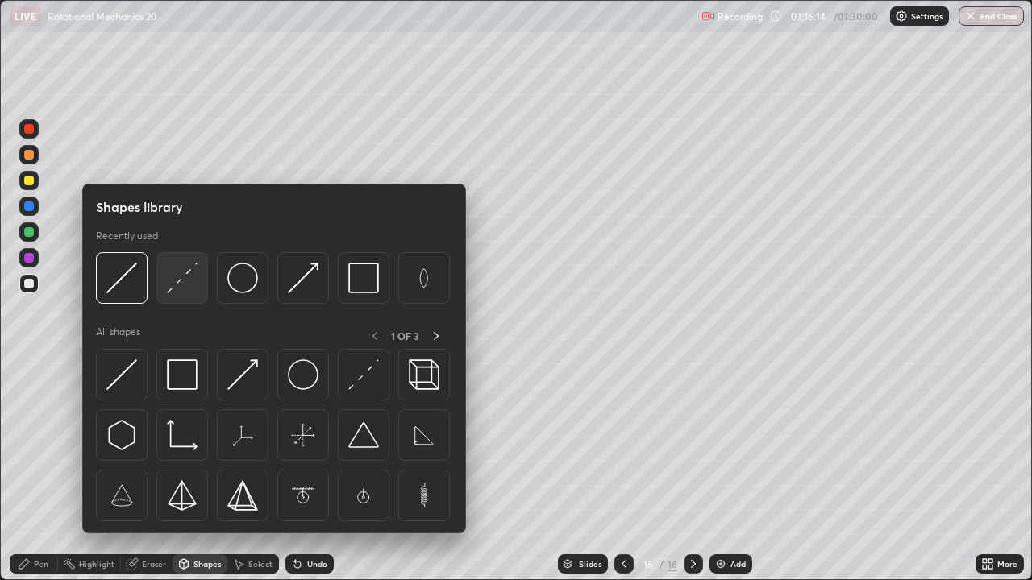
click at [184, 288] on img at bounding box center [182, 278] width 31 height 31
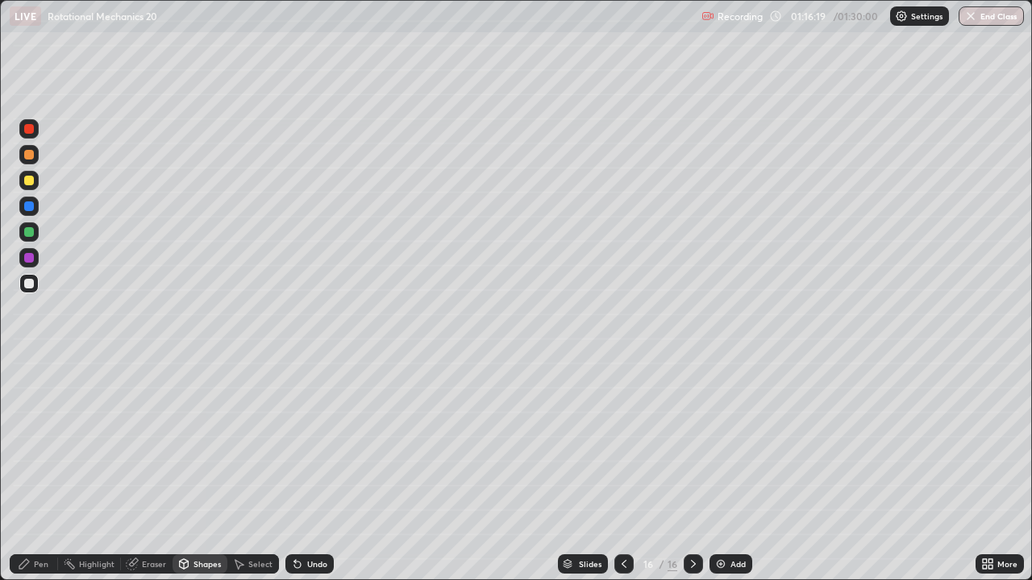
click at [30, 443] on icon at bounding box center [24, 564] width 13 height 13
click at [618, 443] on icon at bounding box center [624, 564] width 13 height 13
click at [689, 443] on icon at bounding box center [693, 564] width 13 height 13
click at [731, 443] on div "Add" at bounding box center [737, 564] width 15 height 8
click at [197, 443] on div "Shapes" at bounding box center [206, 564] width 27 height 8
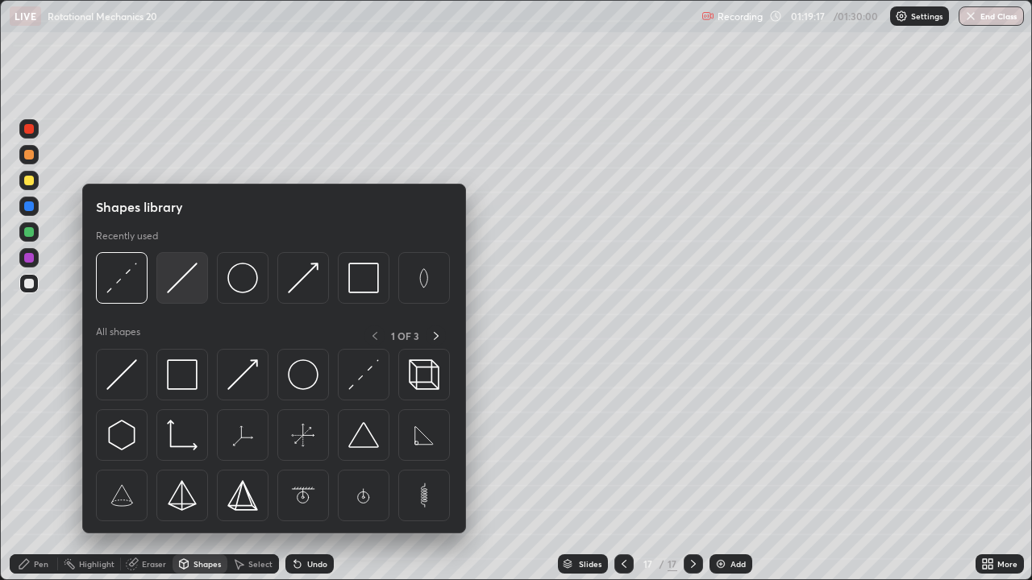
click at [181, 287] on img at bounding box center [182, 278] width 31 height 31
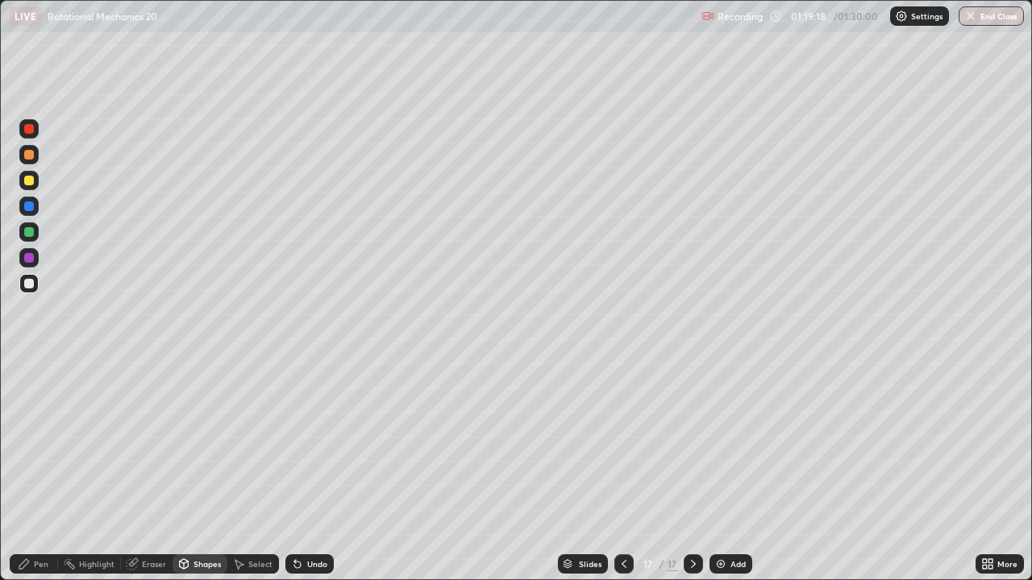
click at [196, 443] on div "Shapes" at bounding box center [206, 564] width 27 height 8
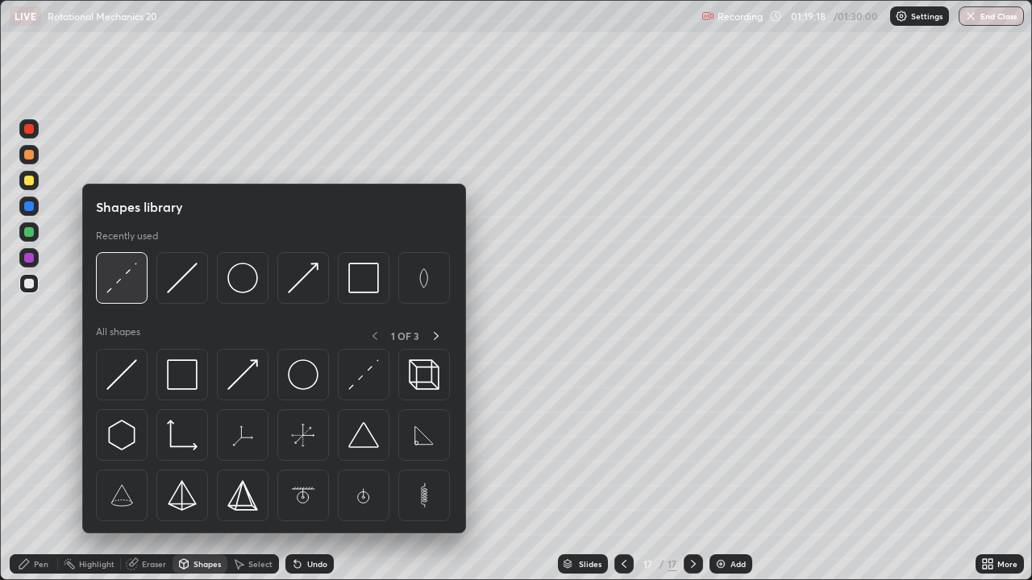
click at [140, 288] on div at bounding box center [122, 278] width 52 height 52
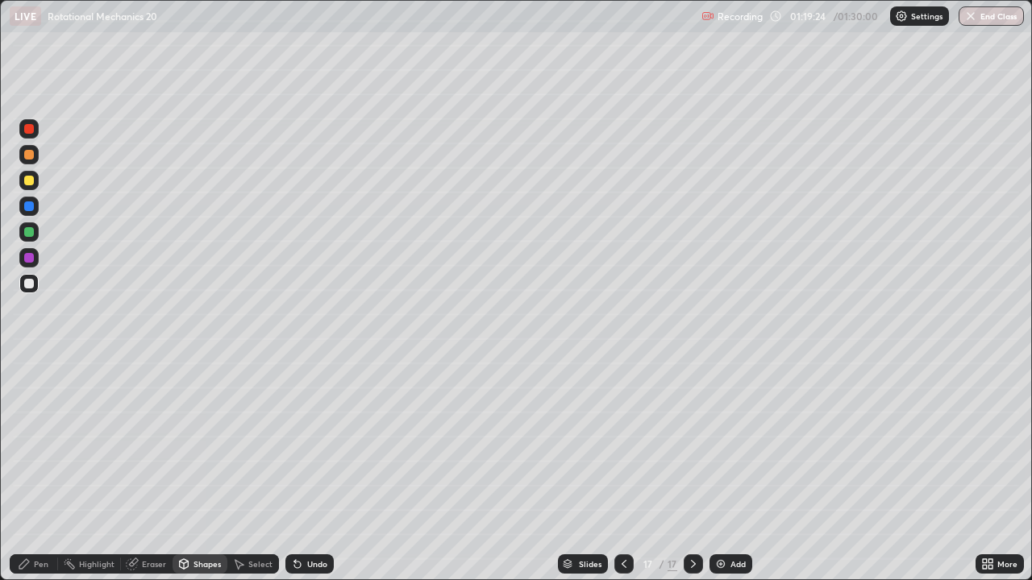
click at [32, 235] on div at bounding box center [29, 232] width 10 height 10
click at [34, 443] on div "Pen" at bounding box center [34, 564] width 48 height 19
click at [289, 443] on div "Undo" at bounding box center [309, 564] width 48 height 19
click at [298, 443] on icon at bounding box center [297, 564] width 13 height 13
click at [29, 285] on div at bounding box center [29, 284] width 10 height 10
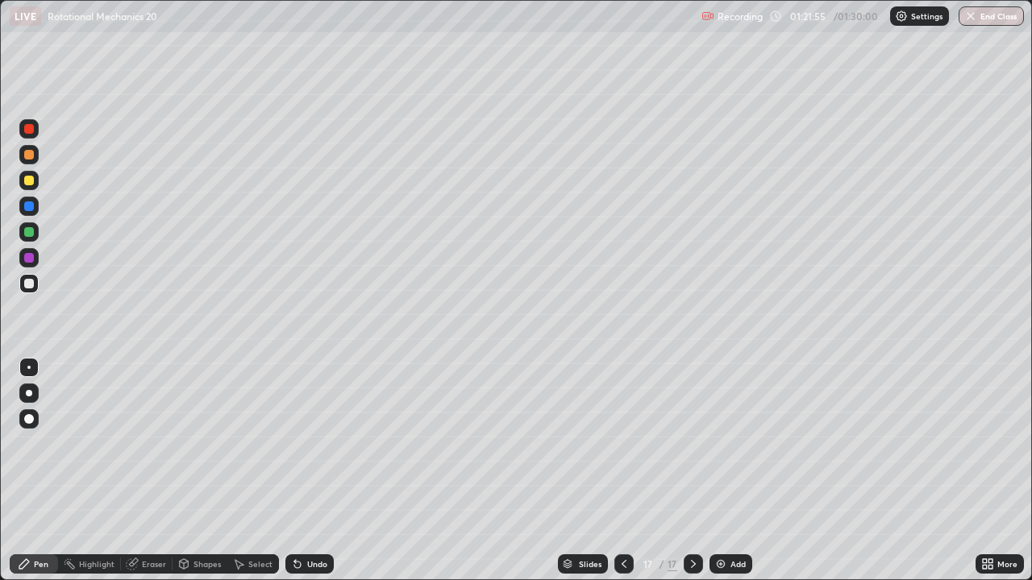
click at [25, 235] on div at bounding box center [29, 232] width 10 height 10
click at [315, 443] on div "Undo" at bounding box center [317, 564] width 20 height 8
click at [321, 443] on div "Undo" at bounding box center [309, 564] width 48 height 19
click at [322, 443] on div "Undo" at bounding box center [317, 564] width 20 height 8
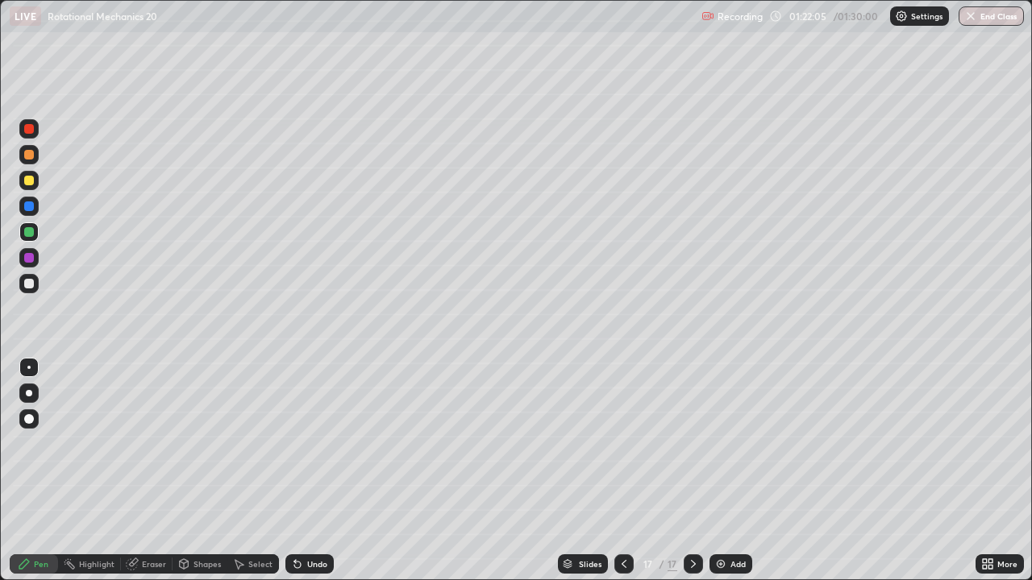
click at [323, 443] on div "Undo" at bounding box center [309, 564] width 48 height 19
click at [322, 443] on div "Undo" at bounding box center [309, 564] width 48 height 19
click at [320, 443] on div "Undo" at bounding box center [309, 564] width 48 height 19
click at [322, 443] on div "Undo" at bounding box center [309, 564] width 48 height 19
click at [321, 443] on div "Undo" at bounding box center [309, 564] width 48 height 19
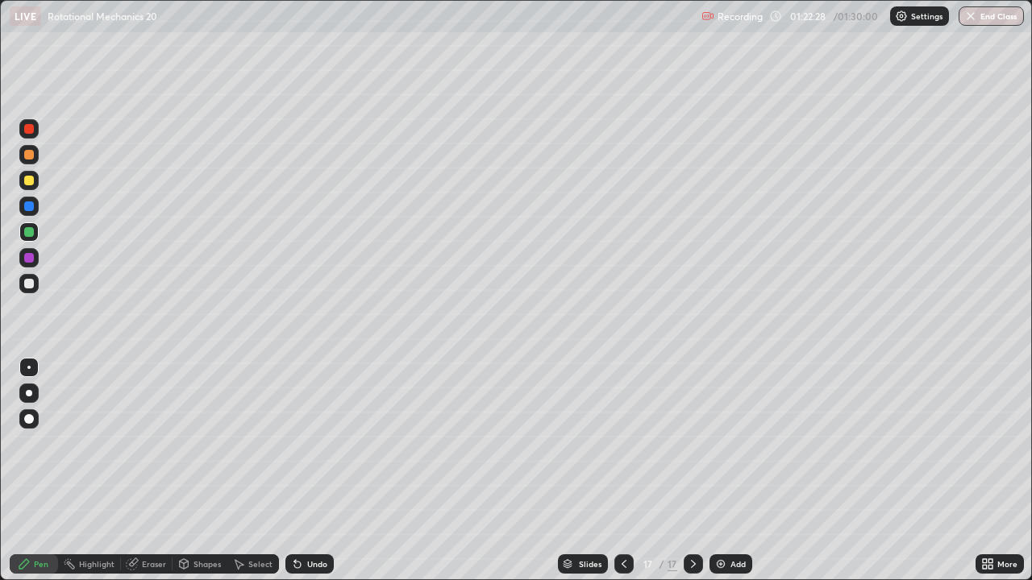
click at [22, 288] on div at bounding box center [28, 283] width 19 height 19
click at [28, 187] on div at bounding box center [28, 180] width 19 height 19
click at [314, 443] on div "Undo" at bounding box center [309, 564] width 48 height 19
click at [306, 443] on div "Undo" at bounding box center [309, 564] width 48 height 19
click at [996, 17] on button "End Class" at bounding box center [992, 15] width 64 height 19
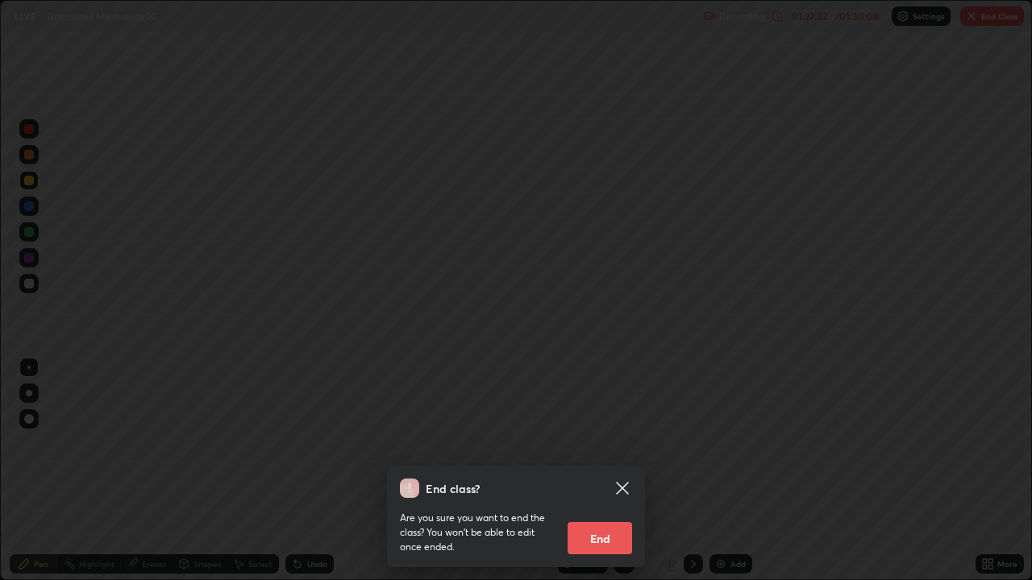
click at [614, 443] on button "End" at bounding box center [600, 538] width 64 height 32
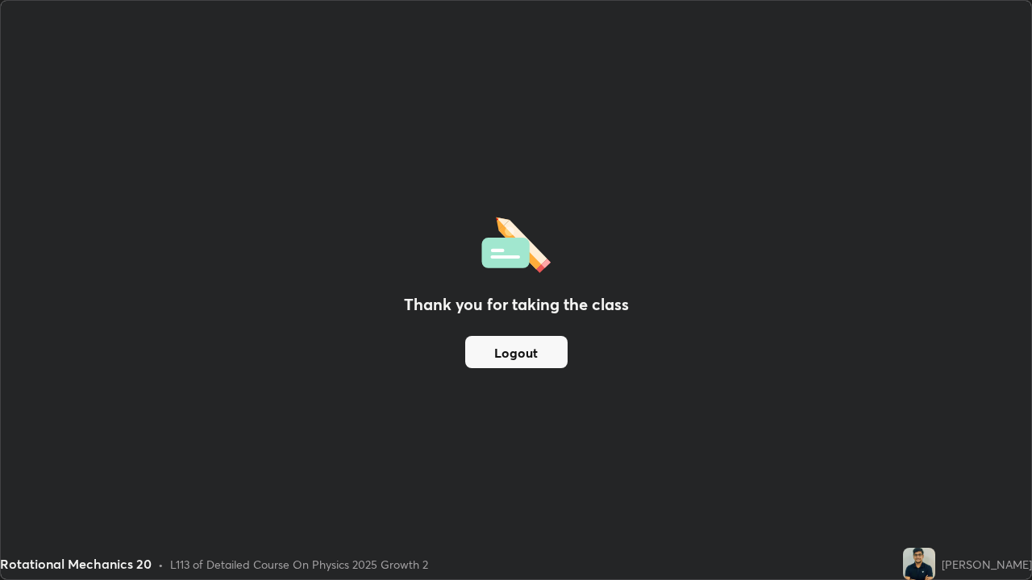
click at [526, 351] on button "Logout" at bounding box center [516, 352] width 102 height 32
click at [529, 351] on button "Logout" at bounding box center [516, 352] width 102 height 32
click at [530, 351] on button "Logout" at bounding box center [516, 352] width 102 height 32
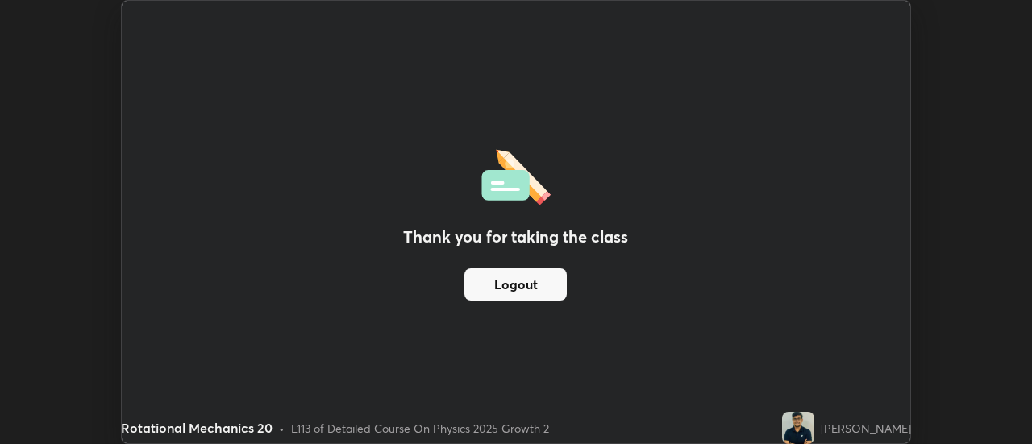
scroll to position [80173, 79585]
